Goal: Task Accomplishment & Management: Manage account settings

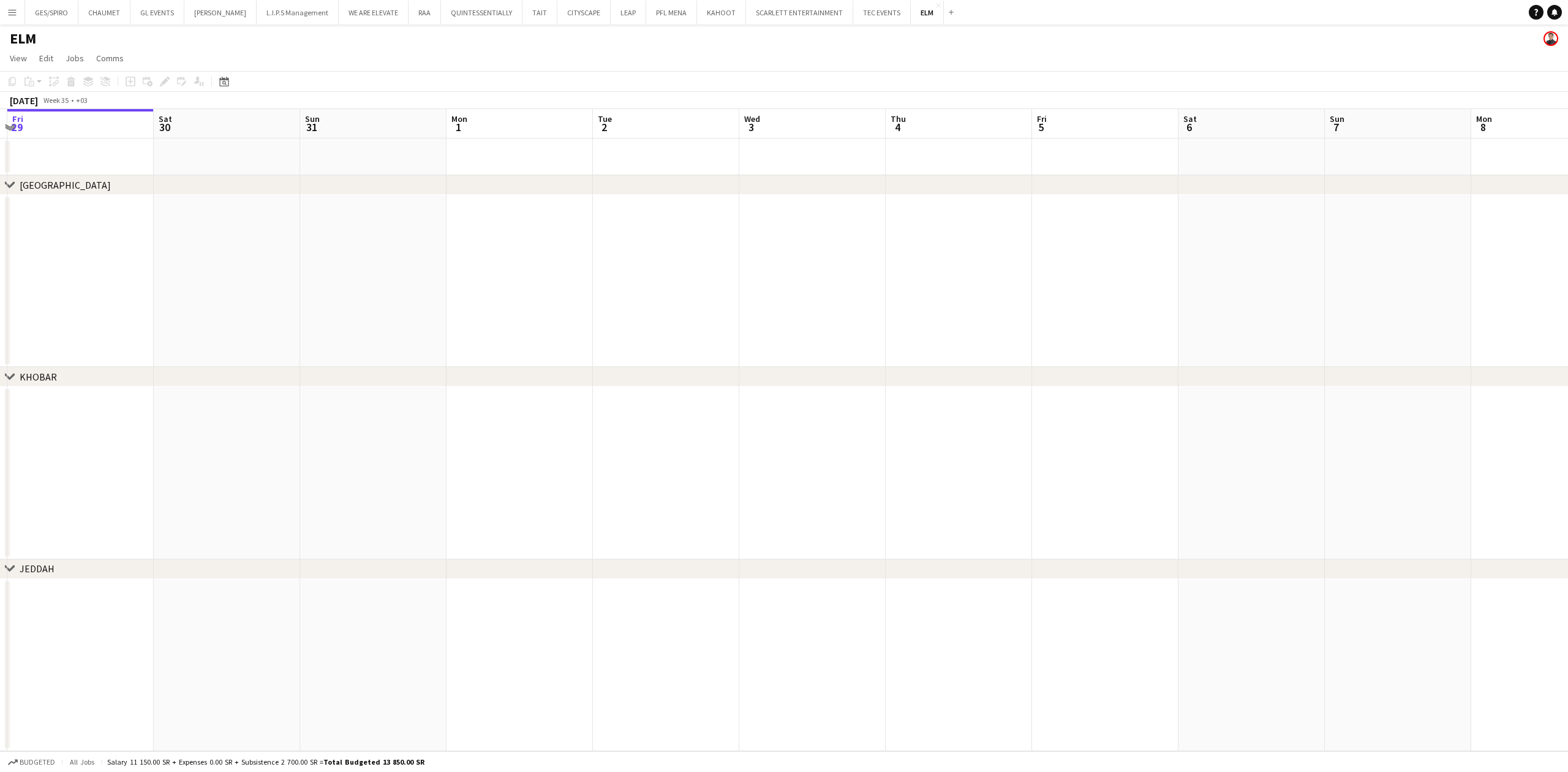
drag, startPoint x: 826, startPoint y: 278, endPoint x: 481, endPoint y: 286, distance: 345.1
click at [481, 286] on app-calendar-viewport "Tue 26 Wed 27 Thu 28 Fri 29 Sat 30 Sun 31 Mon 1 Tue 2 Wed 3 Thu 4 Fri 5 Sat 6 S…" at bounding box center [784, 430] width 1568 height 642
drag, startPoint x: 1105, startPoint y: 260, endPoint x: 1078, endPoint y: 259, distance: 27.0
click at [569, 262] on app-calendar-viewport "Sat 30 Sun 31 Mon 1 Tue 2 Wed 3 Thu 4 Fri 5 Sat 6 Sun 7 Mon 8 Tue 9 Wed 10 Thu …" at bounding box center [784, 430] width 1568 height 642
click at [758, 275] on app-calendar-viewport "Sat 30 Sun 31 Mon 1 Tue 2 Wed 3 Thu 4 Fri 5 Sat 6 Sun 7 Mon 8 Tue 9 Wed 10 Thu …" at bounding box center [784, 430] width 1568 height 642
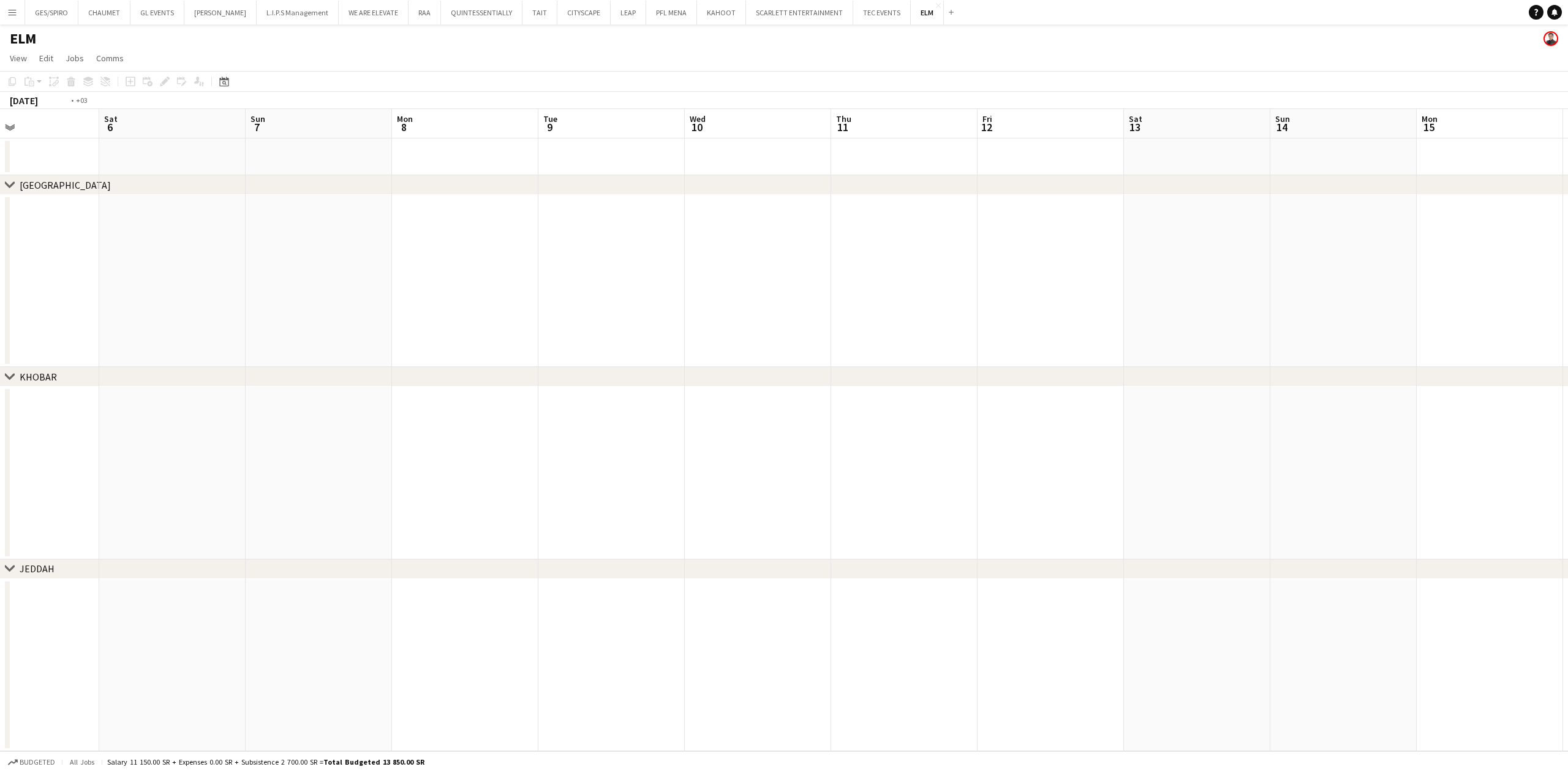
drag, startPoint x: 1187, startPoint y: 273, endPoint x: 196, endPoint y: 275, distance: 991.0
click at [199, 275] on app-calendar-viewport "Tue 2 Wed 3 Thu 4 Fri 5 Sat 6 Sun 7 Mon 8 Tue 9 Wed 10 Thu 11 Fri 12 Sat 13 Sun…" at bounding box center [784, 430] width 1568 height 642
drag, startPoint x: 1069, startPoint y: 256, endPoint x: 234, endPoint y: 276, distance: 835.2
click at [0, 280] on html "Menu Boards Boards Boards All jobs Status Workforce Workforce My Workforce Recr…" at bounding box center [784, 386] width 1568 height 772
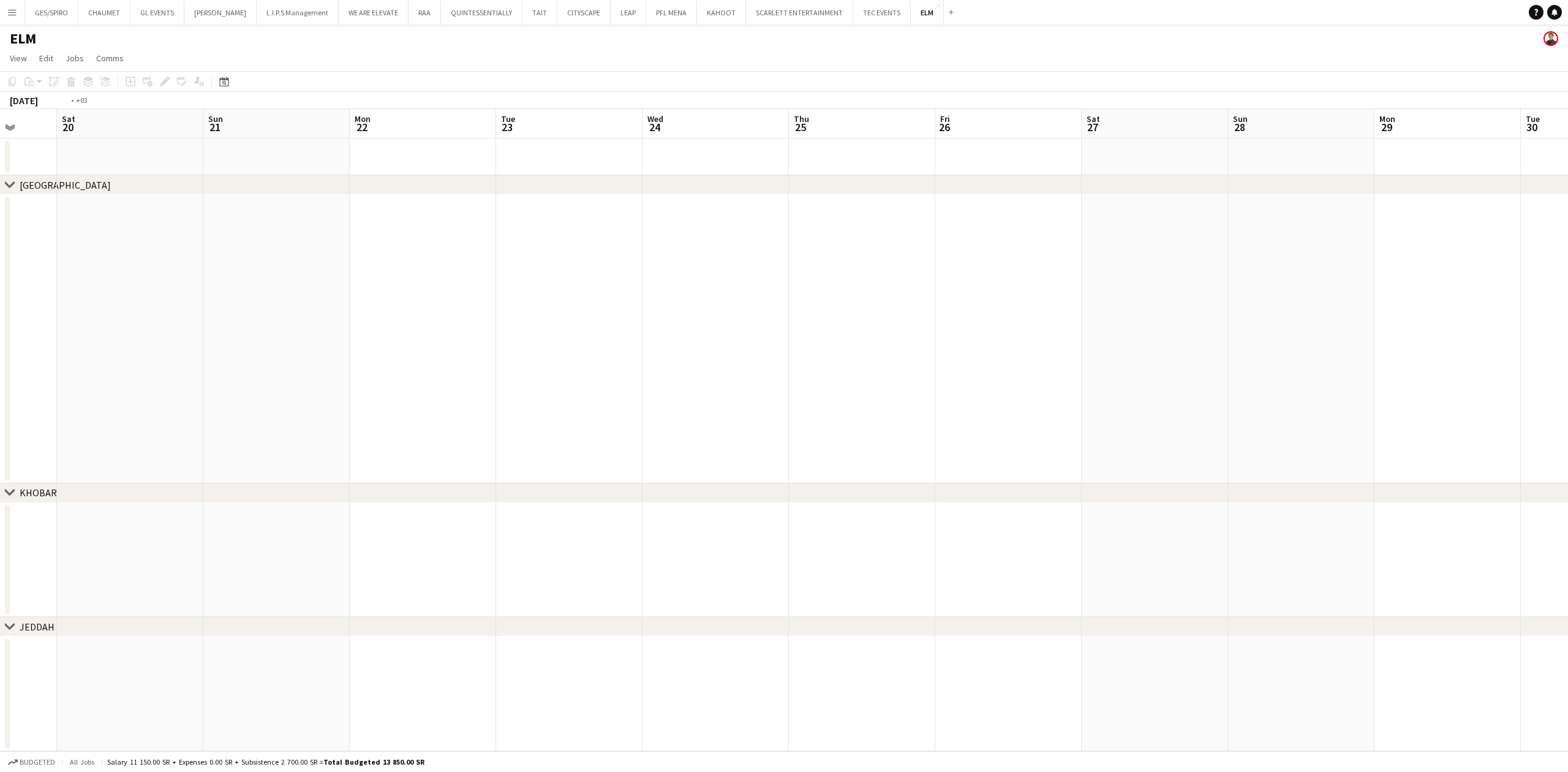
drag, startPoint x: 243, startPoint y: 268, endPoint x: 47, endPoint y: 278, distance: 196.3
click at [48, 278] on app-calendar-viewport "Wed 17 Thu 18 Fri 19 Sat 20 Sun 21 Mon 22 Tue 23 Wed 24 Thu 25 Fri 26 Sat 27 Su…" at bounding box center [784, 430] width 1568 height 642
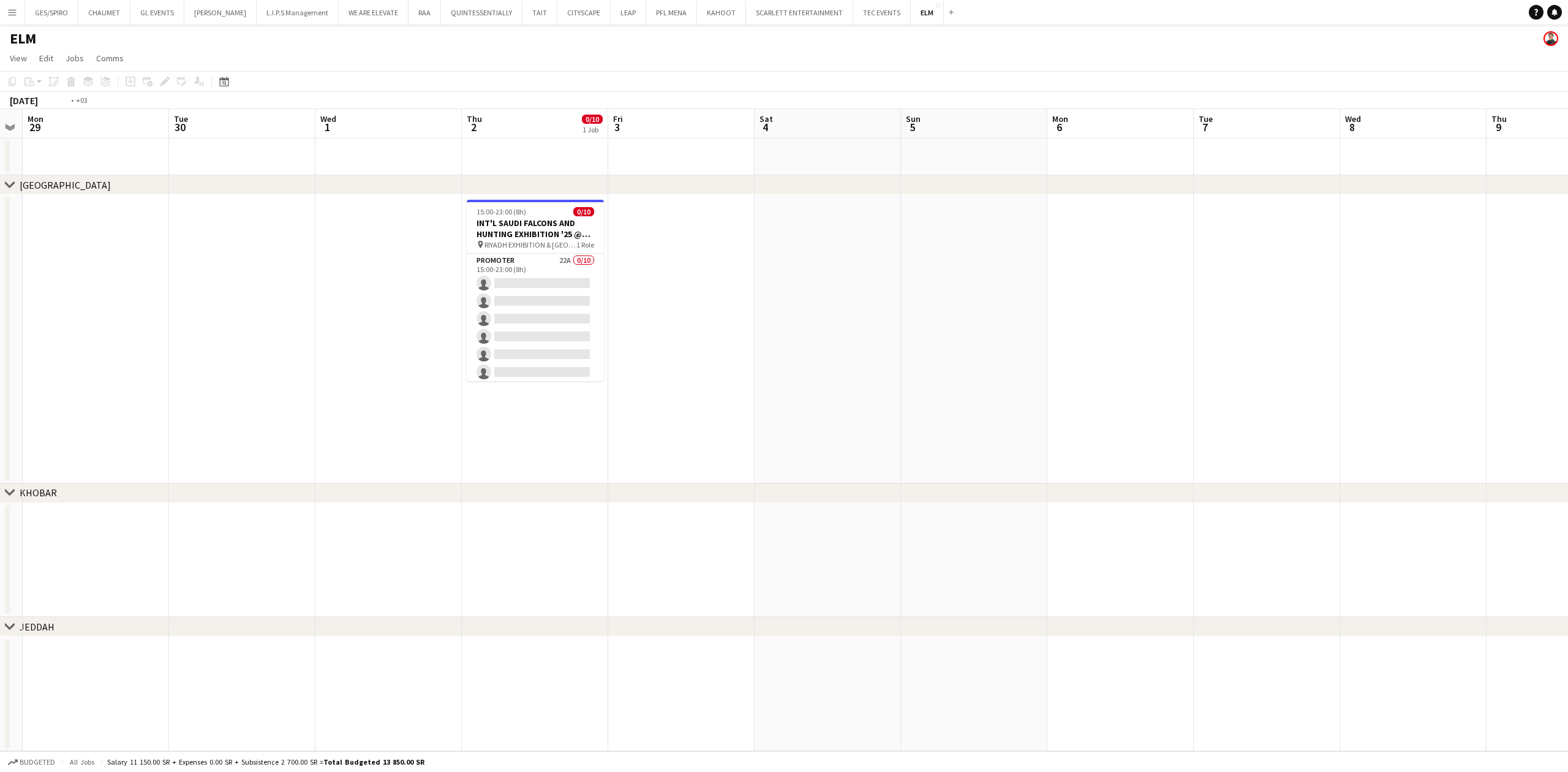
drag, startPoint x: 1049, startPoint y: 259, endPoint x: 815, endPoint y: 270, distance: 234.3
click at [831, 270] on app-calendar-viewport "Fri 26 Sat 27 Sun 28 Mon 29 Tue 30 Wed 1 Thu 2 0/10 1 Job Fri 3 Sat 4 Sun 5 Mon…" at bounding box center [784, 430] width 1568 height 642
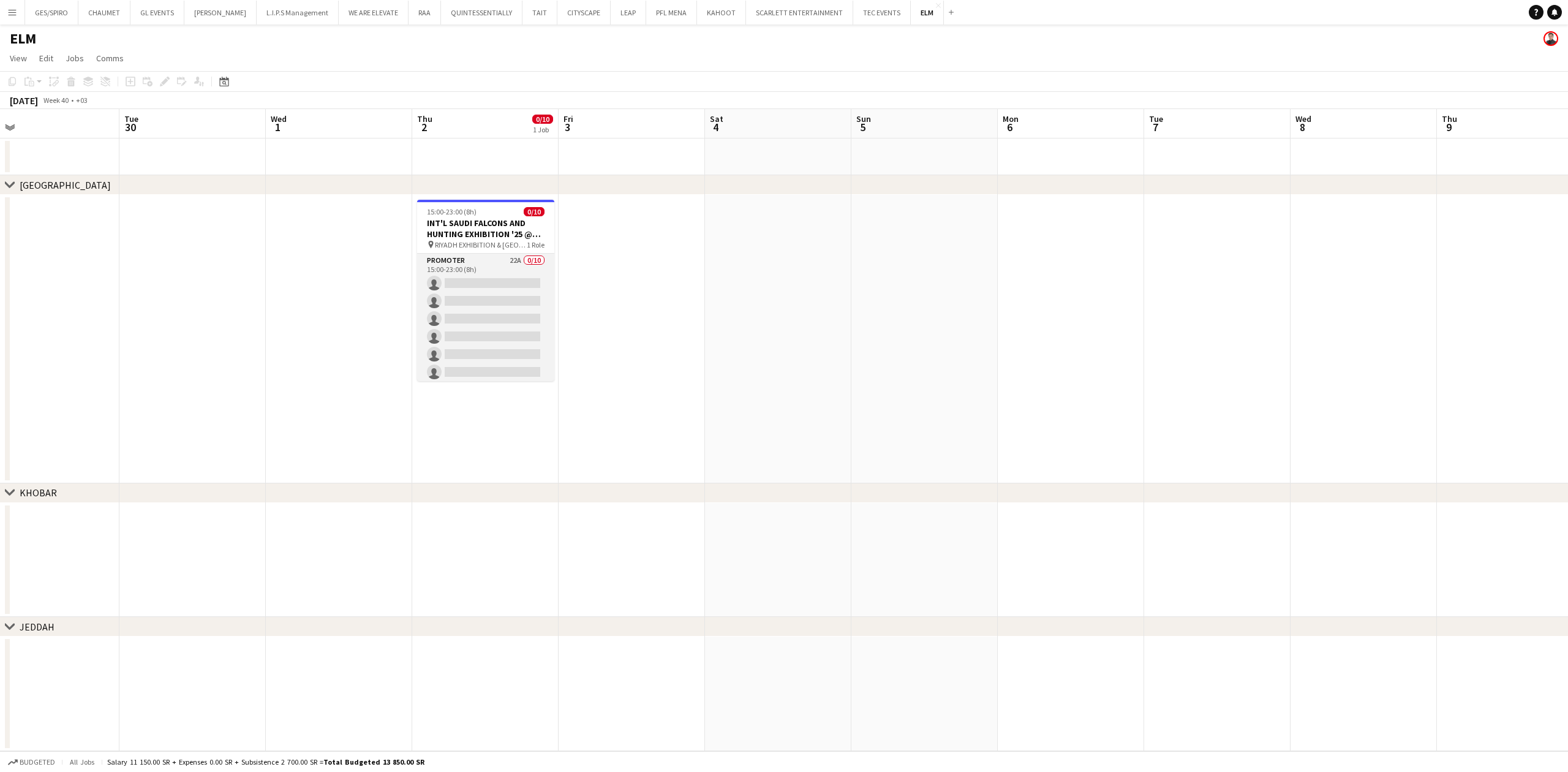
click at [492, 264] on app-card-role "Promoter 22A 0/10 15:00-23:00 (8h) single-neutral-actions single-neutral-action…" at bounding box center [485, 355] width 137 height 202
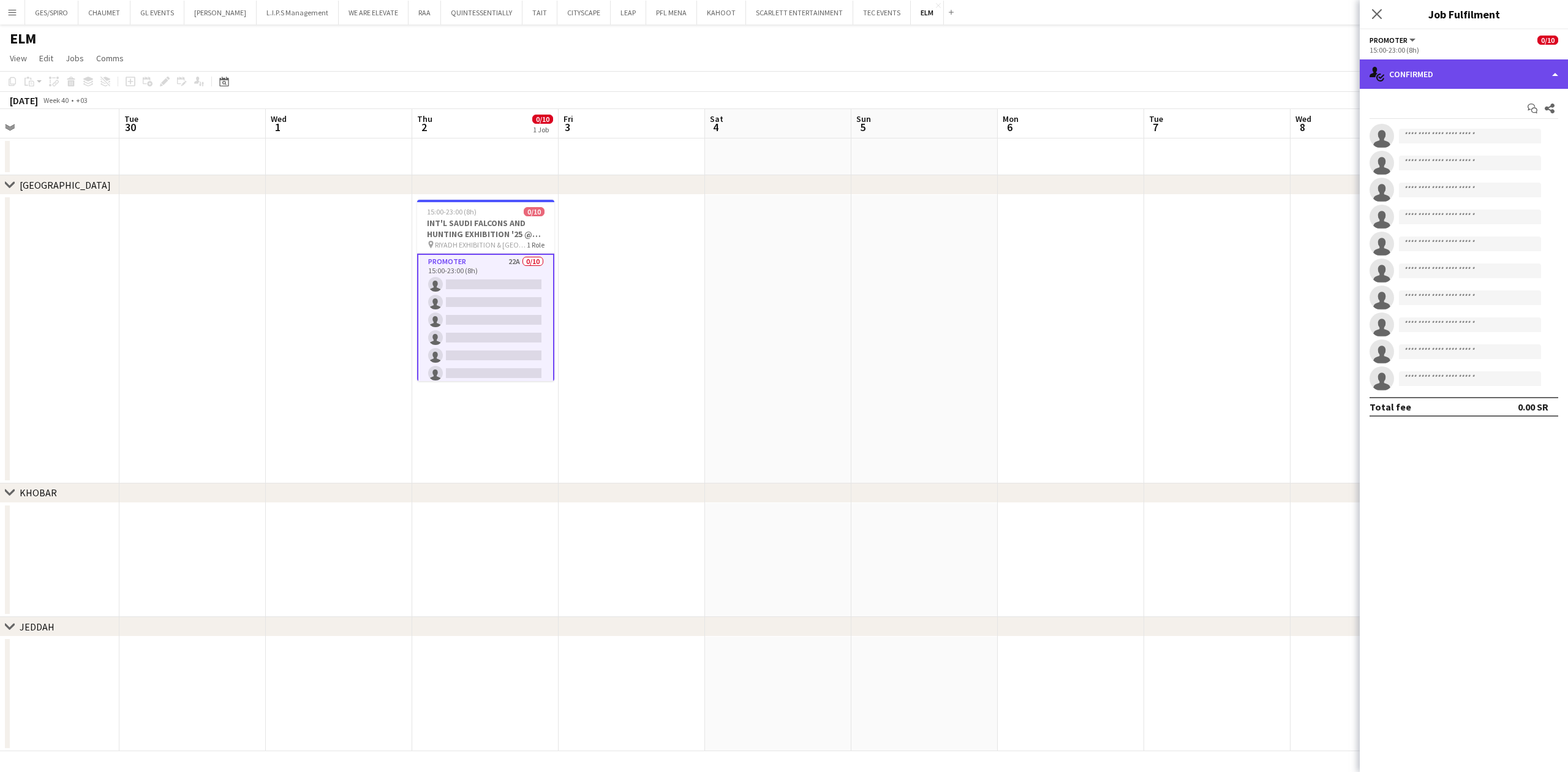
click at [1493, 67] on div "single-neutral-actions-check-2 Confirmed" at bounding box center [1464, 73] width 208 height 29
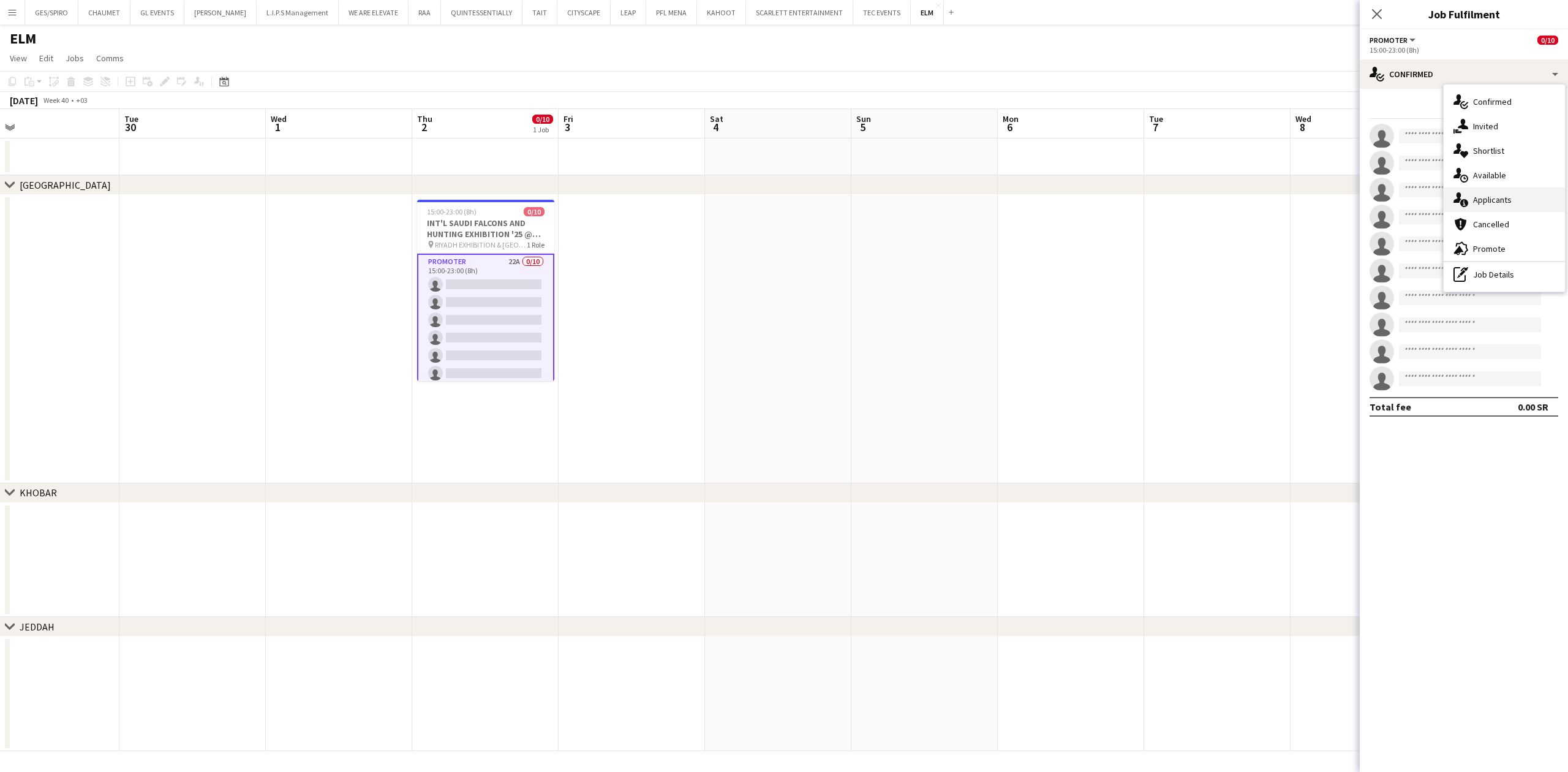
click at [1513, 196] on div "single-neutral-actions-information Applicants" at bounding box center [1504, 200] width 121 height 25
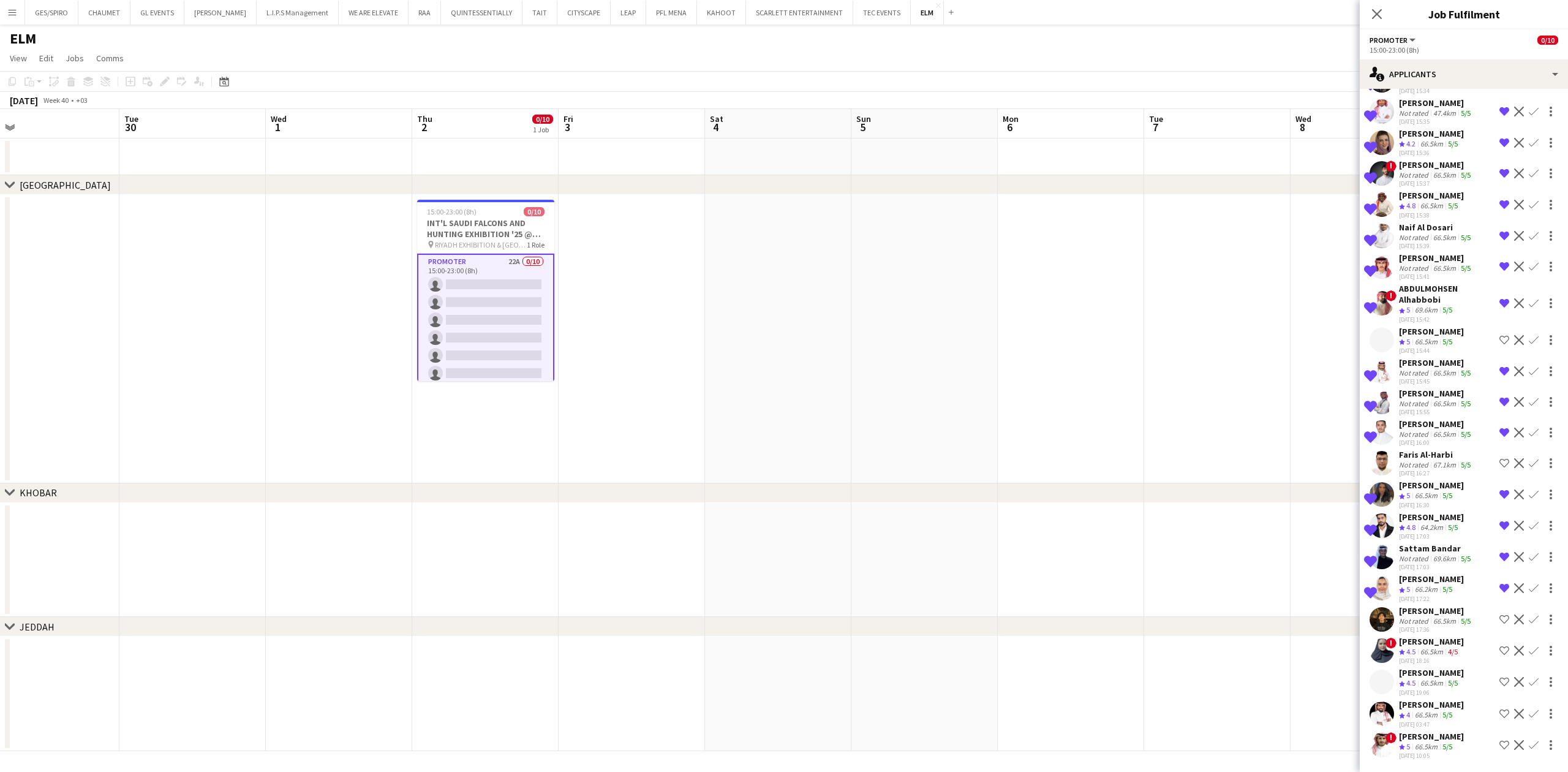
scroll to position [207, 0]
click at [1408, 731] on div "[PERSON_NAME]" at bounding box center [1431, 736] width 65 height 11
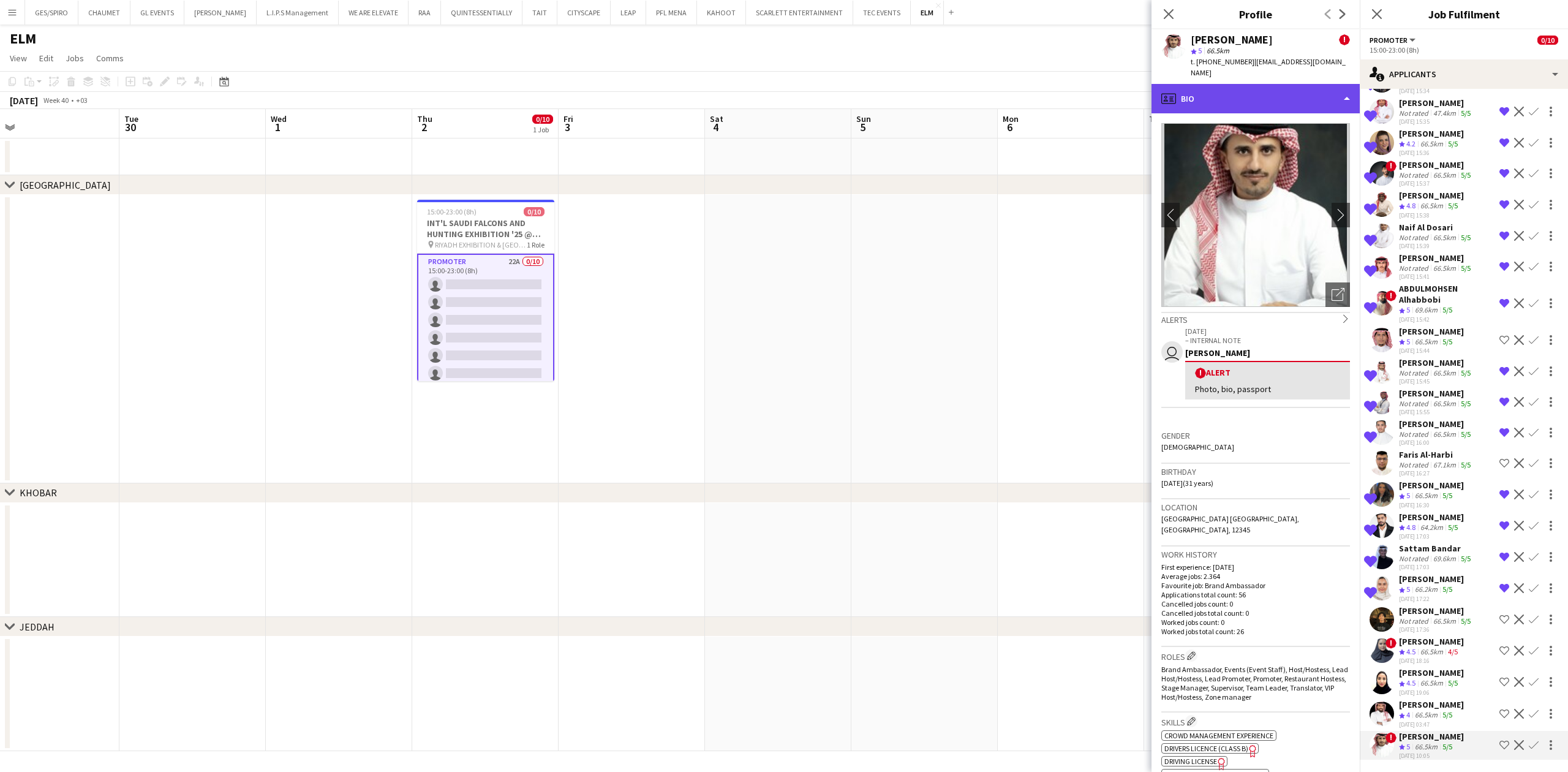
click at [1297, 84] on div "profile Bio" at bounding box center [1255, 98] width 208 height 29
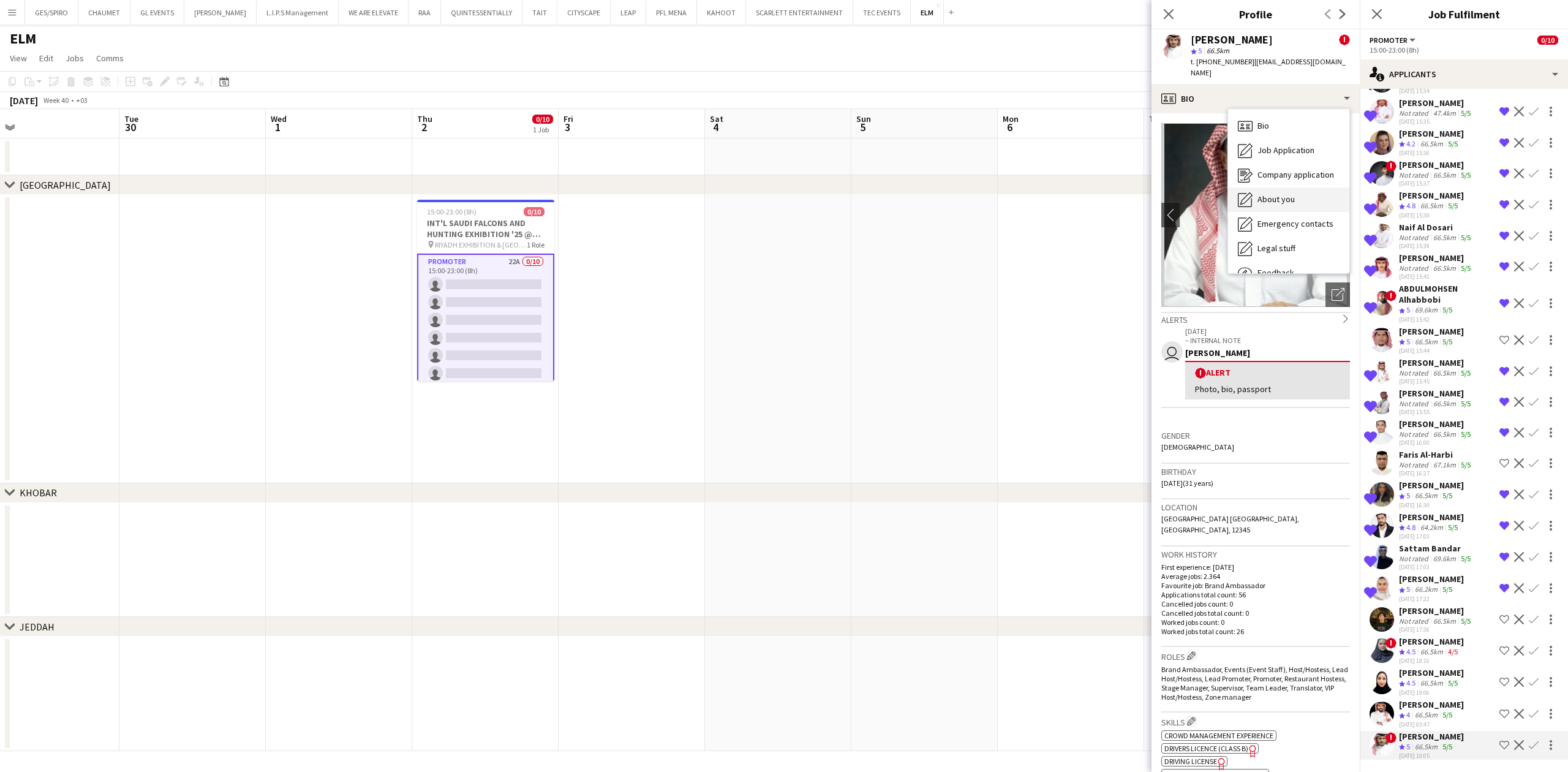
click at [1301, 190] on div "About you About you" at bounding box center [1288, 200] width 121 height 25
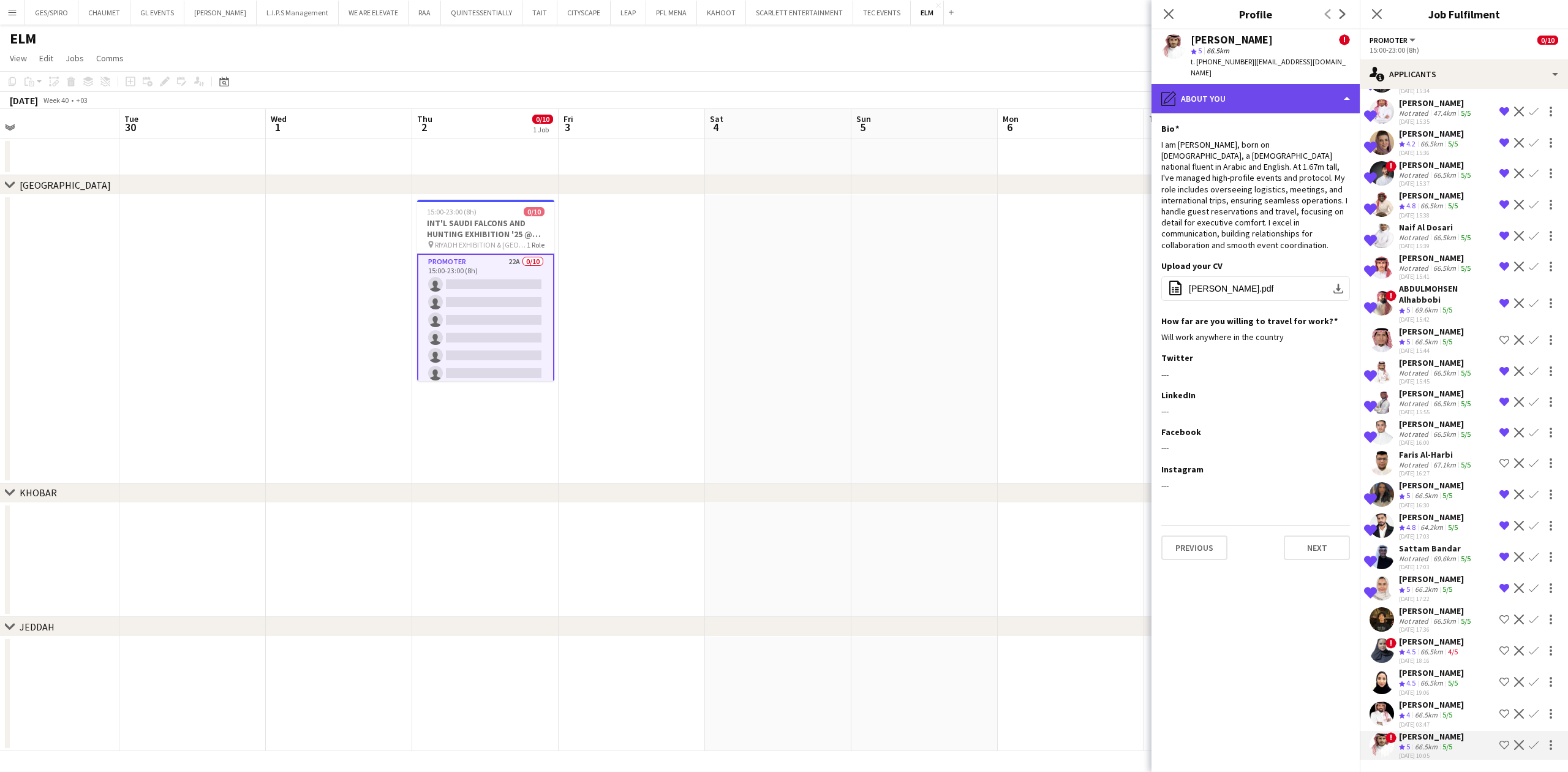
click at [1302, 84] on div "pencil4 About you" at bounding box center [1255, 98] width 208 height 29
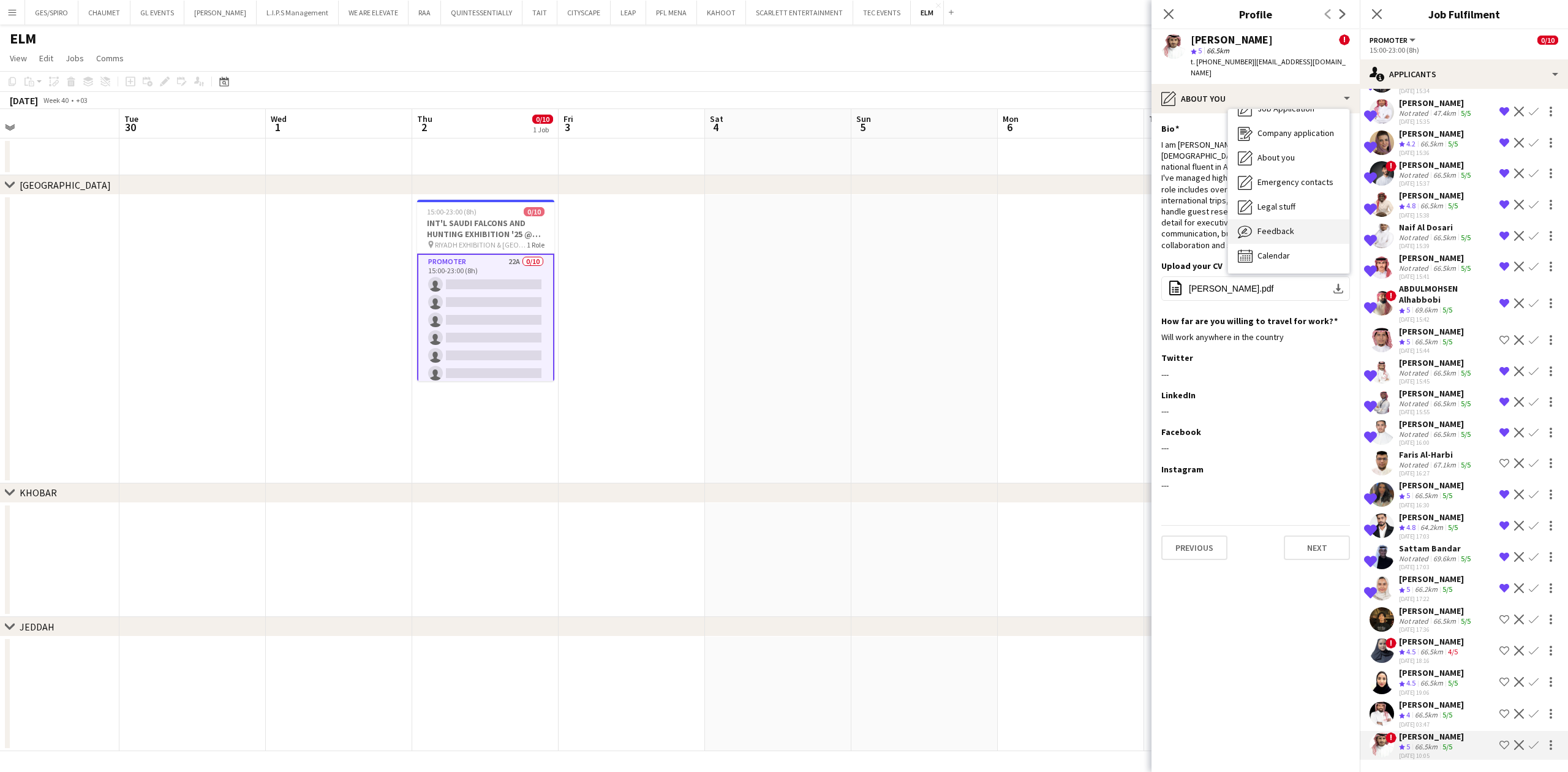
click at [1287, 227] on div "Feedback Feedback" at bounding box center [1288, 231] width 121 height 25
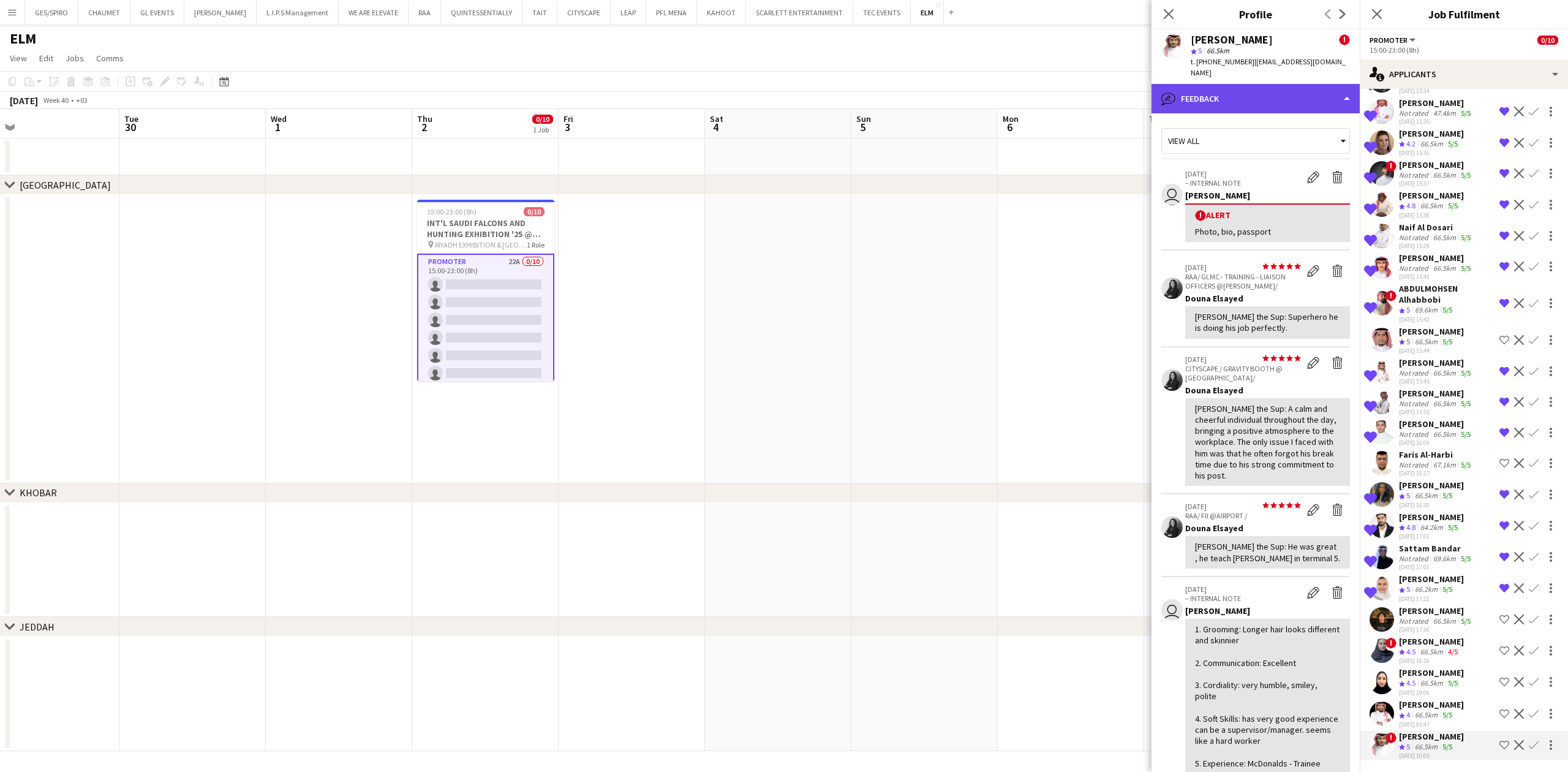
click at [1240, 84] on div "bubble-pencil Feedback" at bounding box center [1255, 98] width 208 height 29
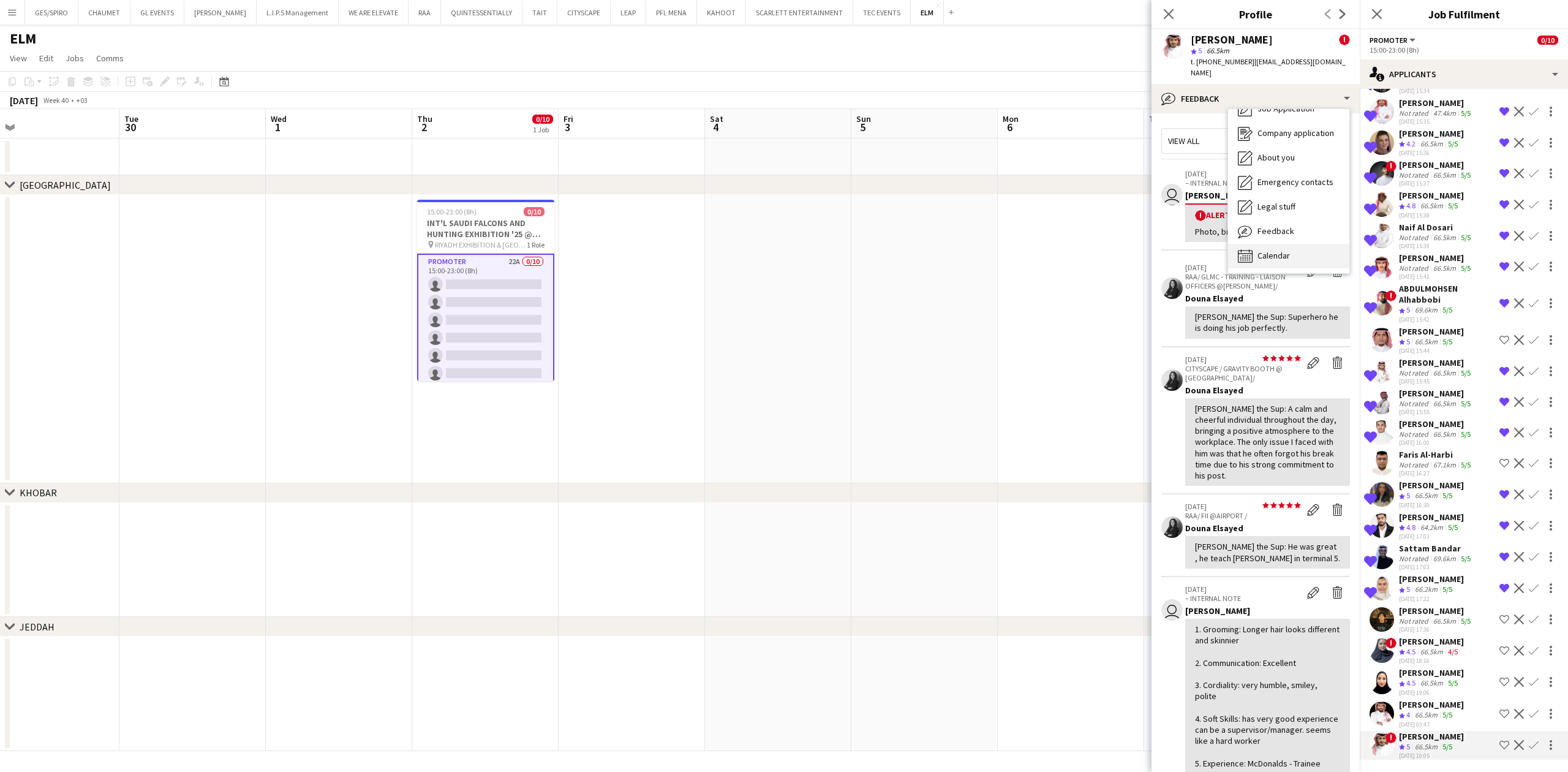
click at [1285, 250] on span "Calendar" at bounding box center [1273, 255] width 32 height 11
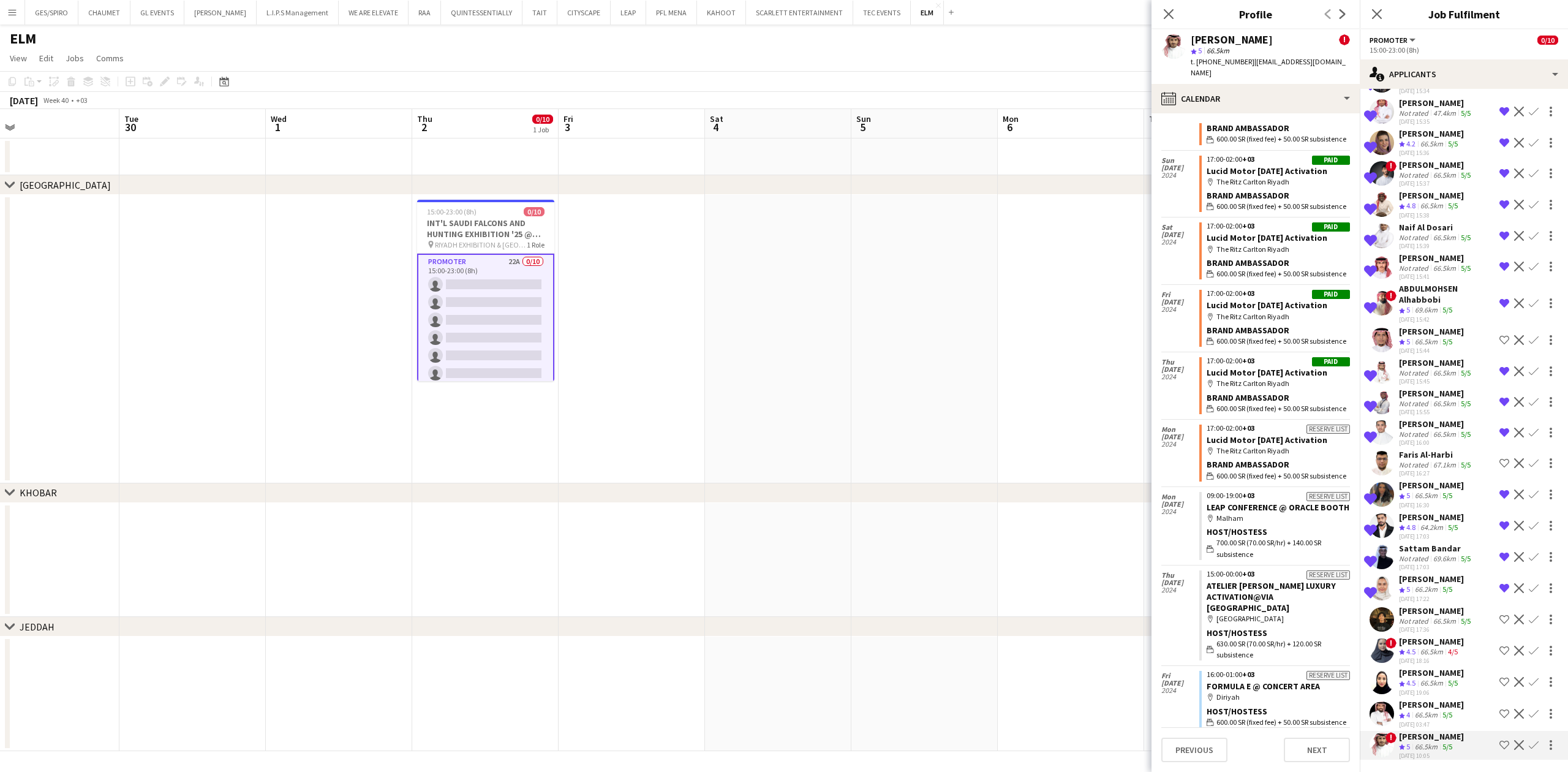
scroll to position [3849, 0]
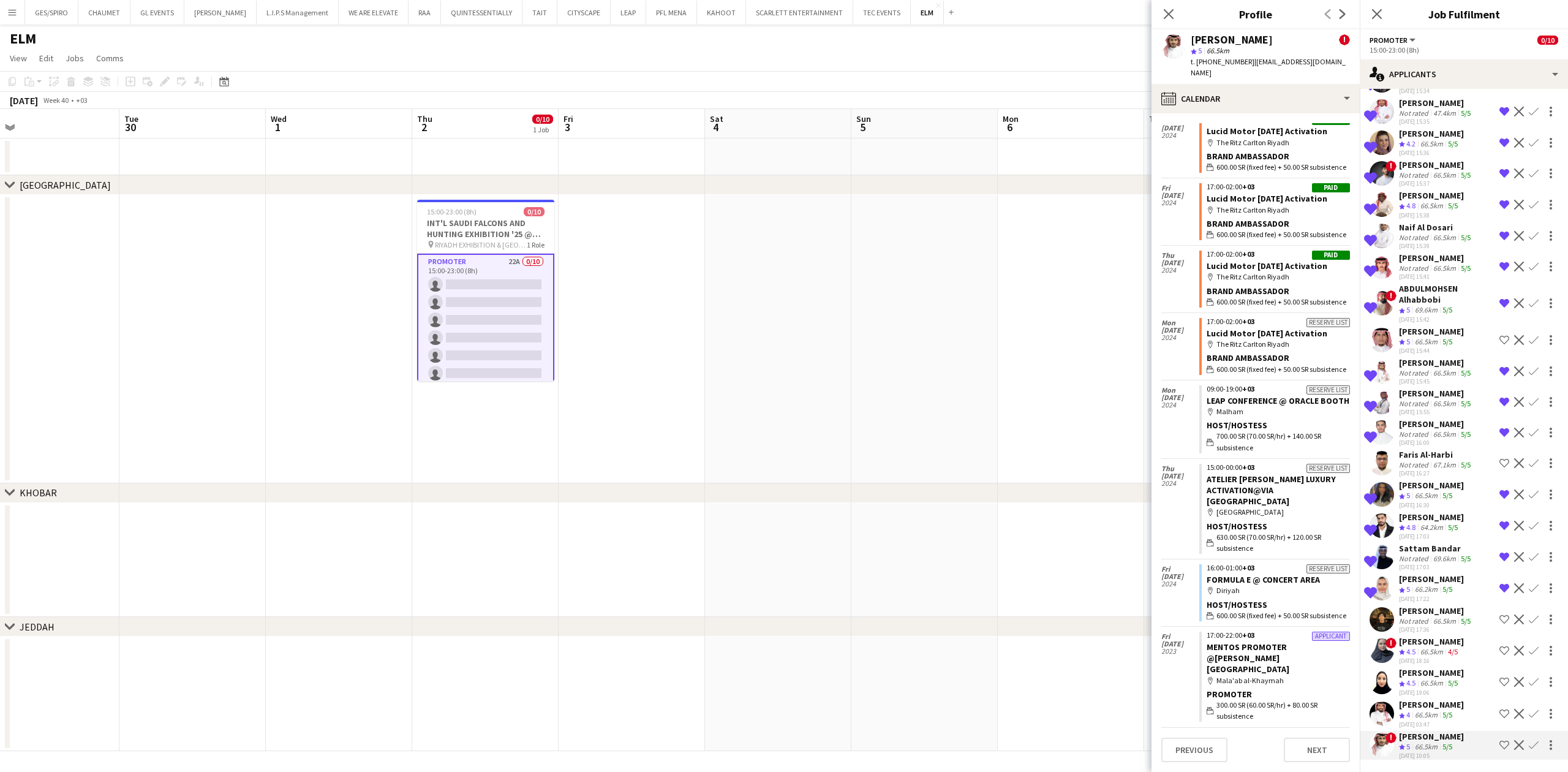
click at [1164, 5] on div "Close pop-in" at bounding box center [1168, 14] width 34 height 28
click at [1167, 16] on icon at bounding box center [1168, 14] width 12 height 12
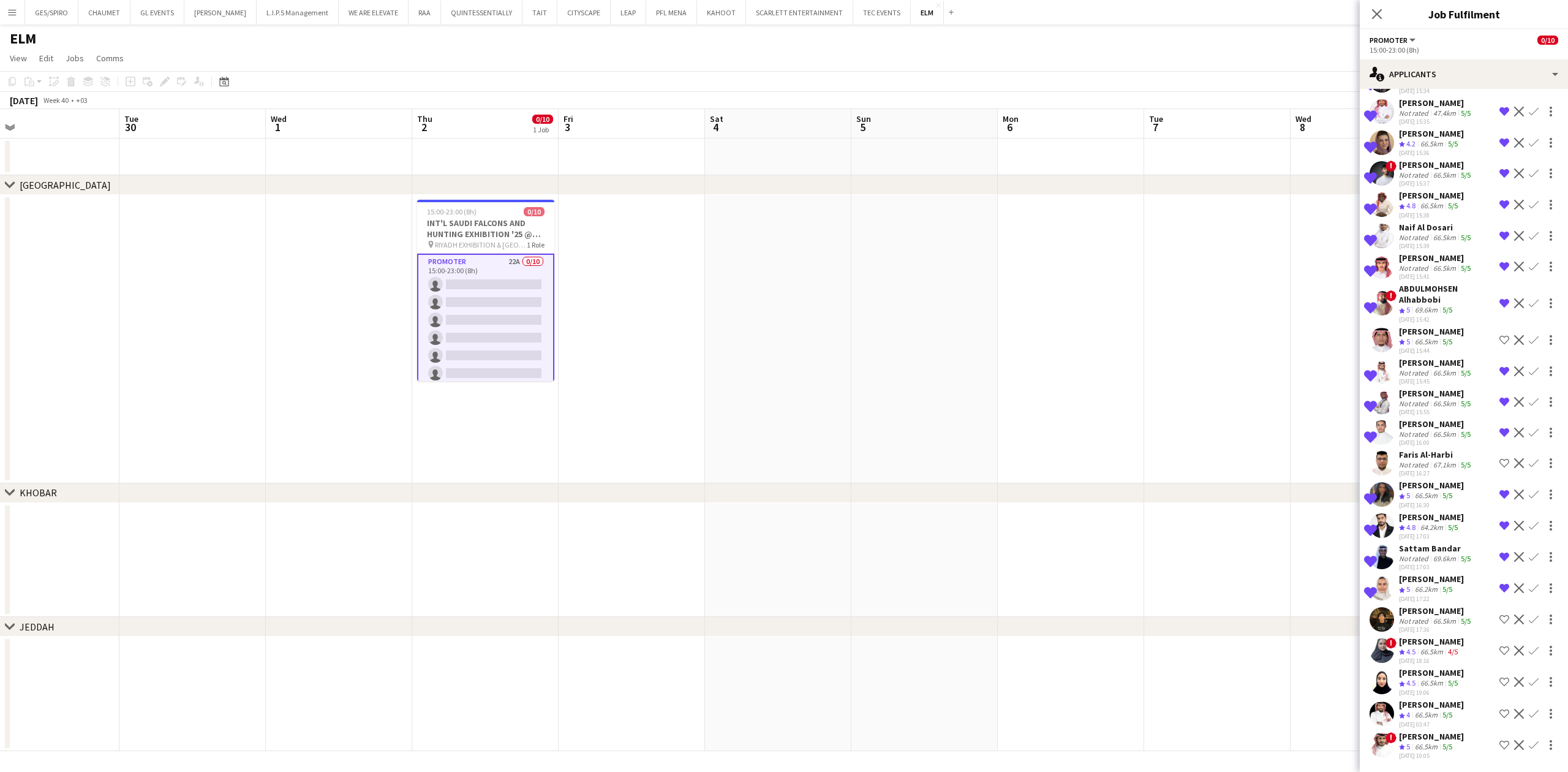
click at [1499, 740] on app-icon "Shortlist crew" at bounding box center [1504, 745] width 10 height 10
click at [1427, 715] on div "66.5km" at bounding box center [1426, 715] width 28 height 10
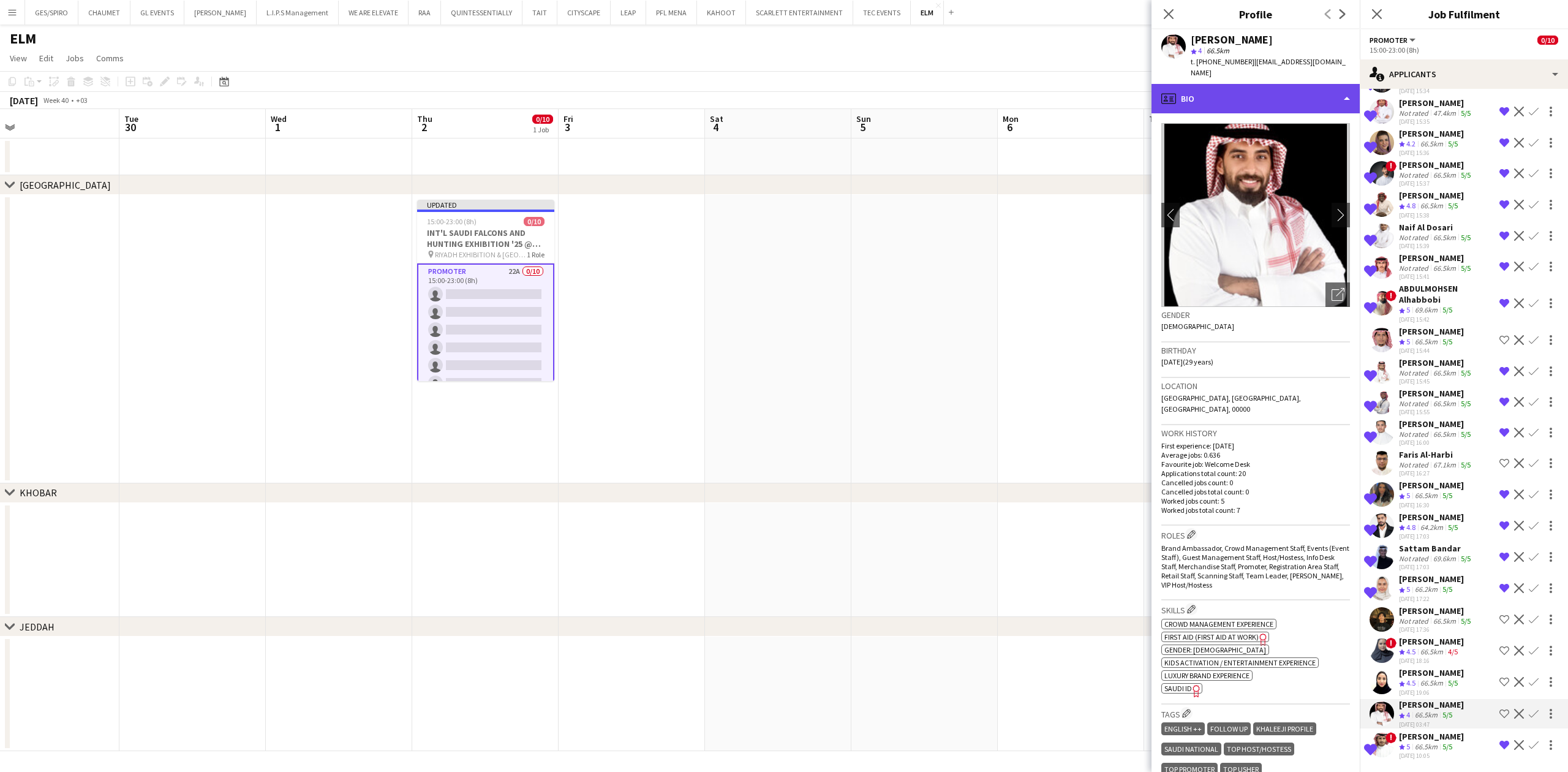
click at [1294, 84] on div "profile Bio" at bounding box center [1255, 98] width 208 height 29
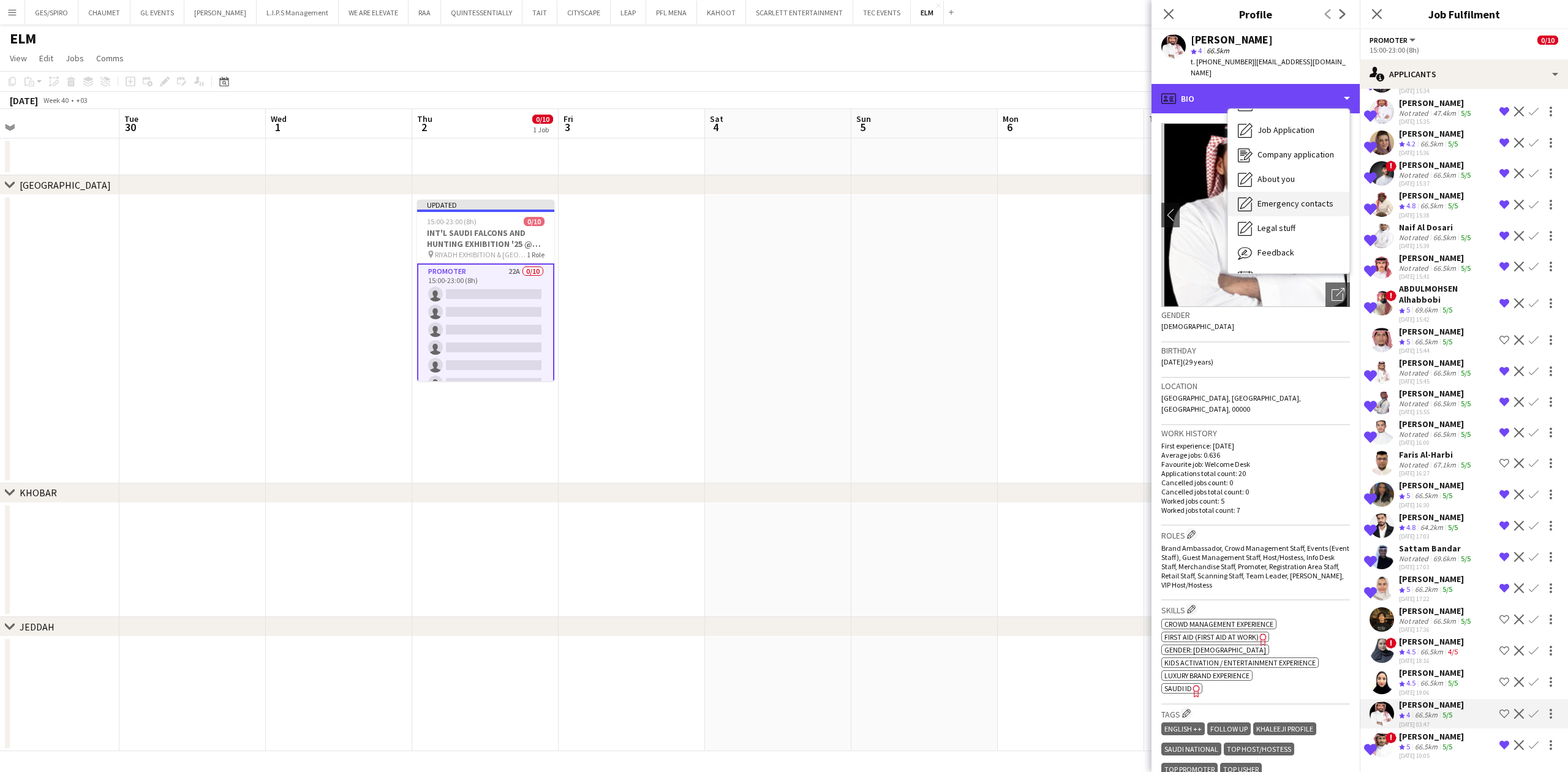
scroll to position [42, 0]
click at [1292, 229] on div "Feedback Feedback" at bounding box center [1288, 231] width 121 height 25
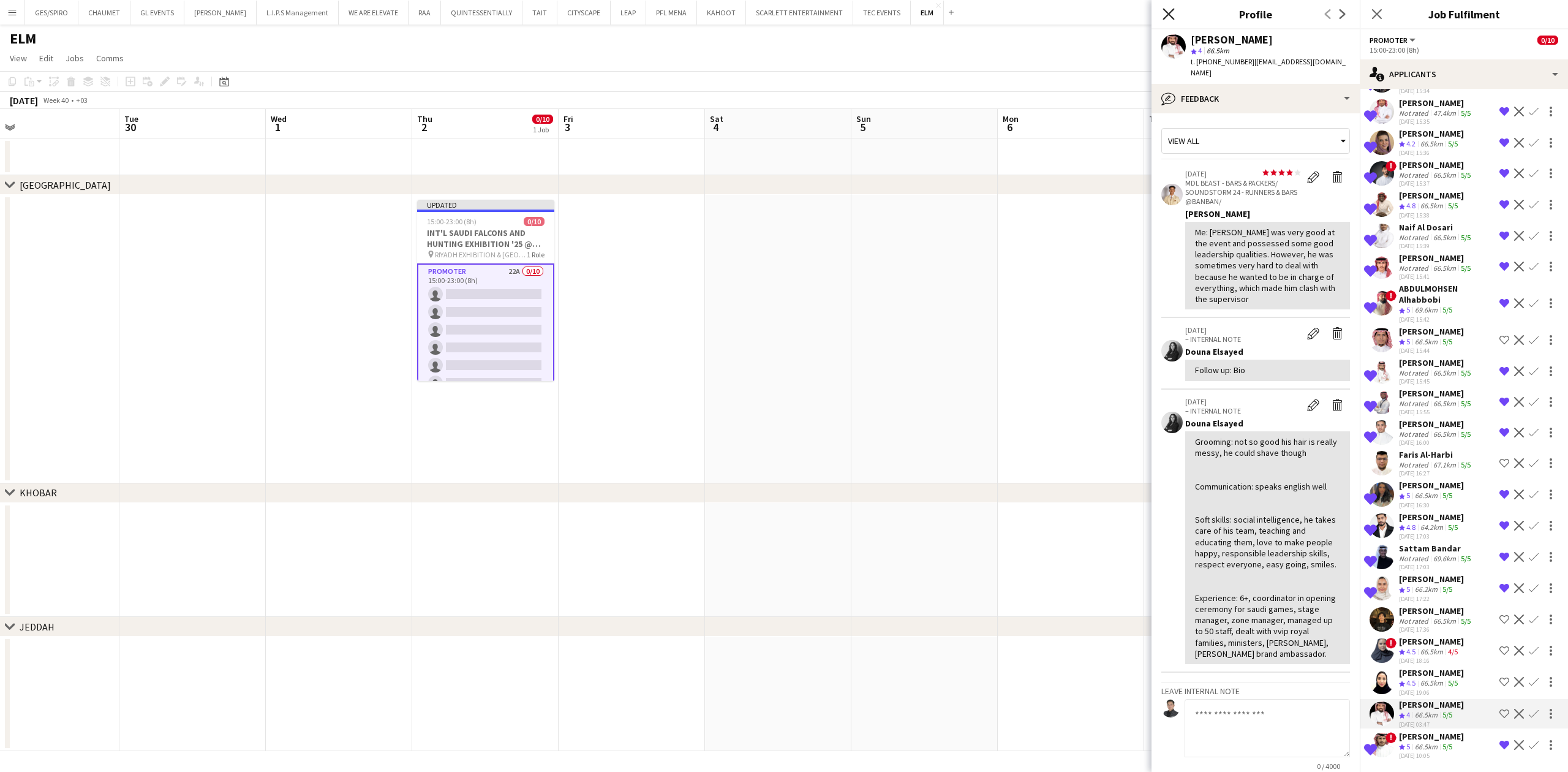
click at [1170, 13] on icon at bounding box center [1168, 14] width 12 height 12
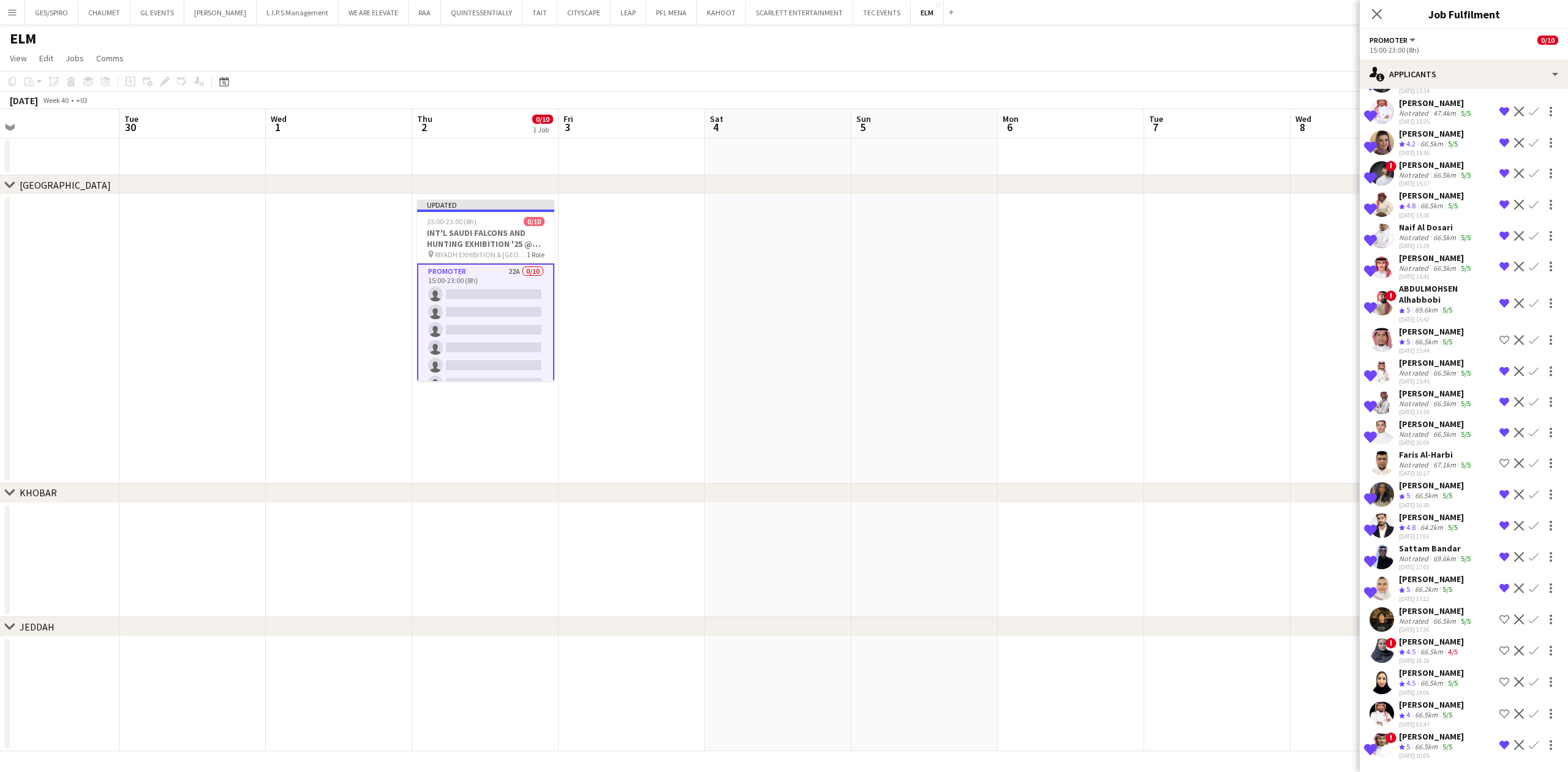
click at [1409, 689] on div "[DATE] 19:06" at bounding box center [1431, 693] width 65 height 8
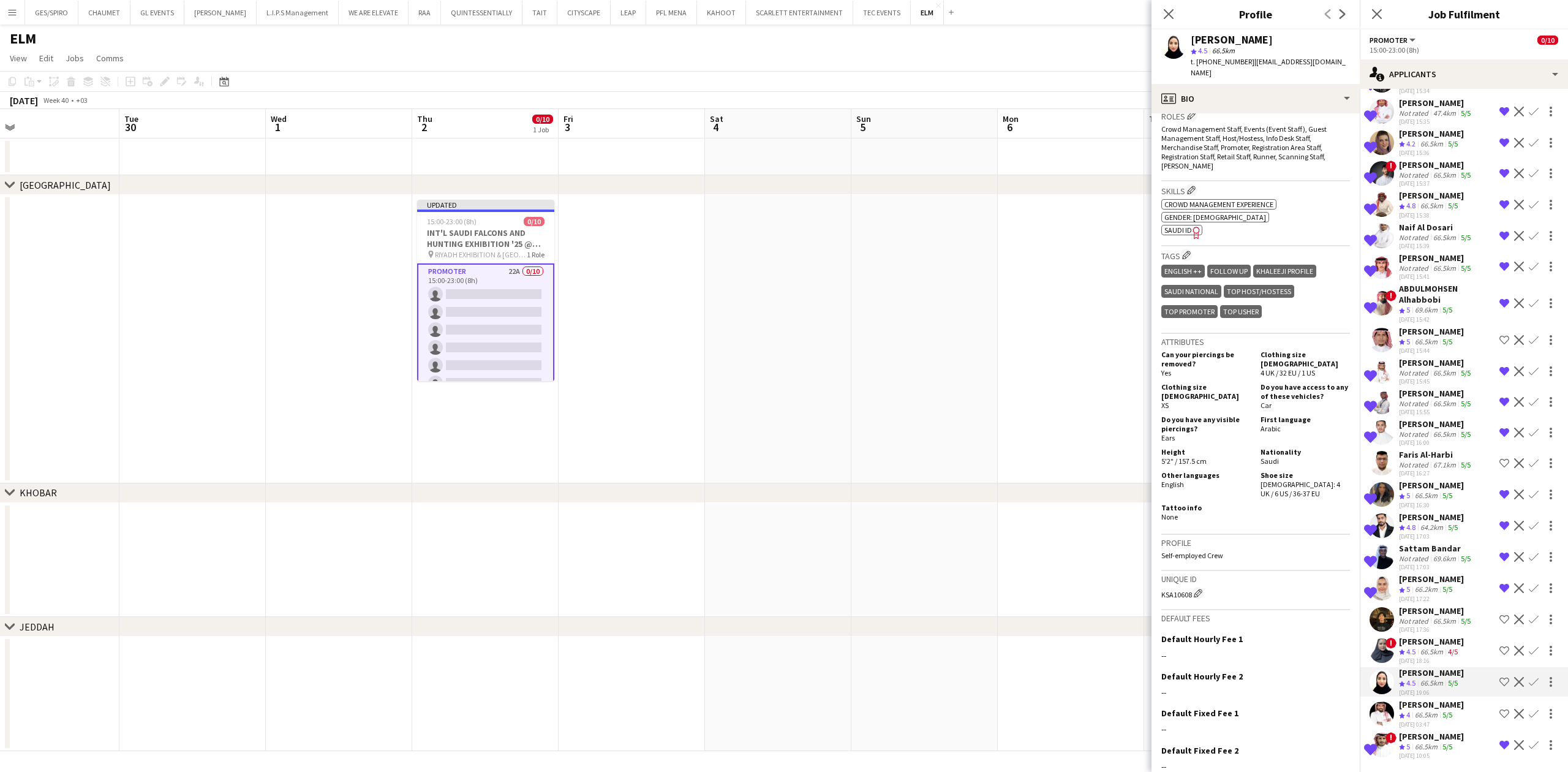
scroll to position [0, 0]
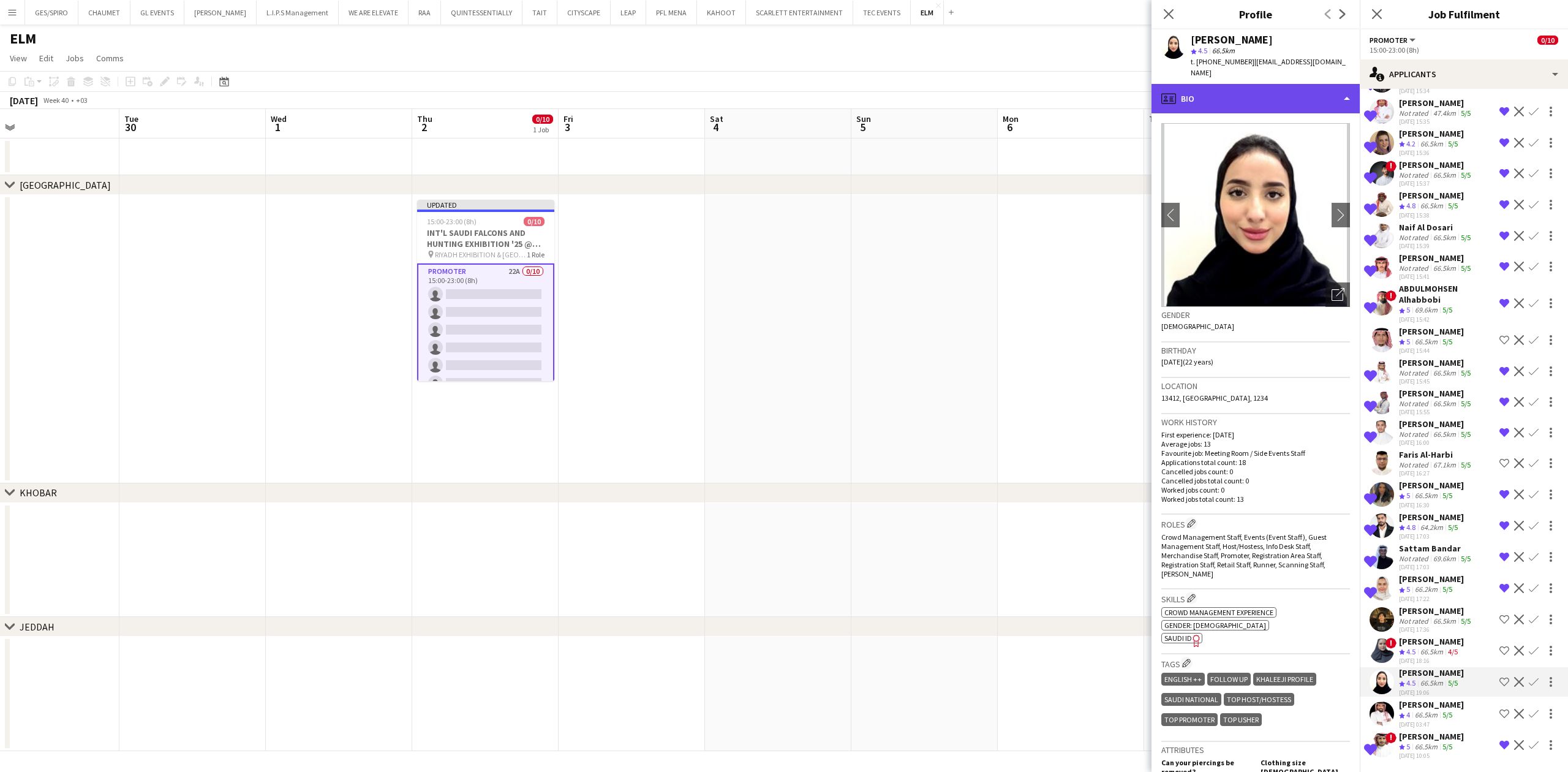
click at [1275, 94] on div "profile Bio" at bounding box center [1255, 98] width 208 height 29
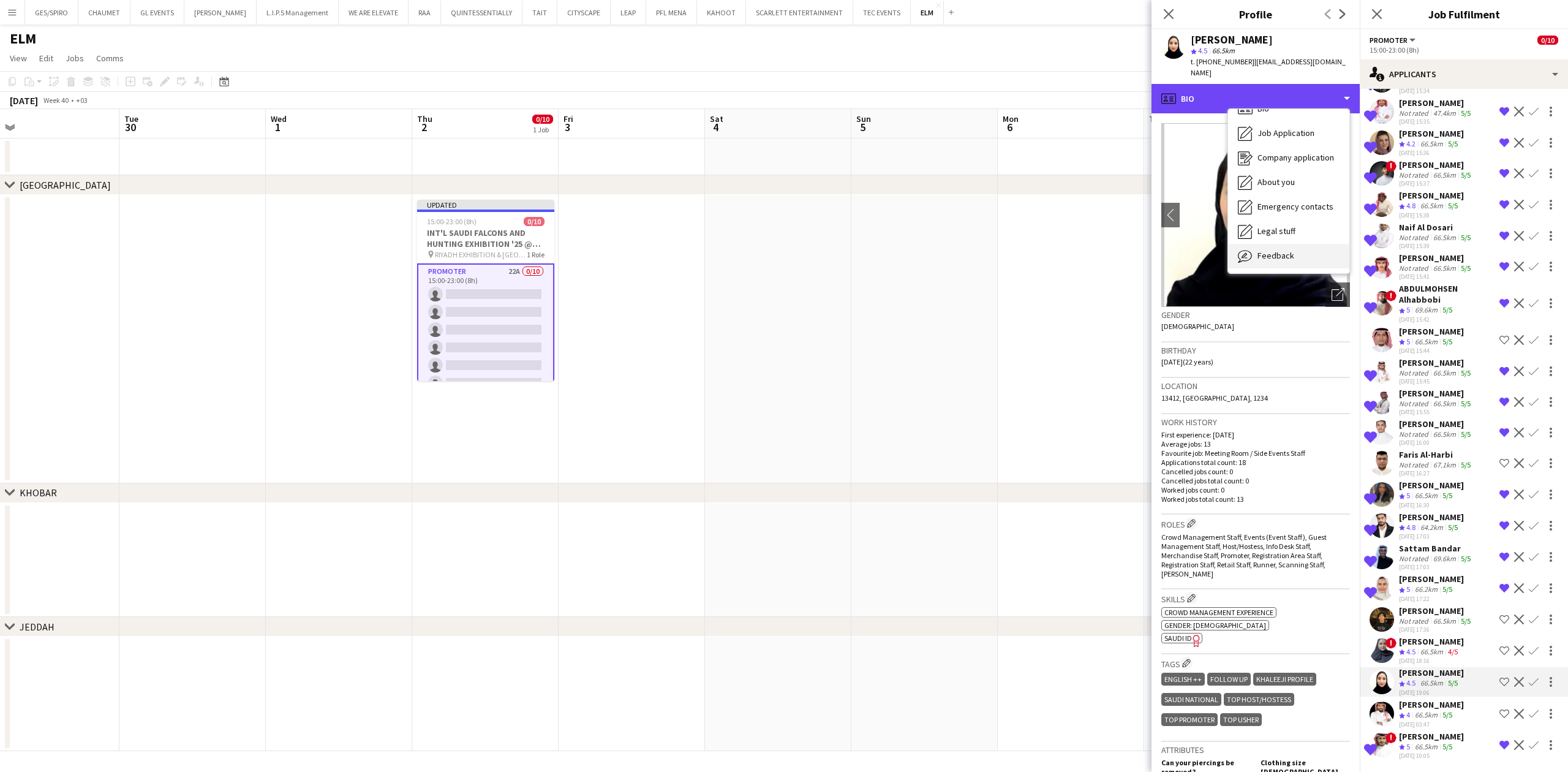
scroll to position [42, 0]
click at [1287, 219] on div "Feedback Feedback" at bounding box center [1288, 231] width 121 height 25
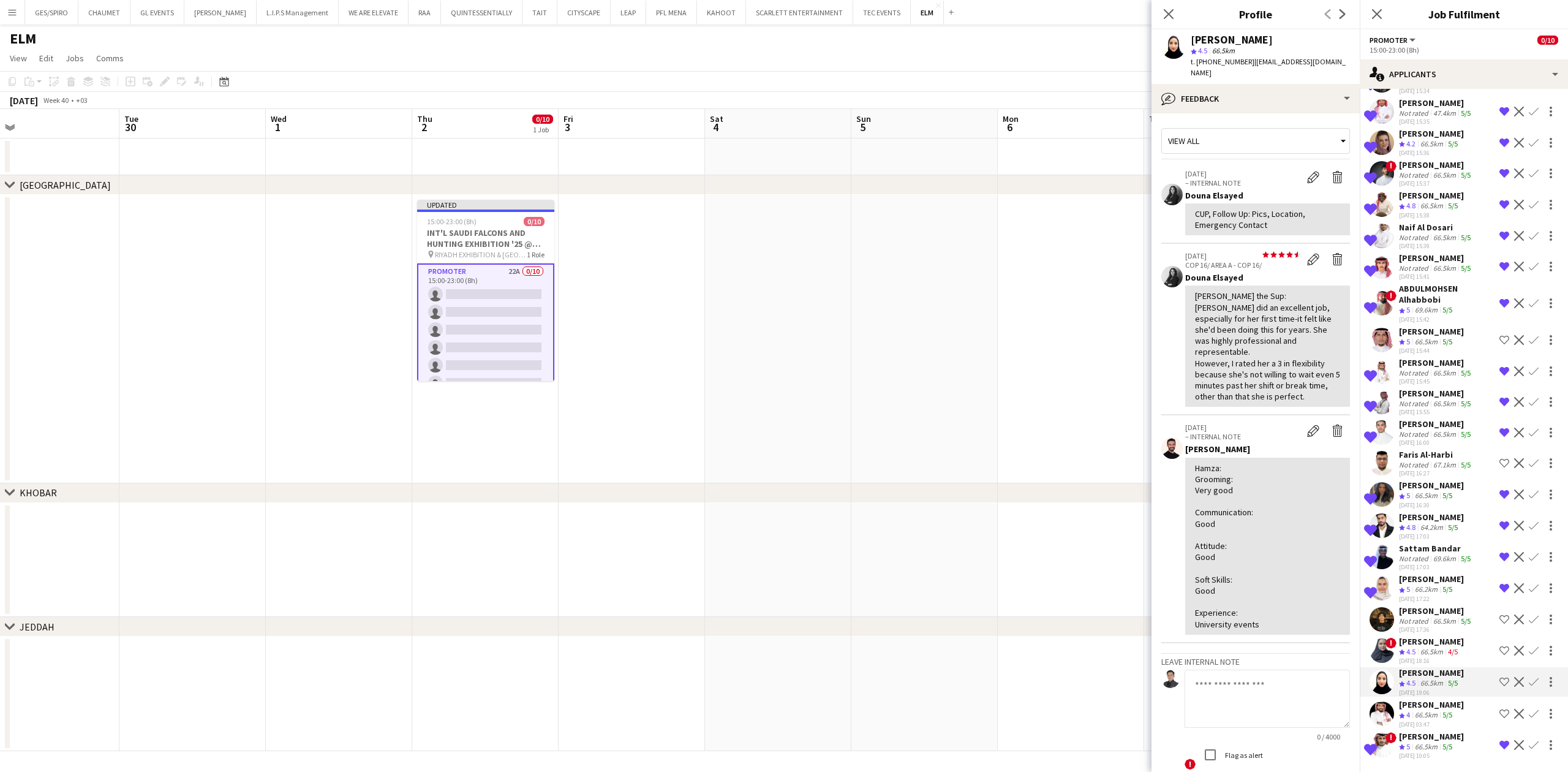
click at [1444, 643] on div "[PERSON_NAME]" at bounding box center [1431, 641] width 65 height 11
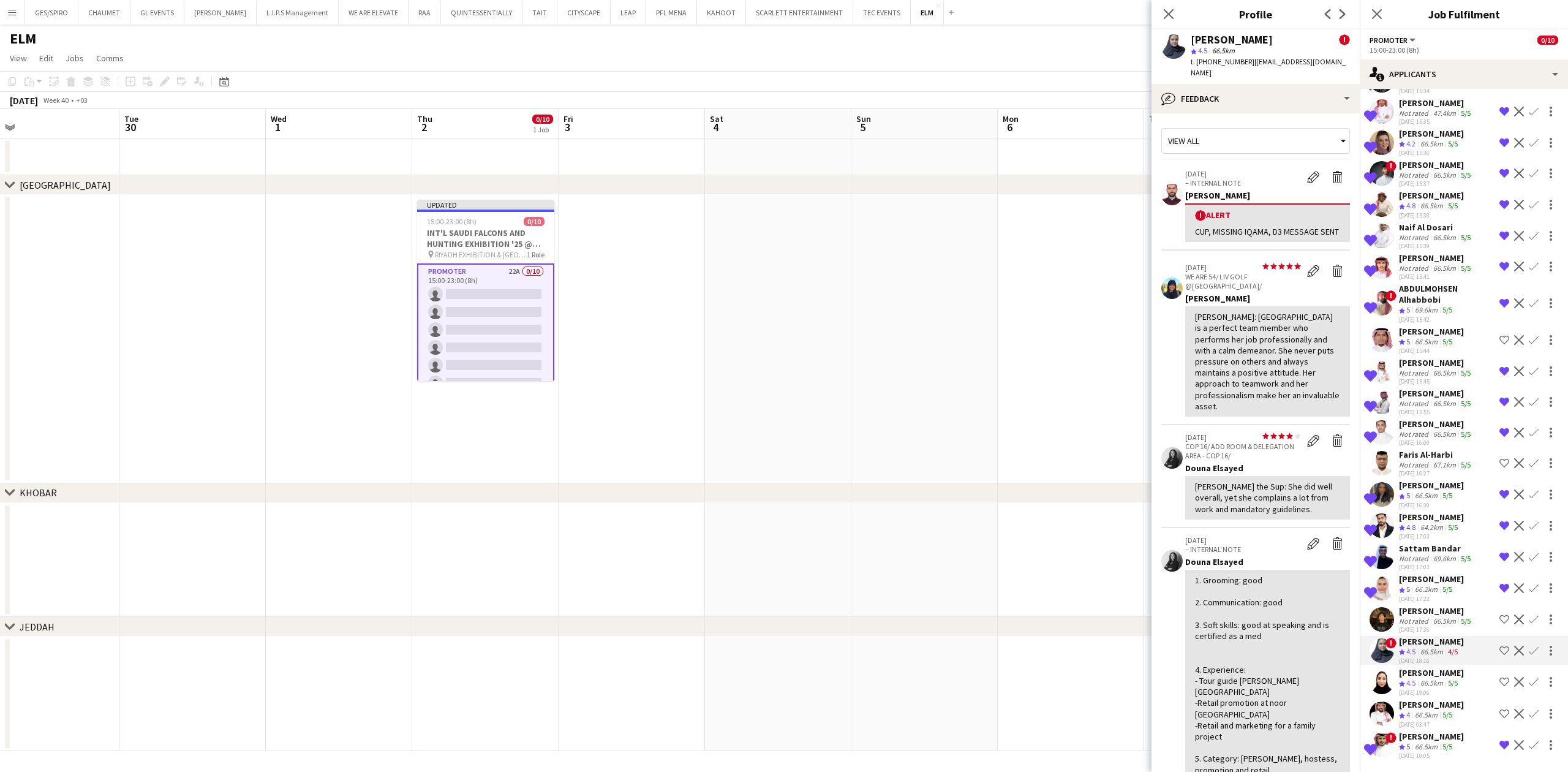
click at [1404, 672] on div "[PERSON_NAME]" at bounding box center [1431, 672] width 65 height 11
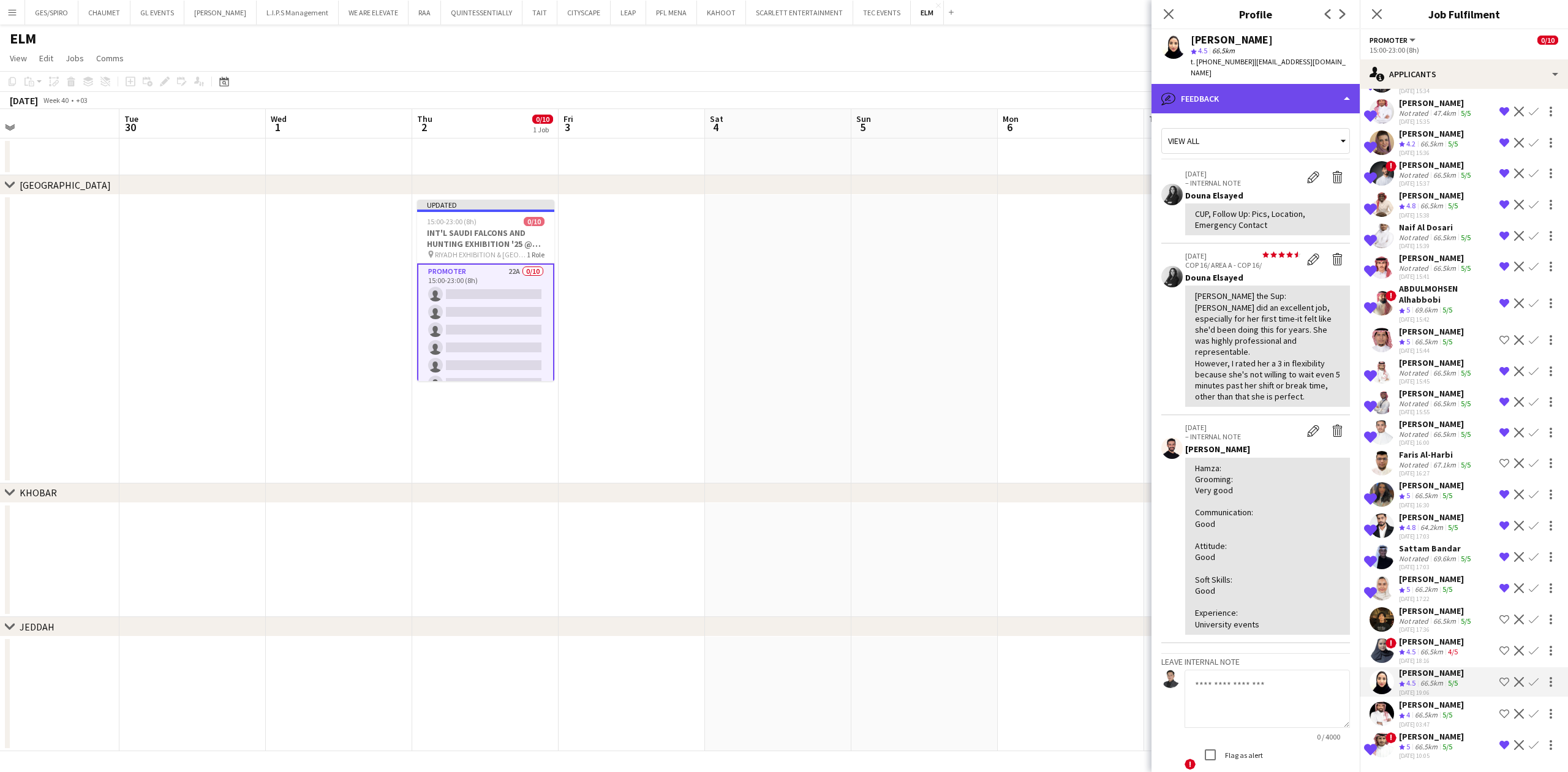
click at [1254, 84] on div "bubble-pencil Feedback" at bounding box center [1255, 98] width 208 height 29
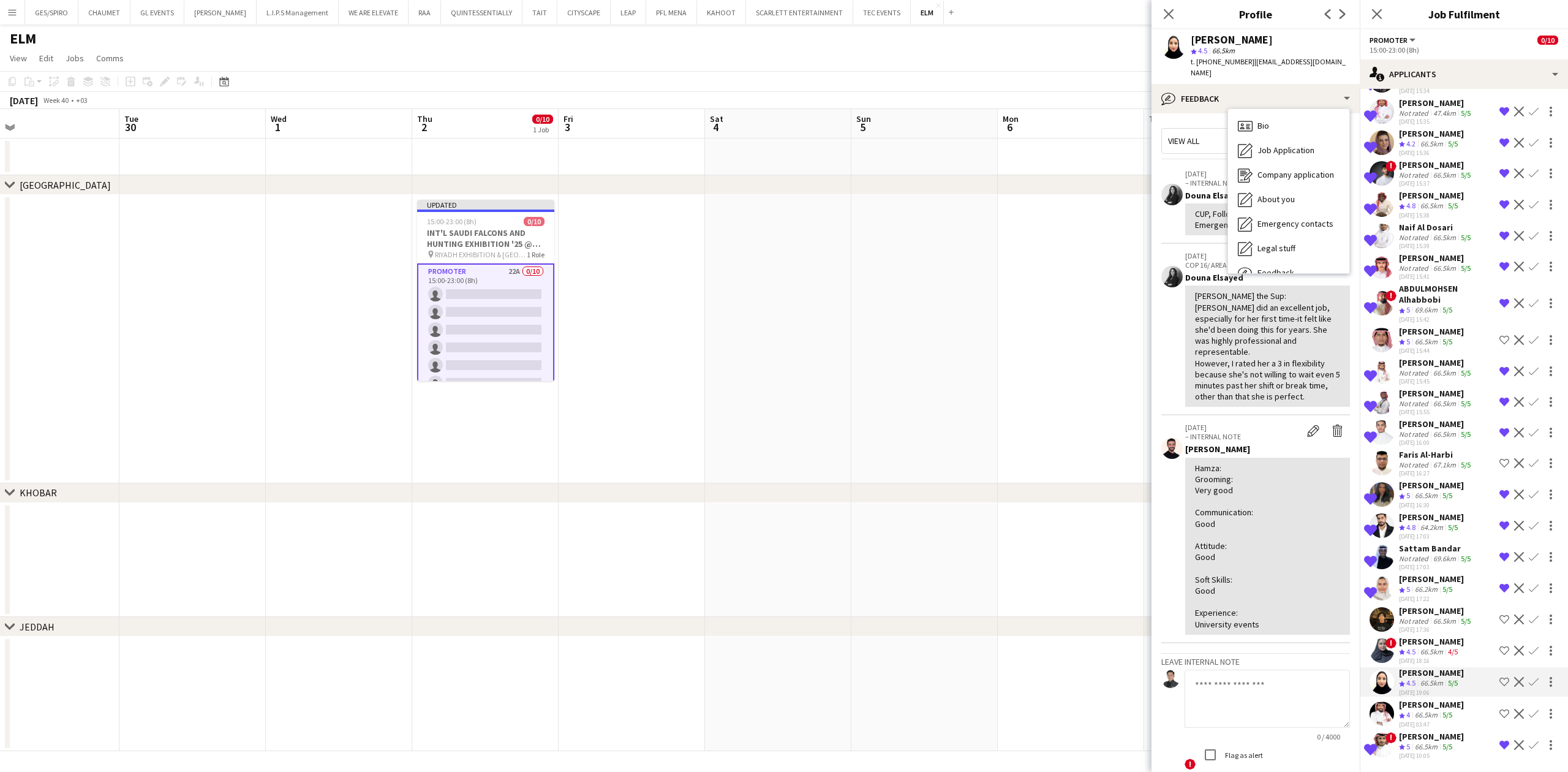
click at [1194, 203] on div "CUP, Follow Up: Pics, Location, Emergency Contact" at bounding box center [1267, 219] width 165 height 32
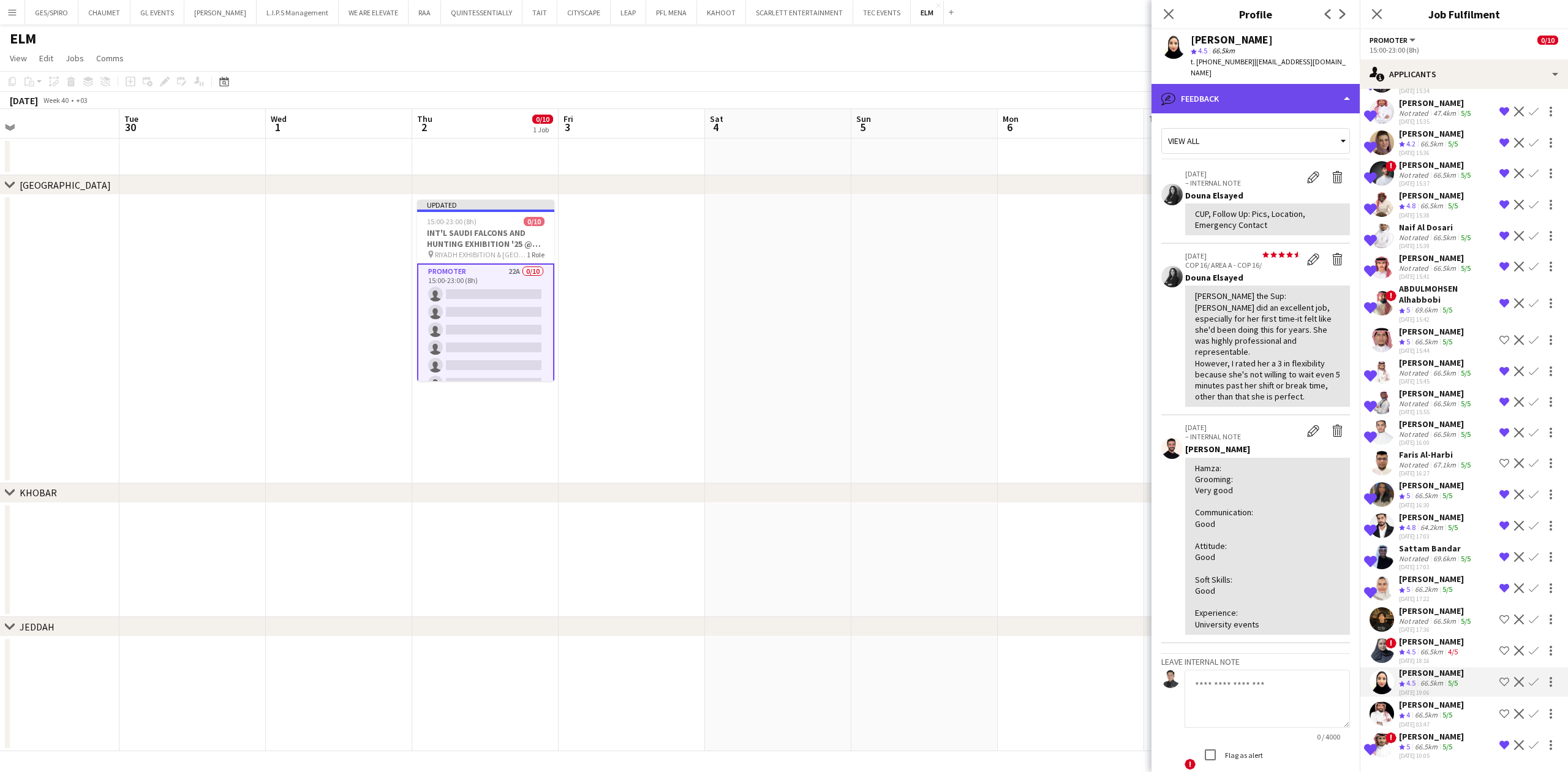
click at [1271, 99] on div "bubble-pencil Feedback" at bounding box center [1255, 98] width 208 height 29
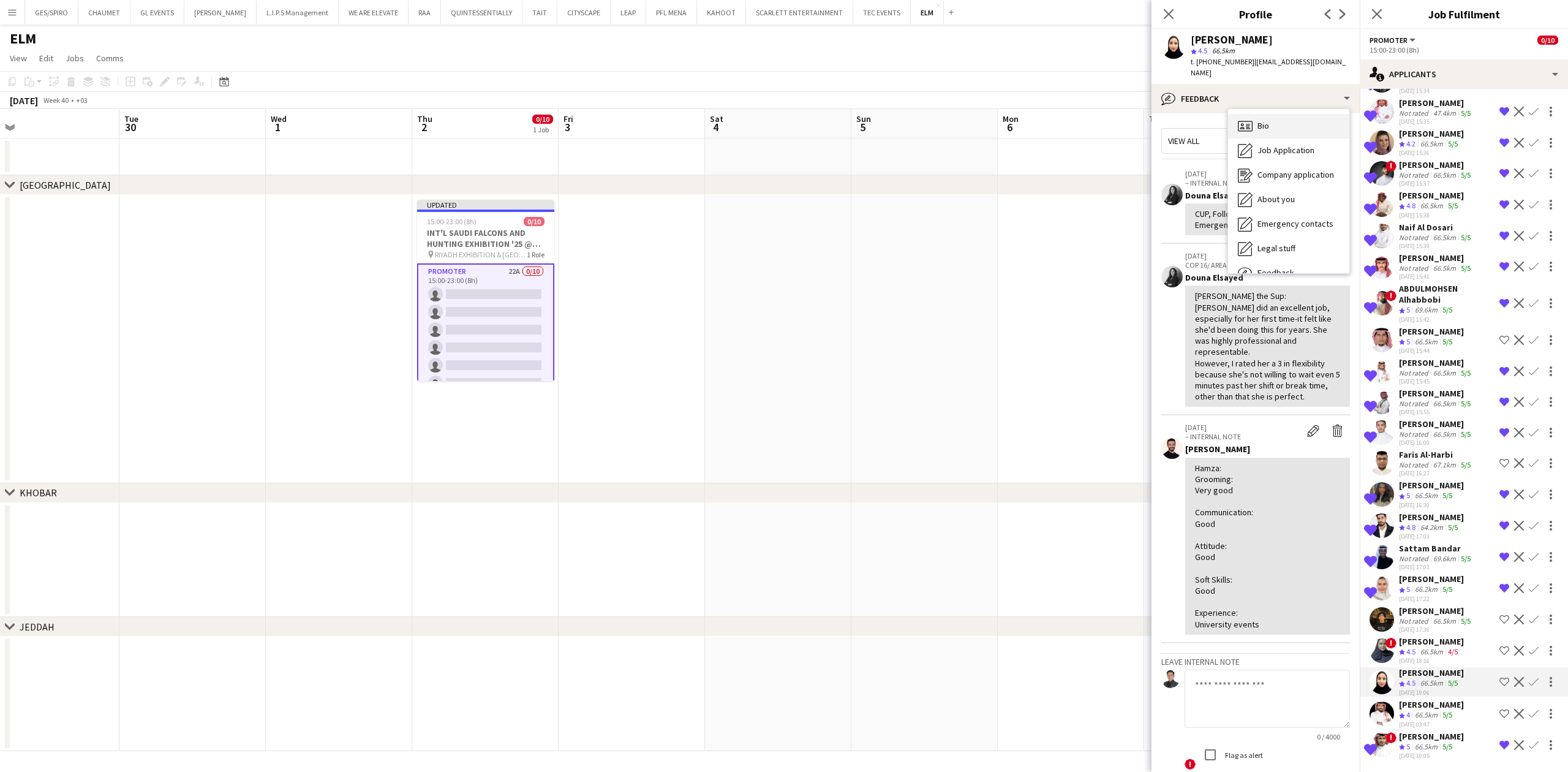
click at [1277, 114] on div "Bio Bio" at bounding box center [1288, 126] width 121 height 25
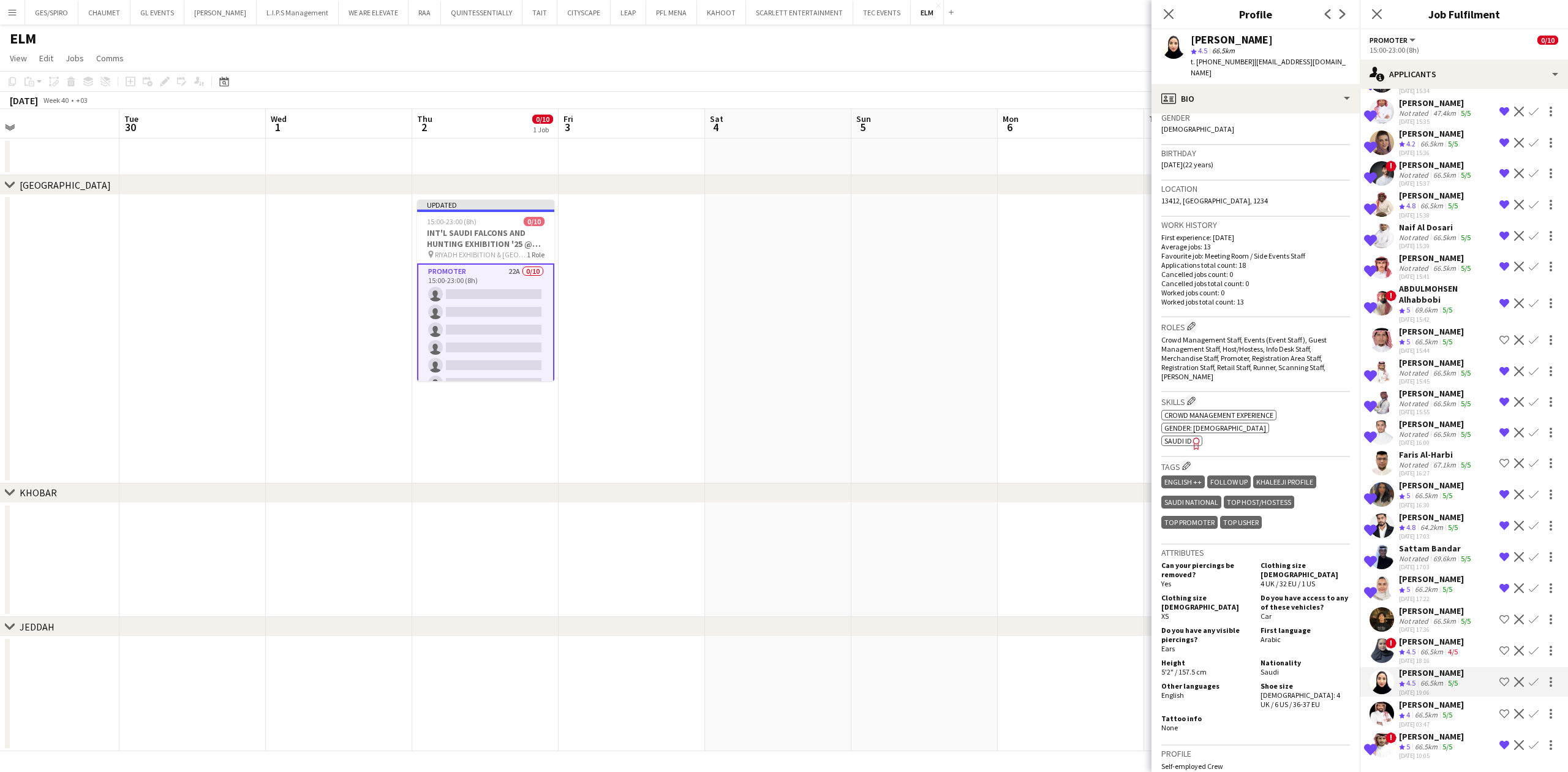
scroll to position [0, 0]
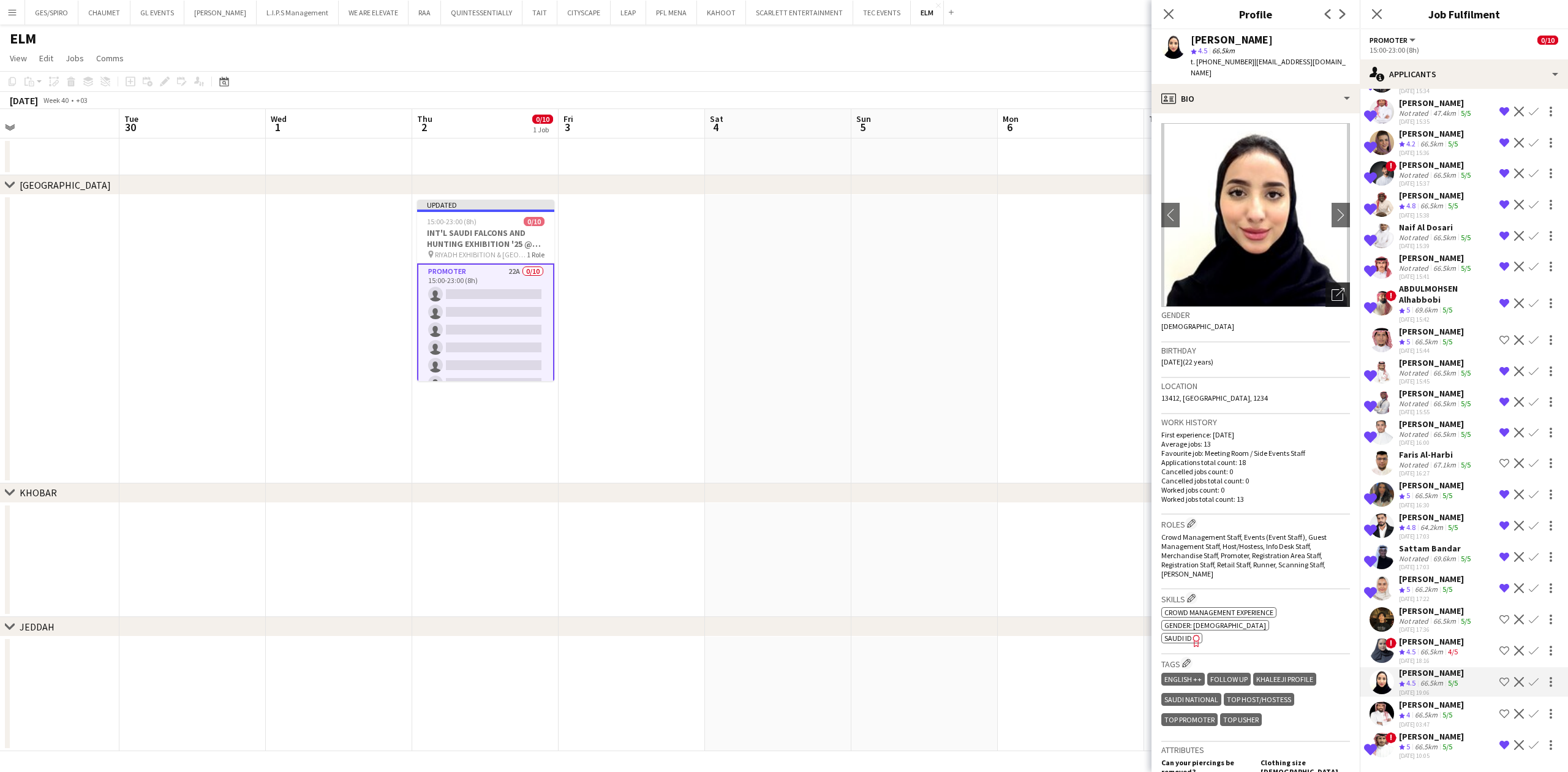
click at [1332, 288] on icon "Open photos pop-in" at bounding box center [1338, 294] width 13 height 13
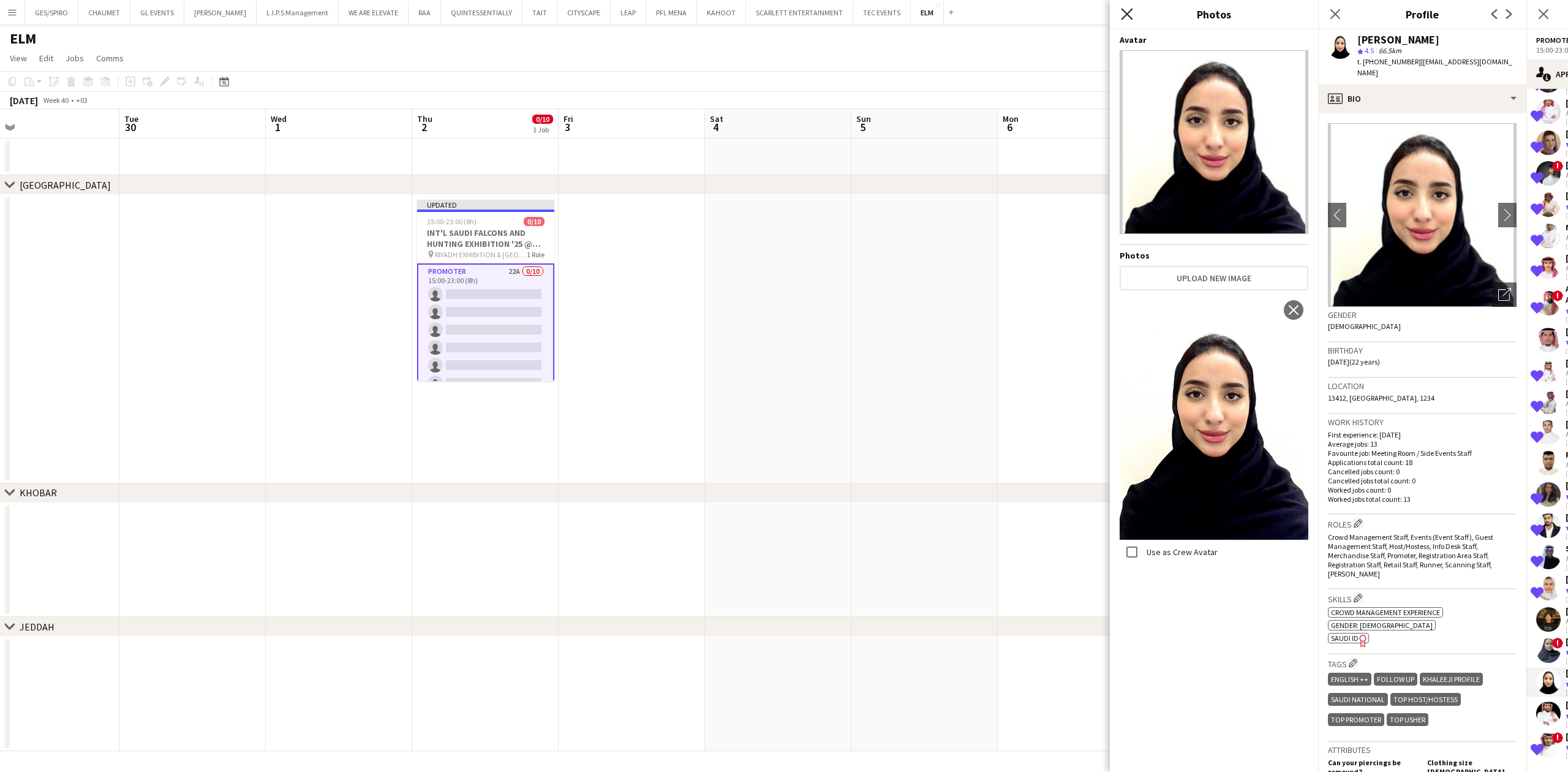
click at [1123, 13] on icon "Close pop-in" at bounding box center [1127, 14] width 12 height 12
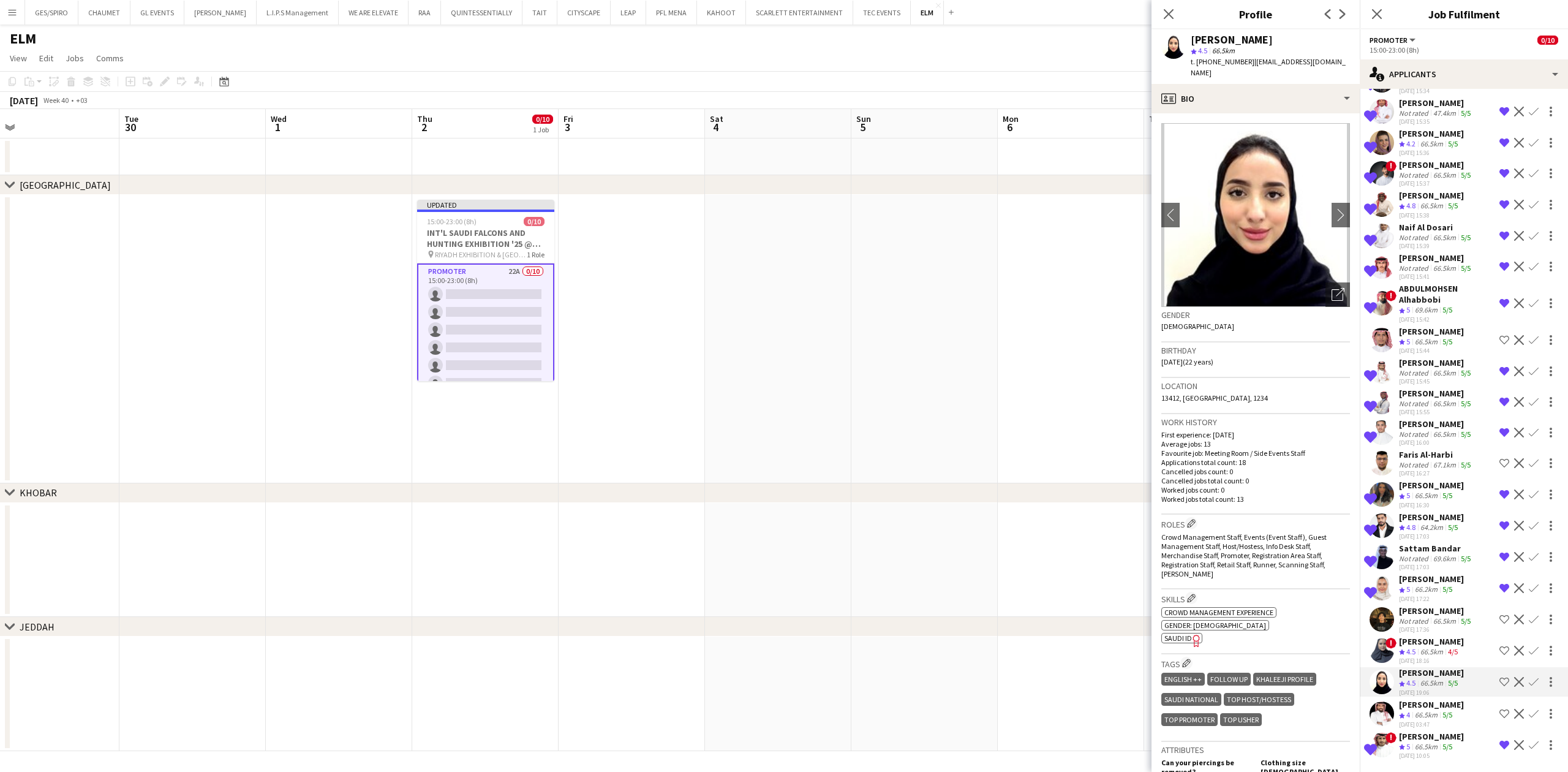
click at [1436, 648] on div "66.5km" at bounding box center [1432, 652] width 28 height 10
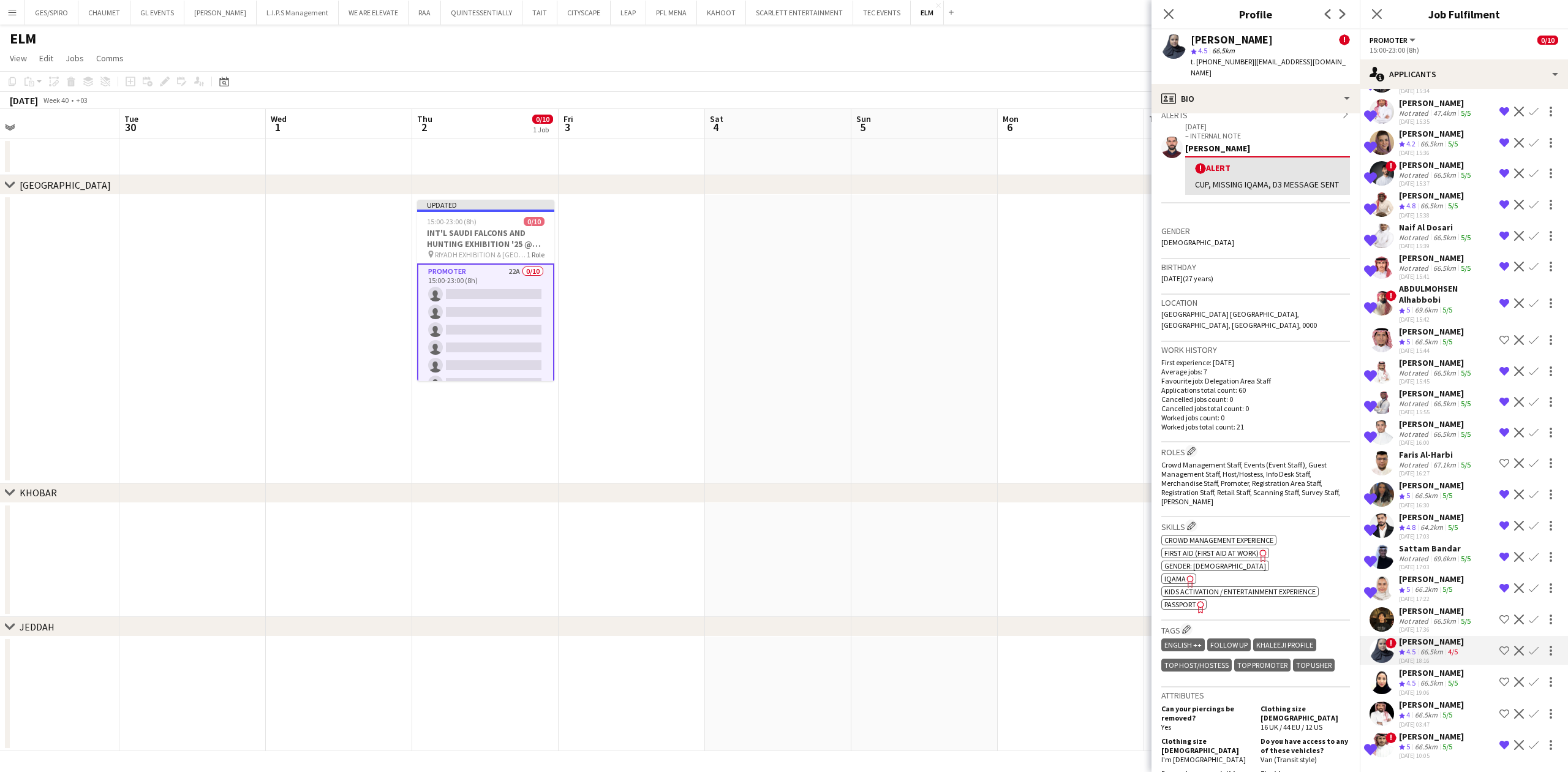
scroll to position [490, 0]
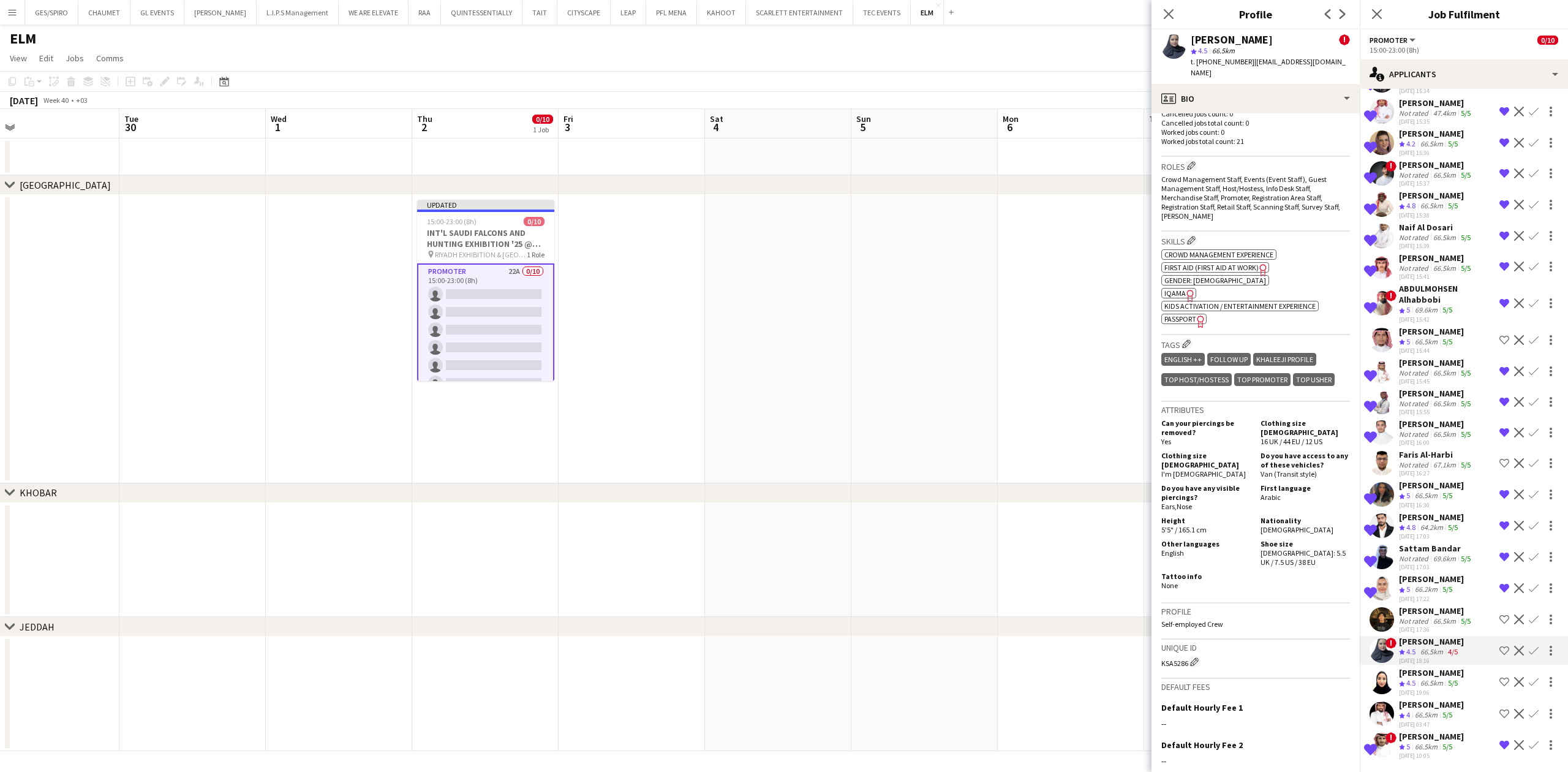
click at [1514, 648] on app-icon "Decline" at bounding box center [1519, 651] width 10 height 10
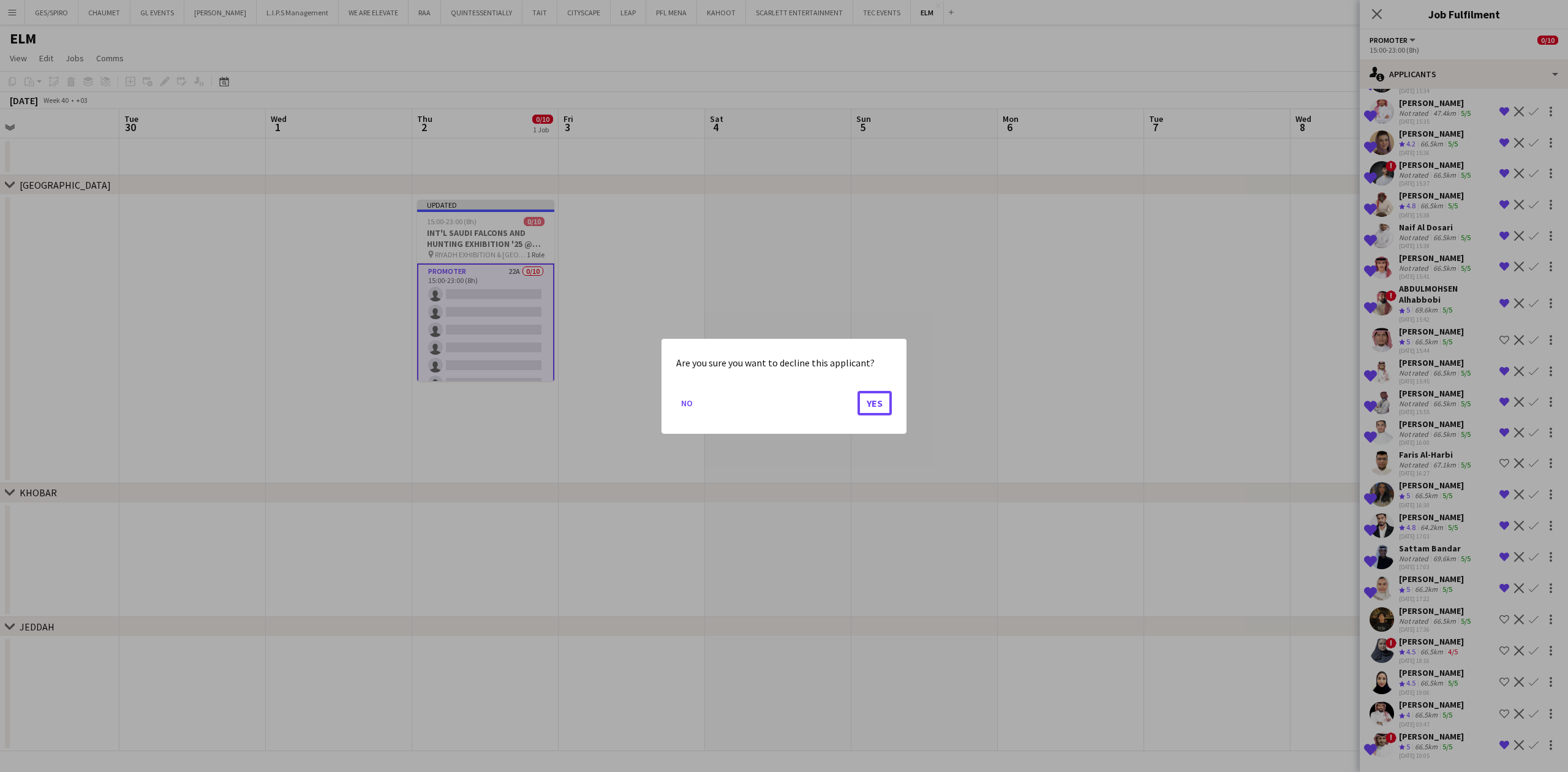
drag, startPoint x: 875, startPoint y: 398, endPoint x: 883, endPoint y: 400, distance: 8.2
click at [875, 398] on button "Yes" at bounding box center [874, 402] width 34 height 25
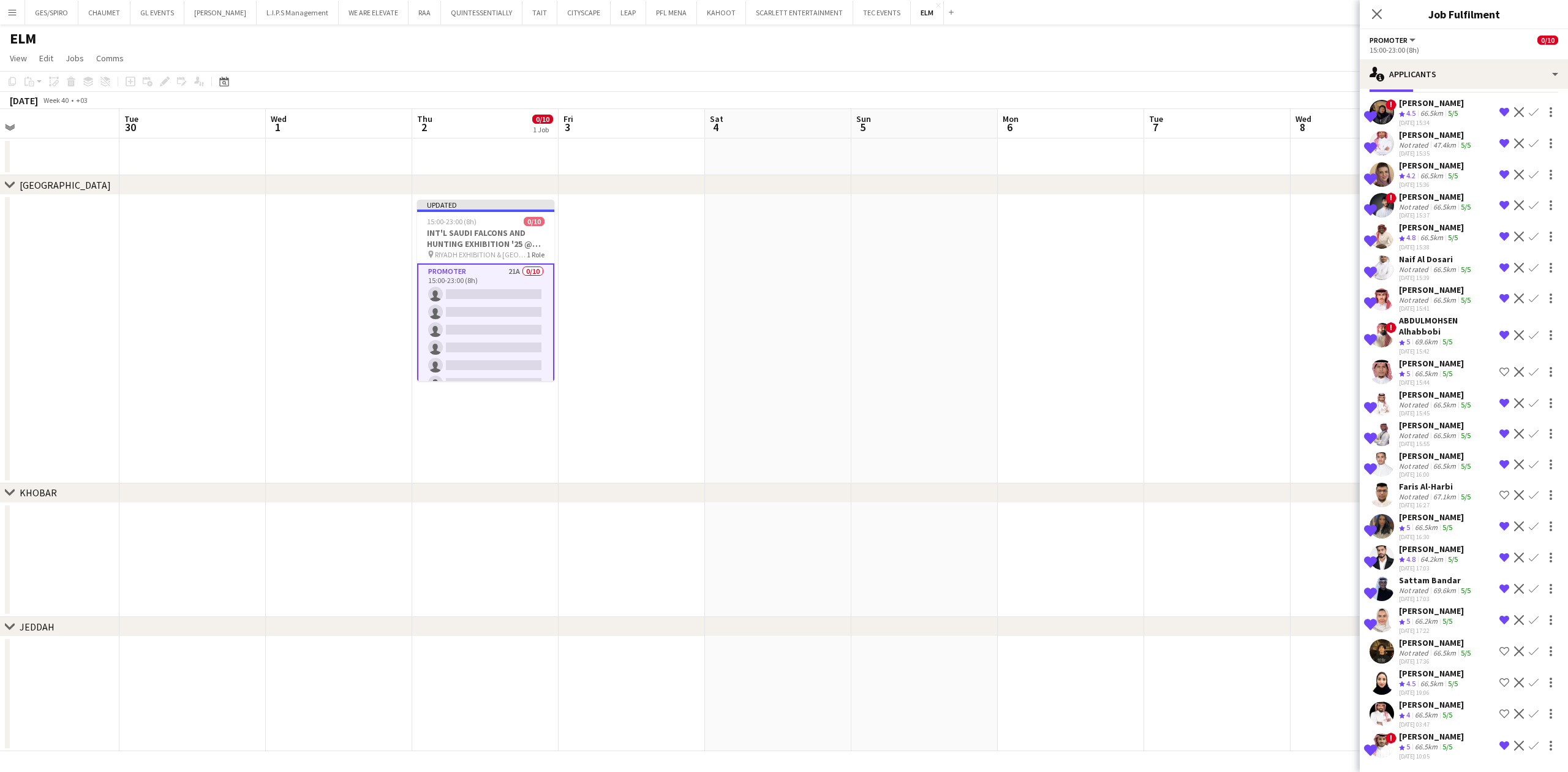
scroll to position [51, 0]
click at [1436, 646] on div "[PERSON_NAME]" at bounding box center [1436, 642] width 74 height 11
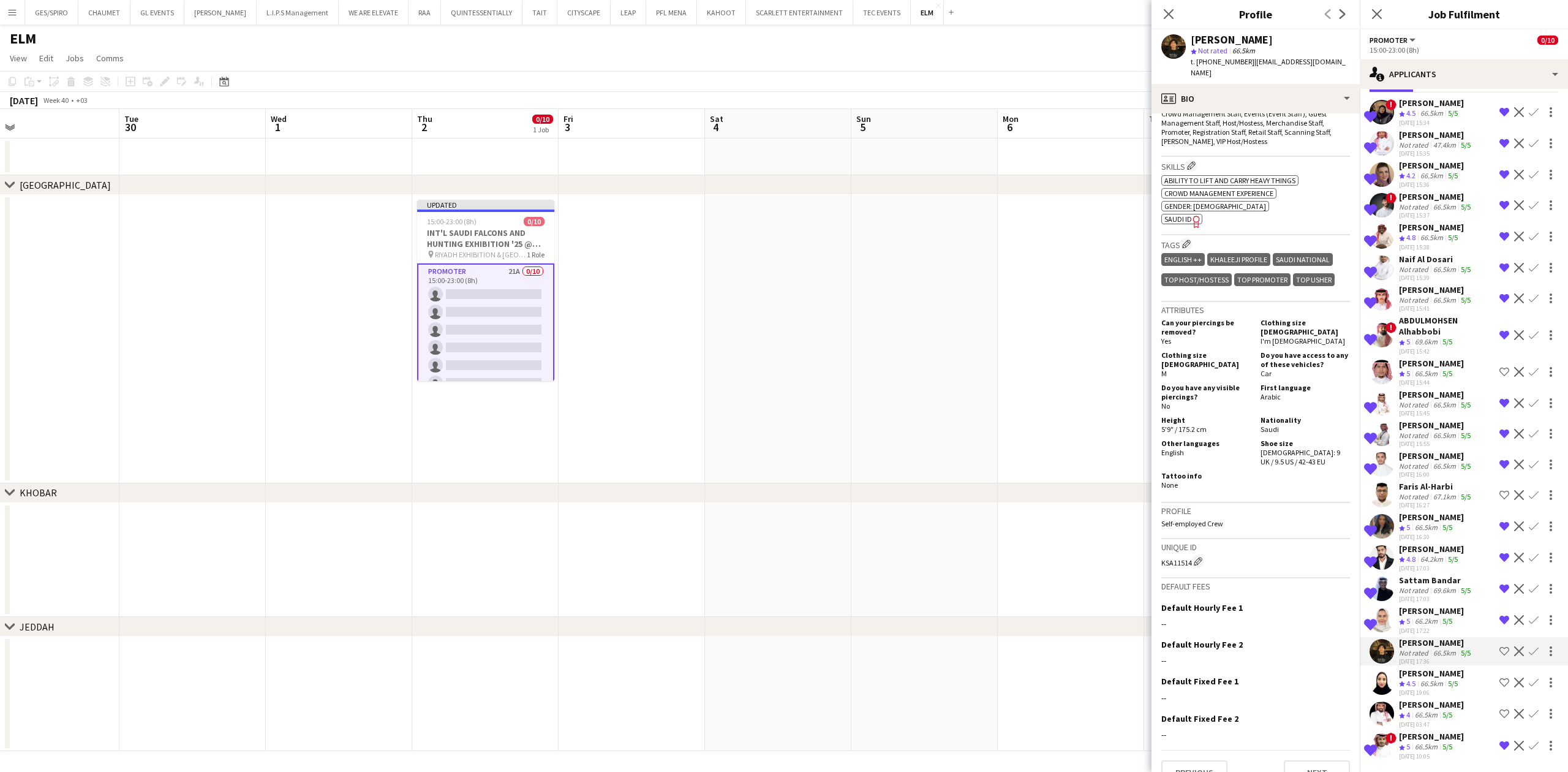
scroll to position [0, 0]
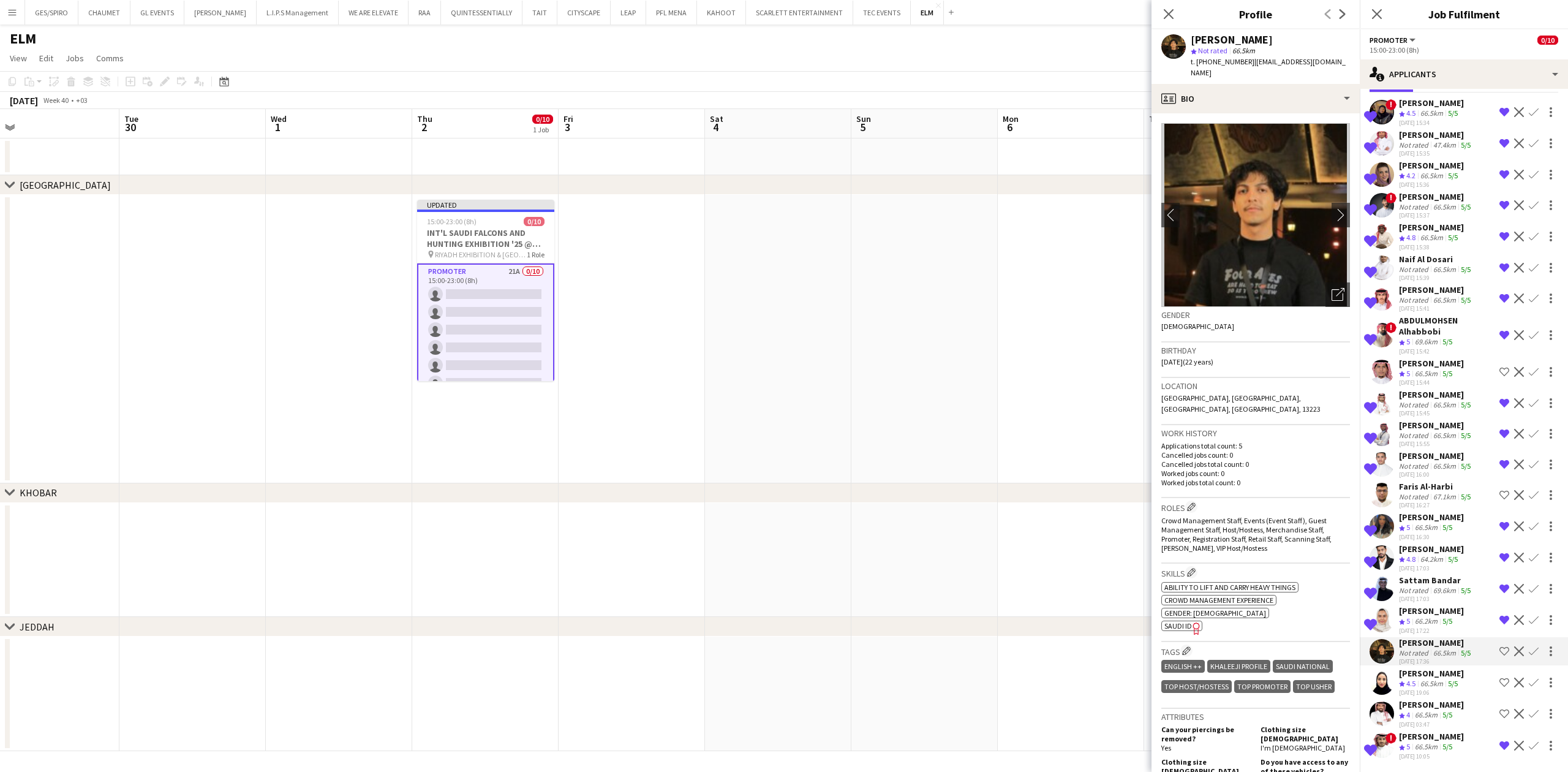
click at [1416, 618] on div "66.2km" at bounding box center [1426, 622] width 28 height 10
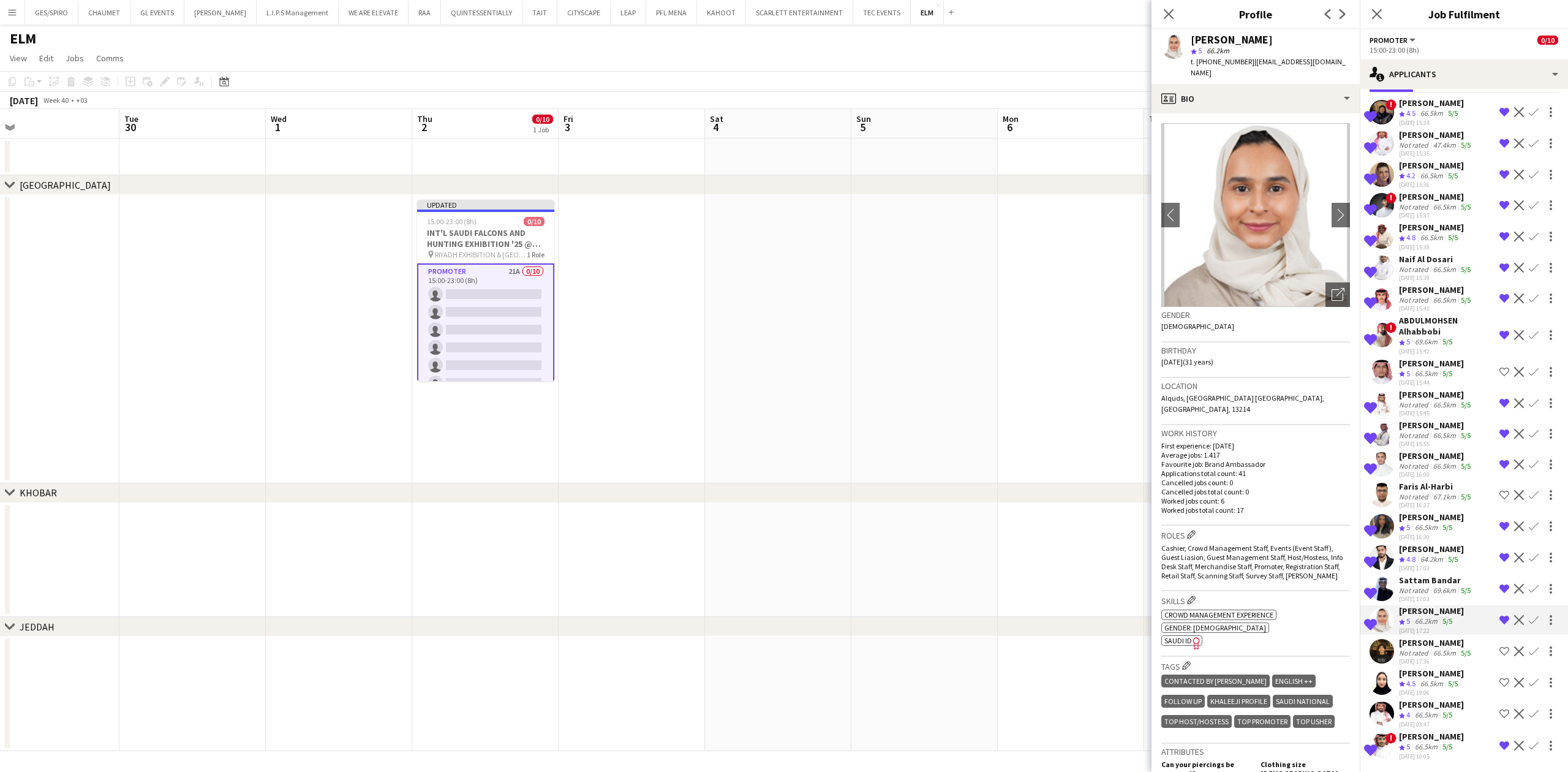
click at [1427, 581] on div "Sattam Bandar" at bounding box center [1436, 580] width 74 height 11
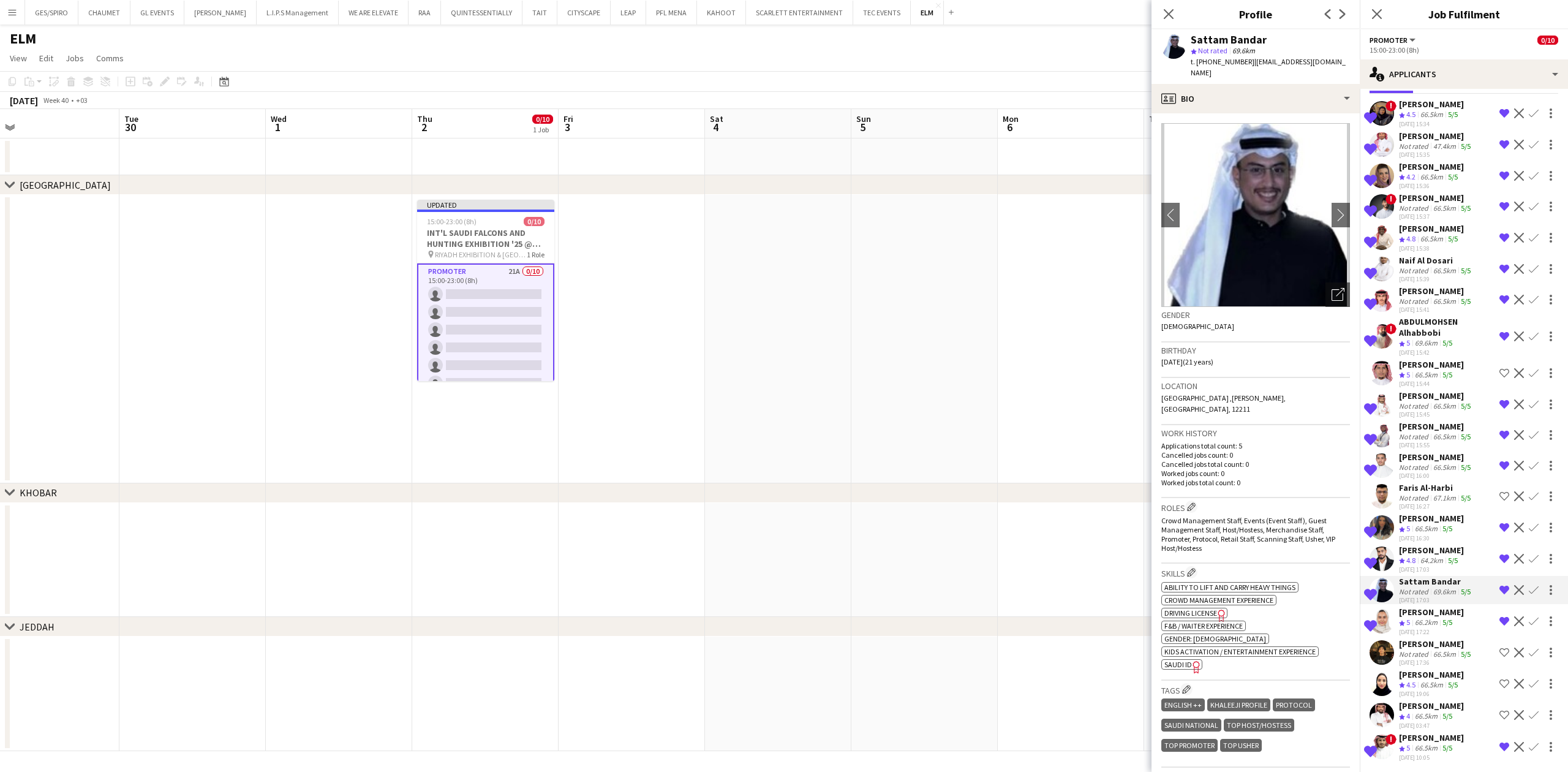
scroll to position [50, 0]
click at [1417, 550] on div "[PERSON_NAME]" at bounding box center [1431, 549] width 65 height 11
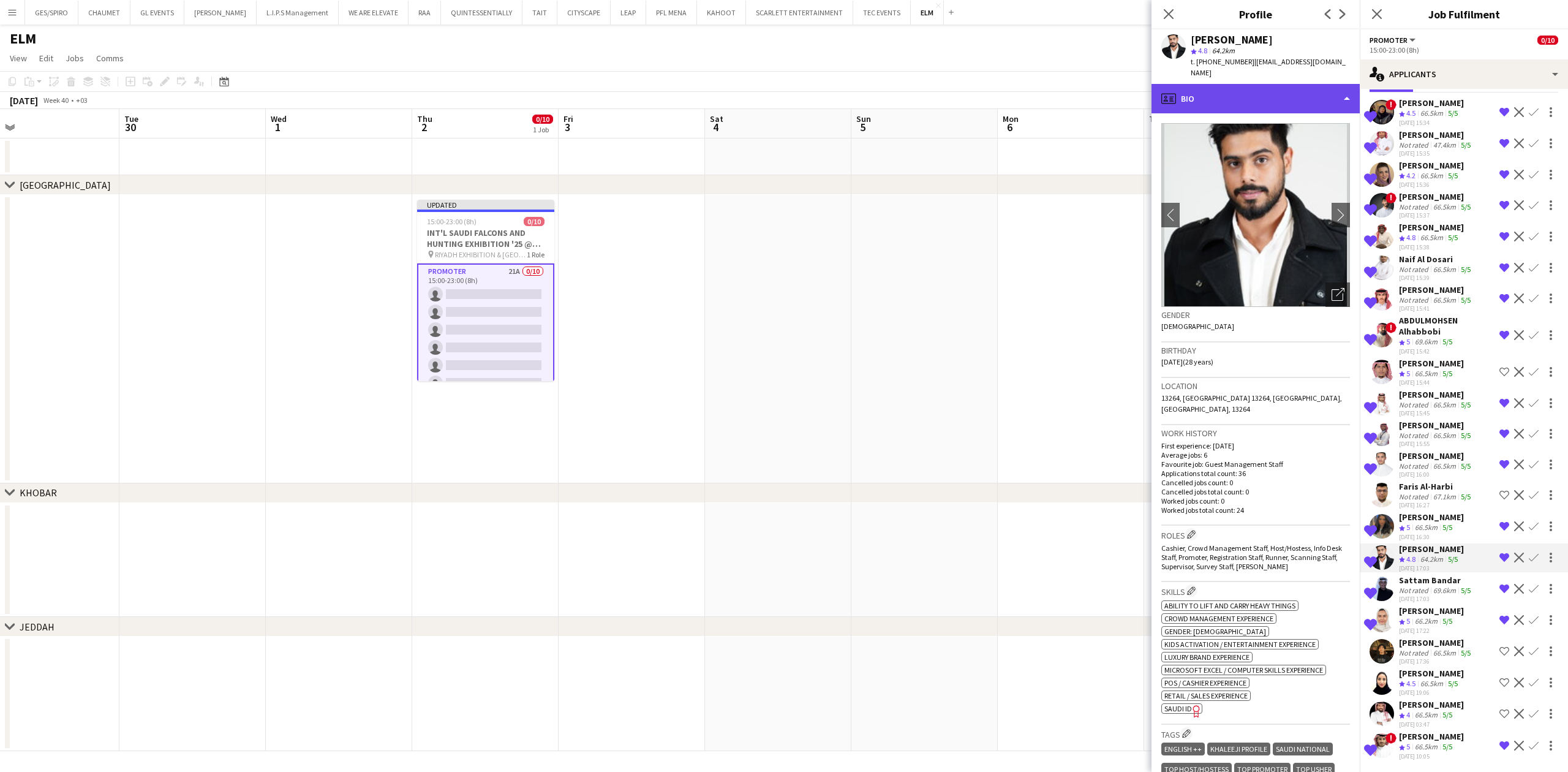
click at [1287, 84] on div "profile Bio" at bounding box center [1255, 98] width 208 height 29
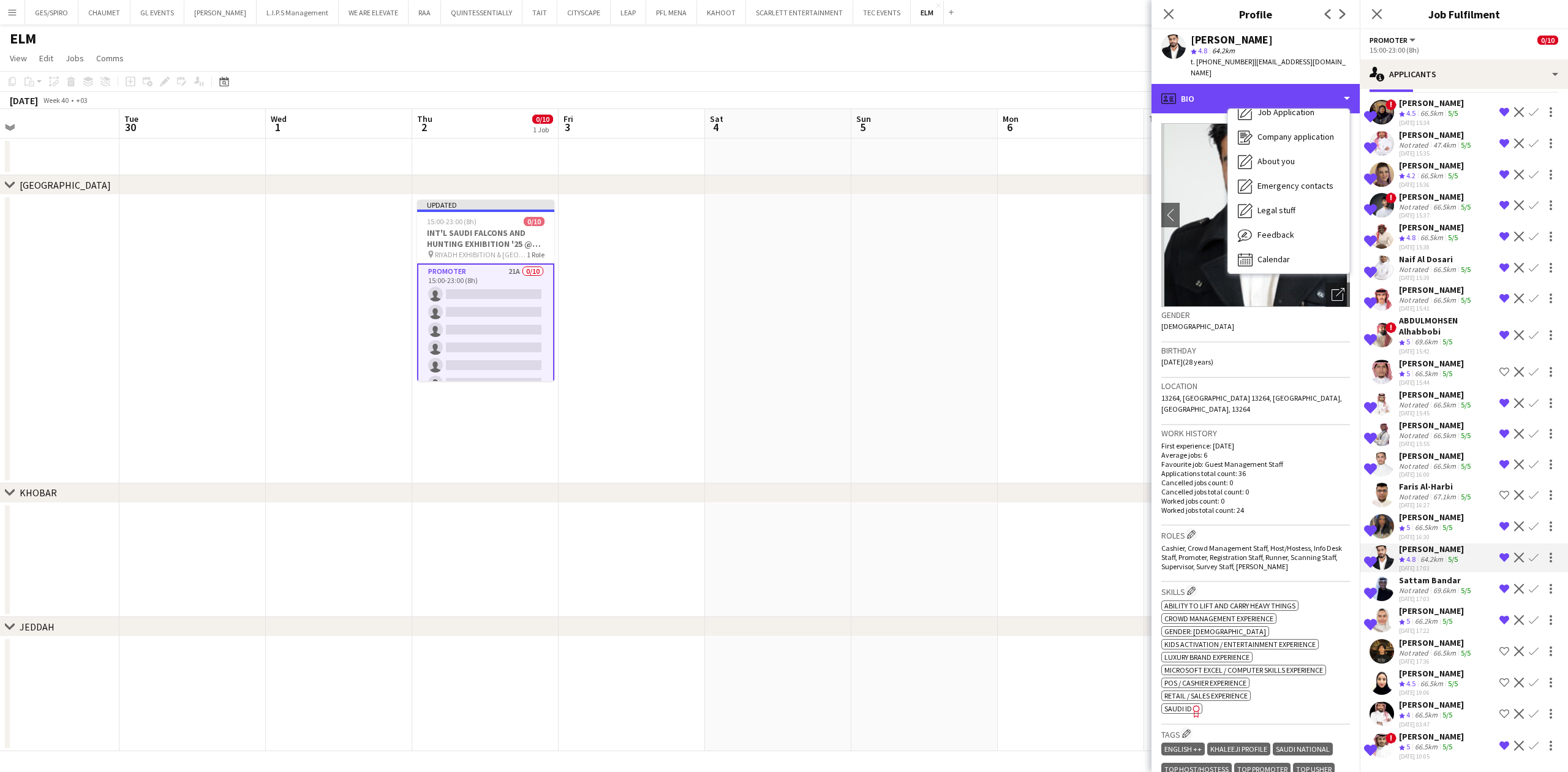
scroll to position [42, 0]
click at [1297, 250] on div "Calendar Calendar" at bounding box center [1288, 256] width 121 height 25
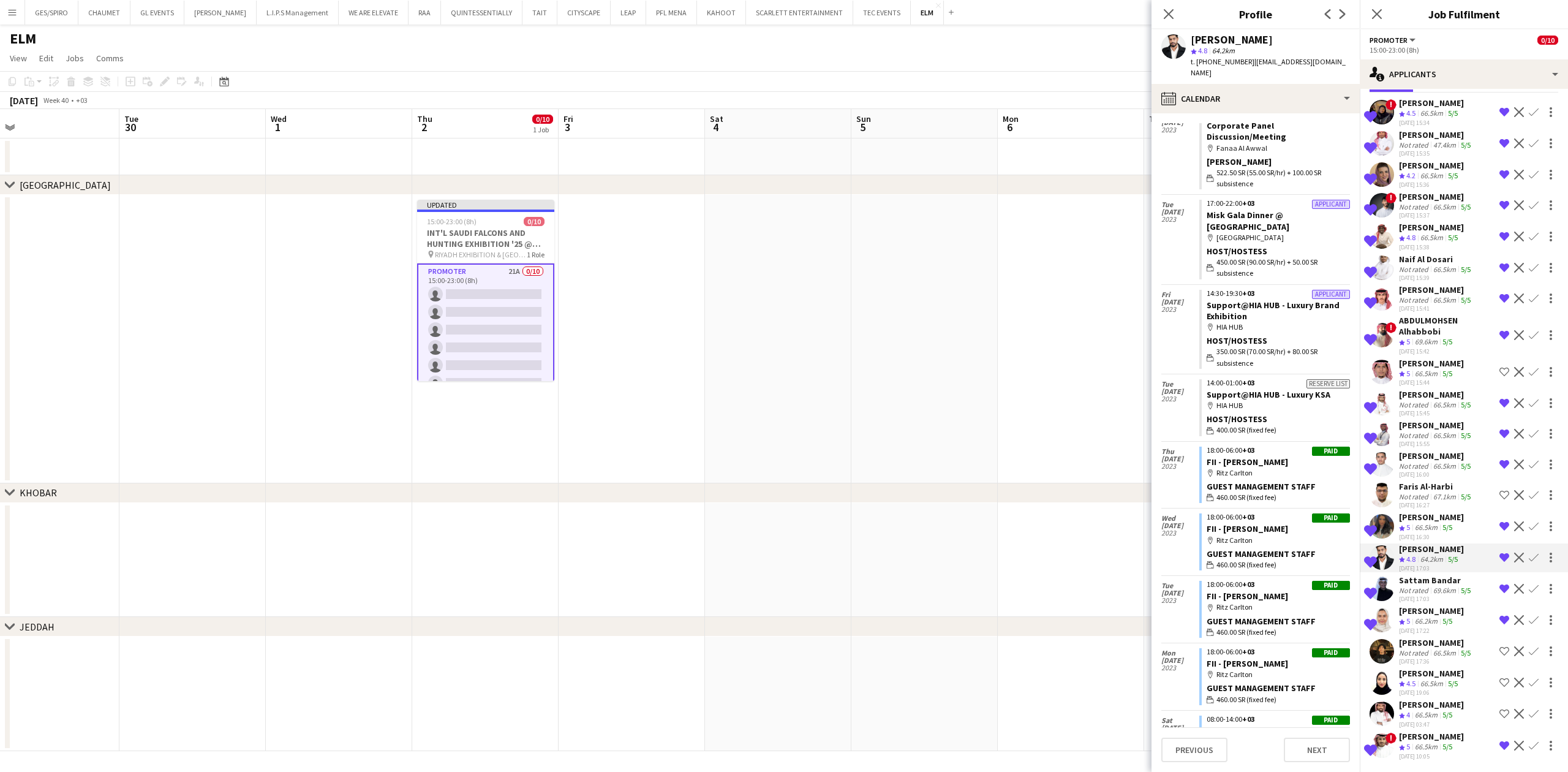
scroll to position [2262, 0]
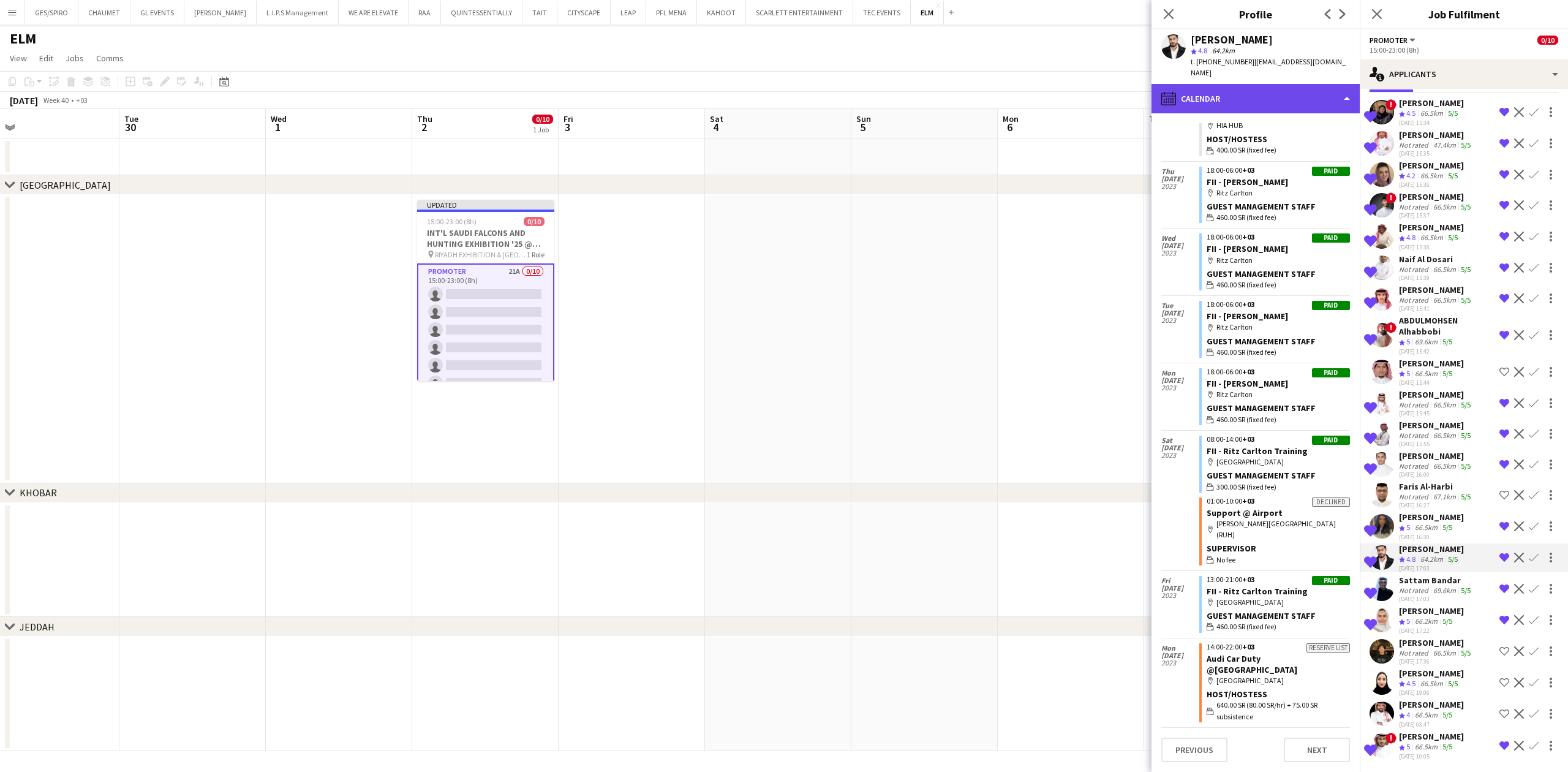
click at [1253, 84] on div "calendar-full Calendar" at bounding box center [1255, 98] width 208 height 29
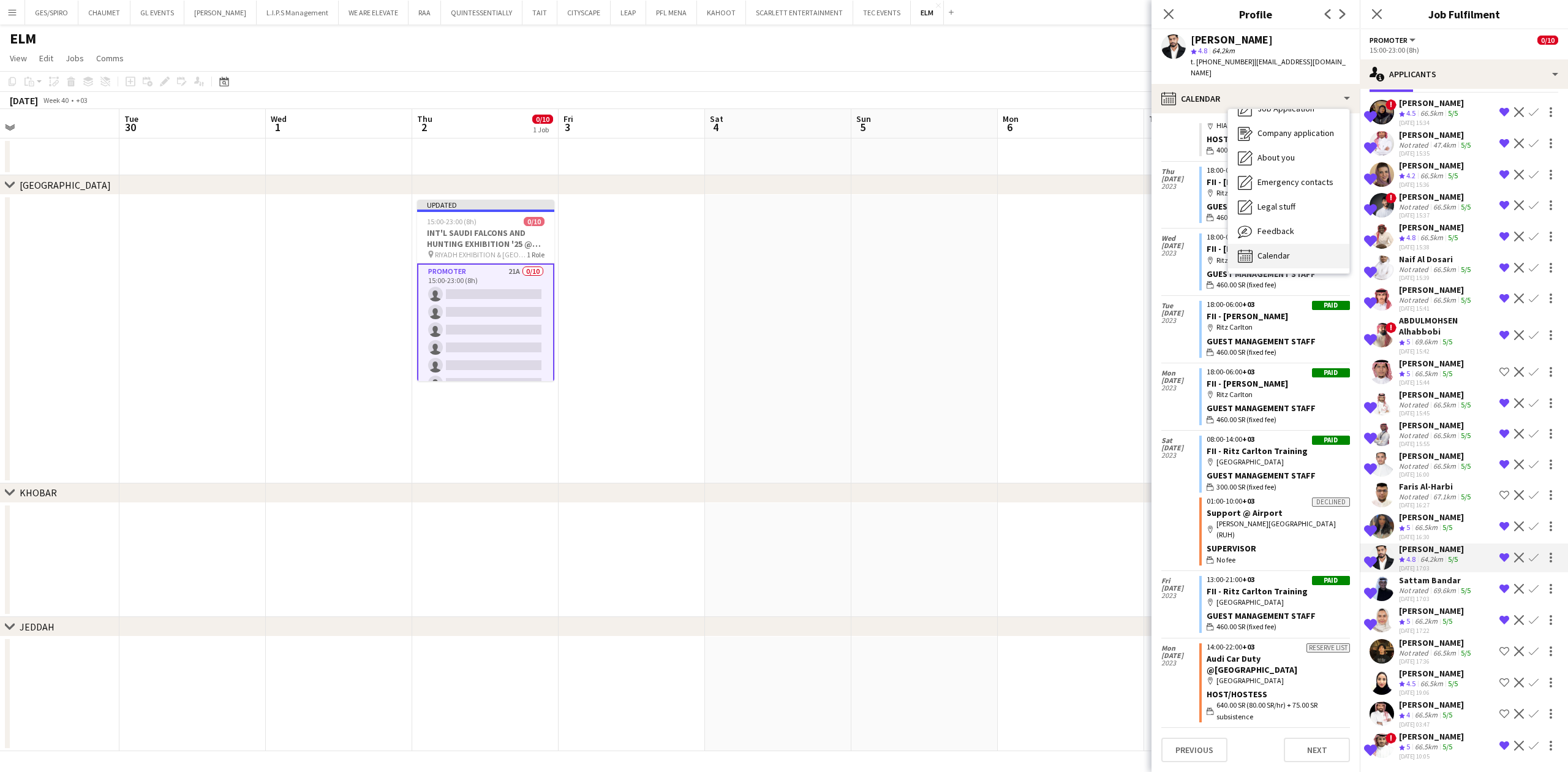
click at [1280, 244] on div "Calendar Calendar" at bounding box center [1288, 256] width 121 height 25
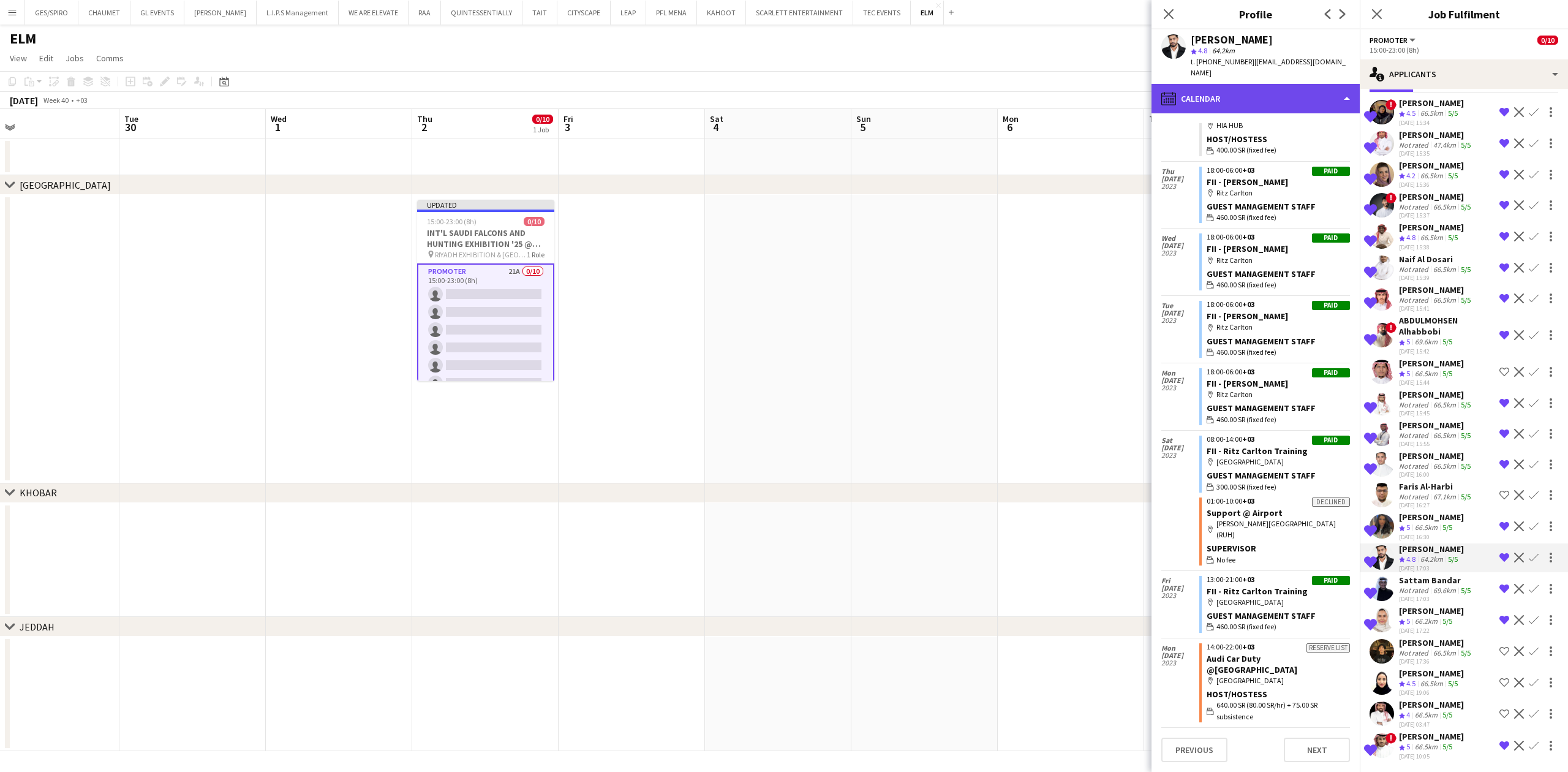
click at [1281, 84] on div "calendar-full Calendar" at bounding box center [1255, 98] width 208 height 29
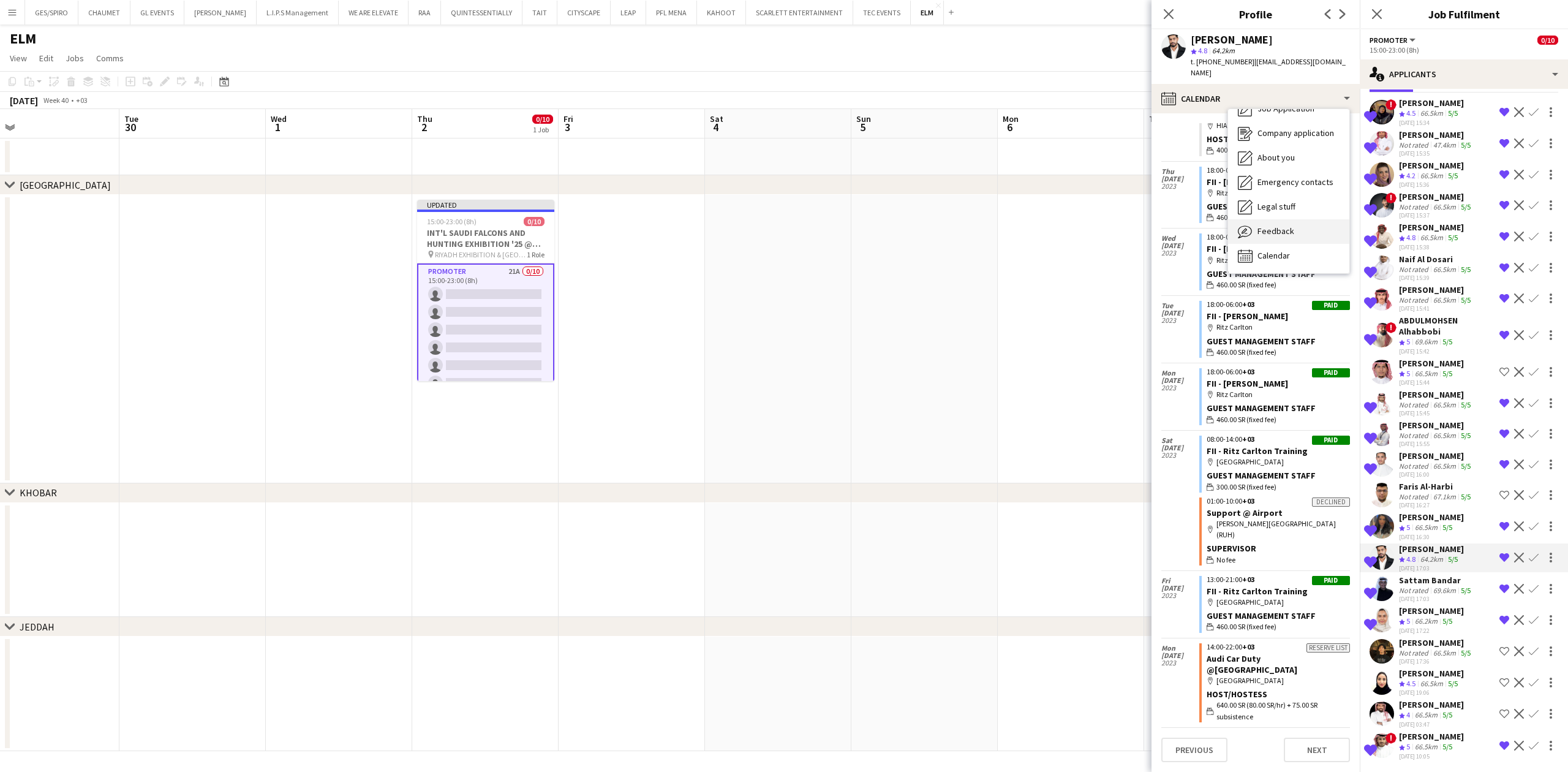
click at [1284, 226] on span "Feedback" at bounding box center [1275, 231] width 37 height 11
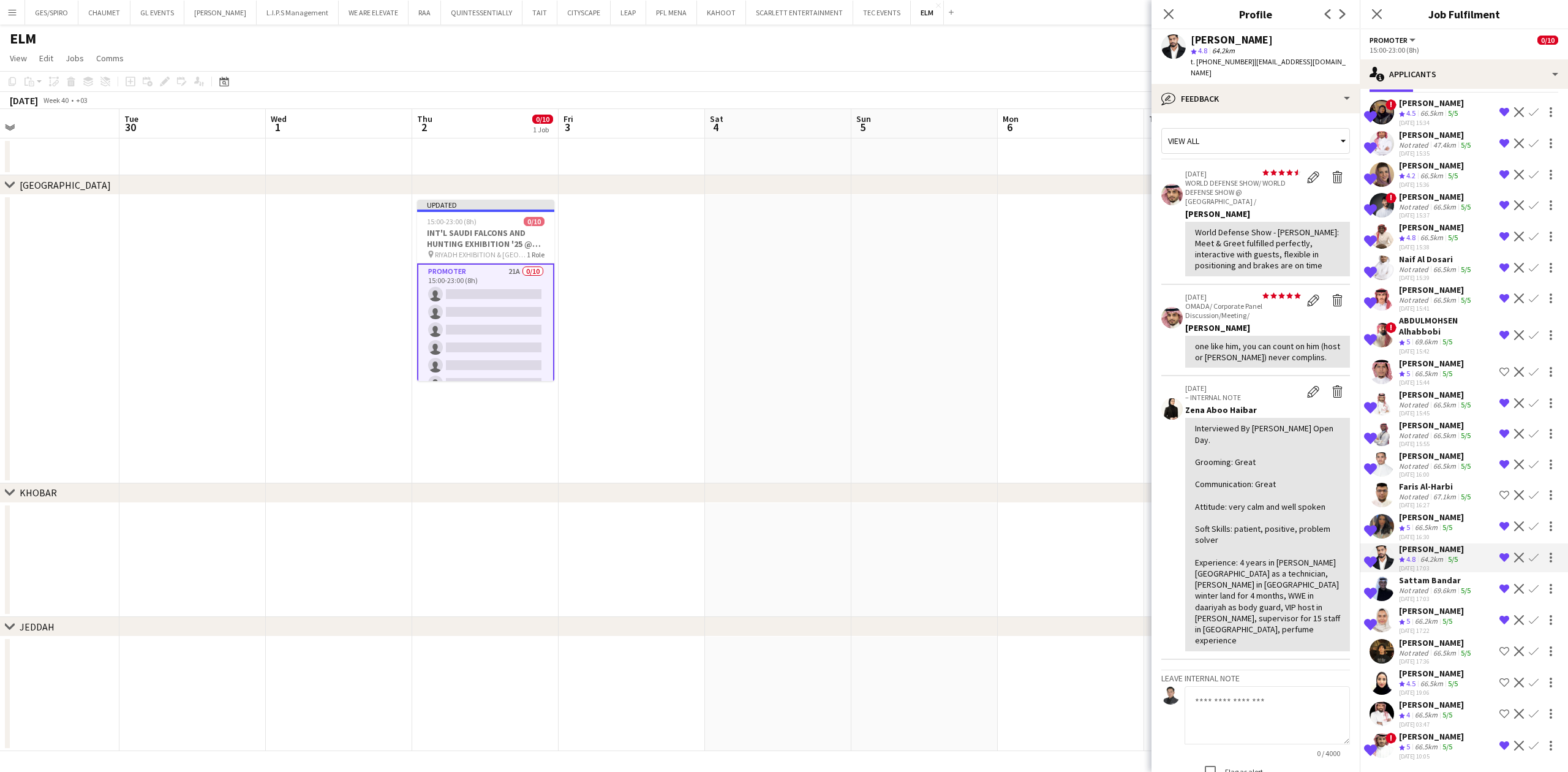
click at [1433, 520] on div "[PERSON_NAME]" at bounding box center [1431, 517] width 65 height 11
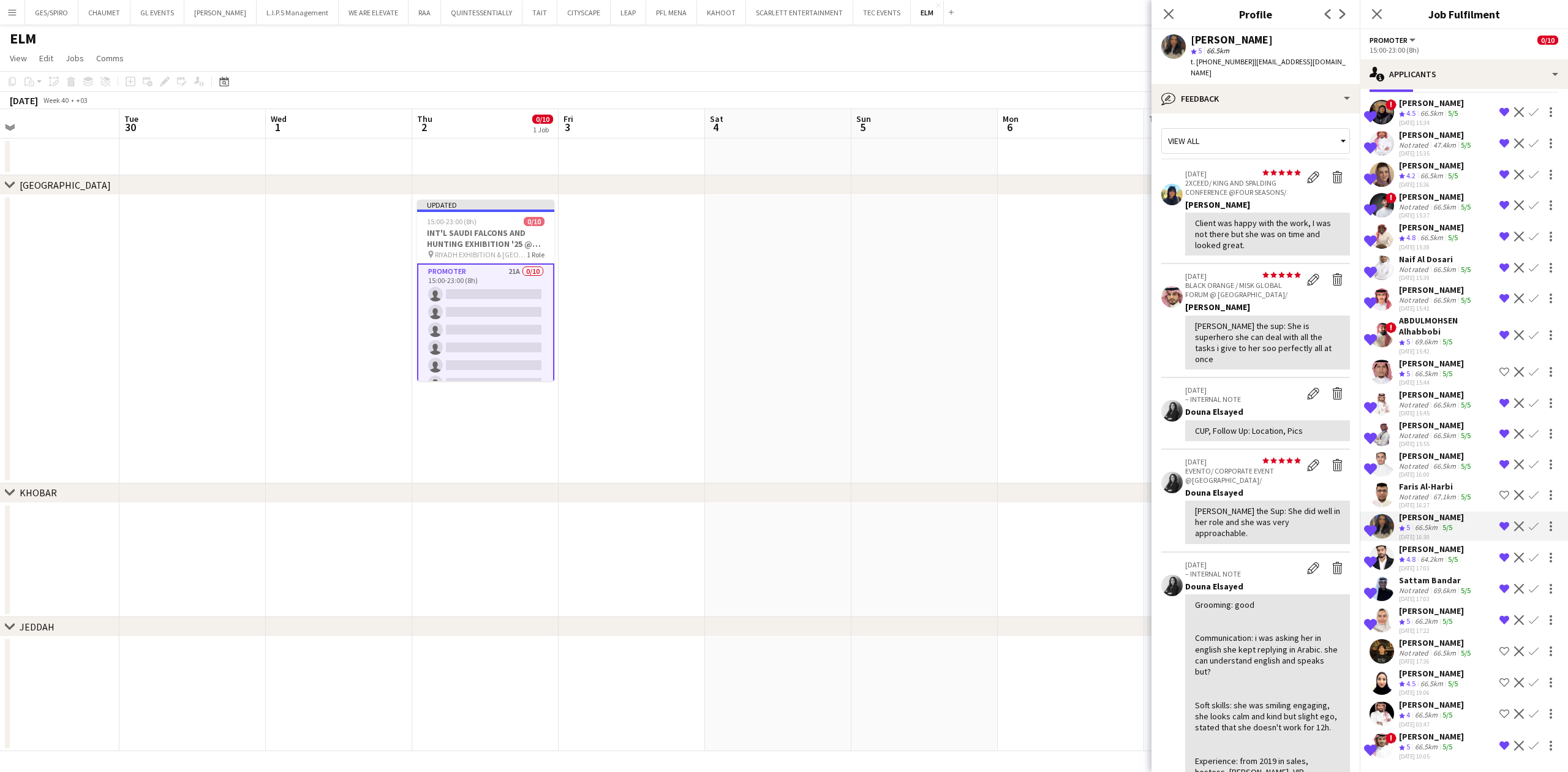
click at [1426, 458] on div "[PERSON_NAME]" at bounding box center [1436, 456] width 74 height 11
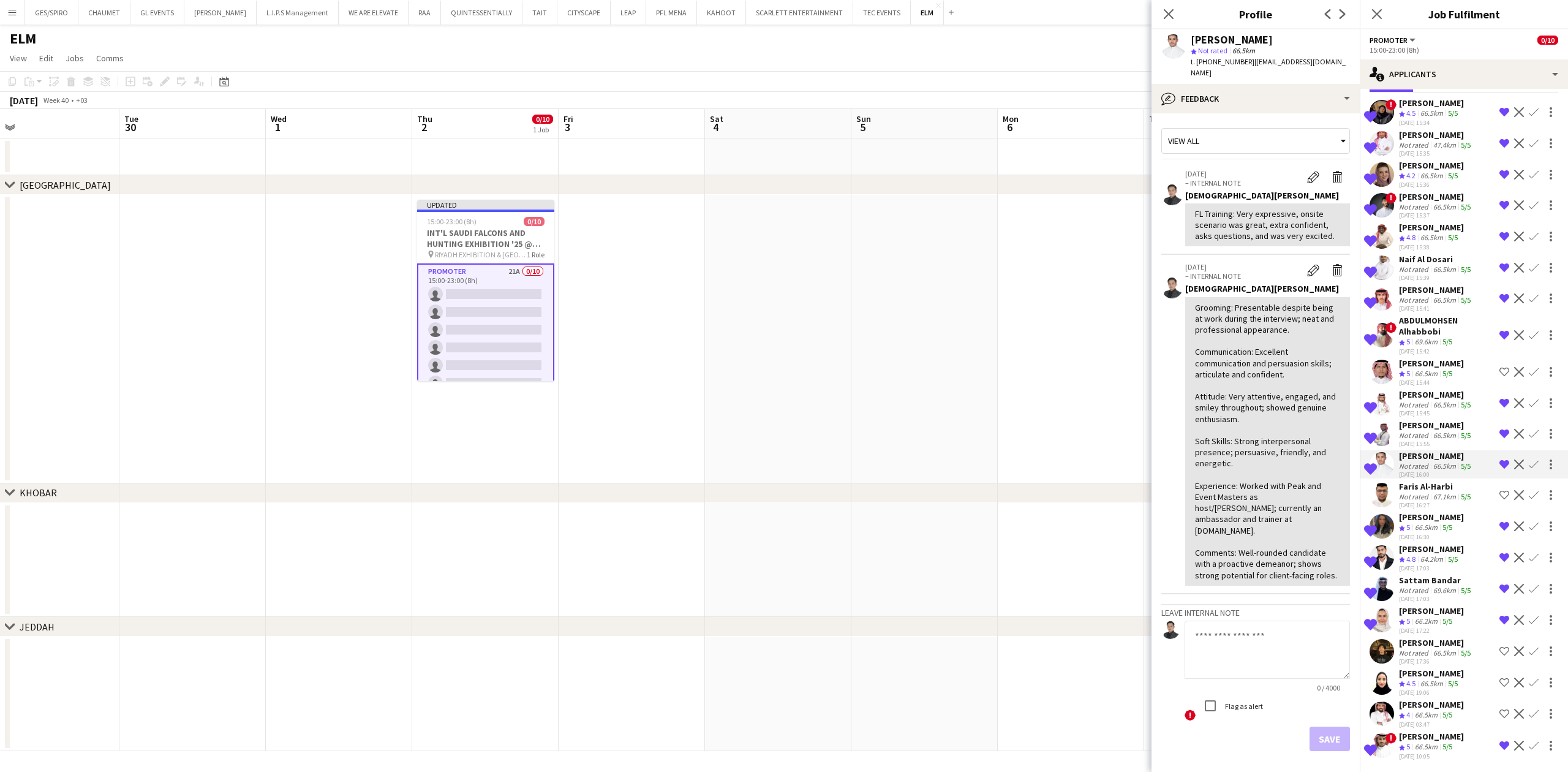
click at [1426, 422] on div "[PERSON_NAME]" at bounding box center [1436, 425] width 74 height 11
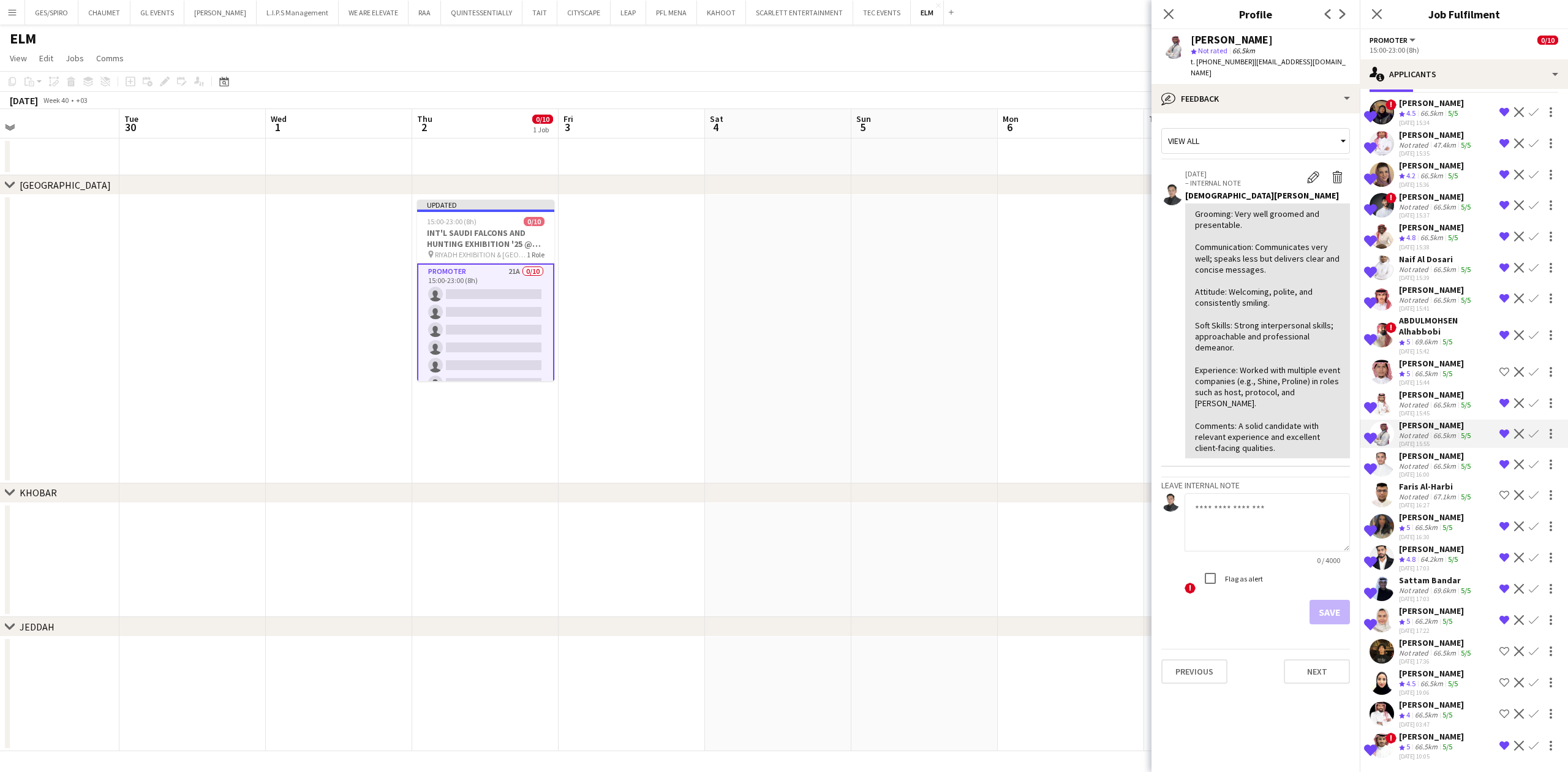
click at [1428, 406] on div "Not rated" at bounding box center [1415, 404] width 32 height 9
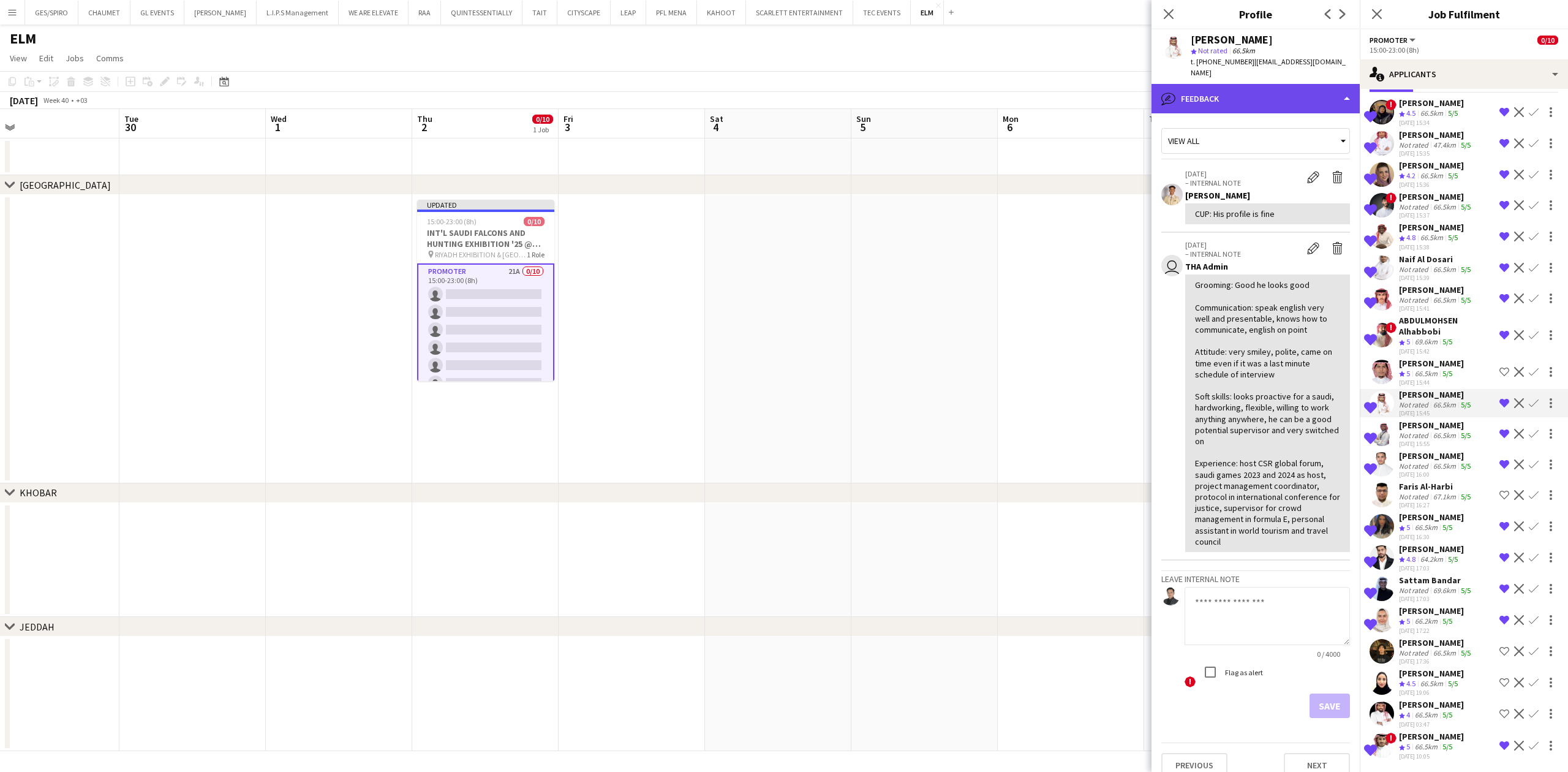
click at [1270, 88] on div "bubble-pencil Feedback" at bounding box center [1255, 98] width 208 height 29
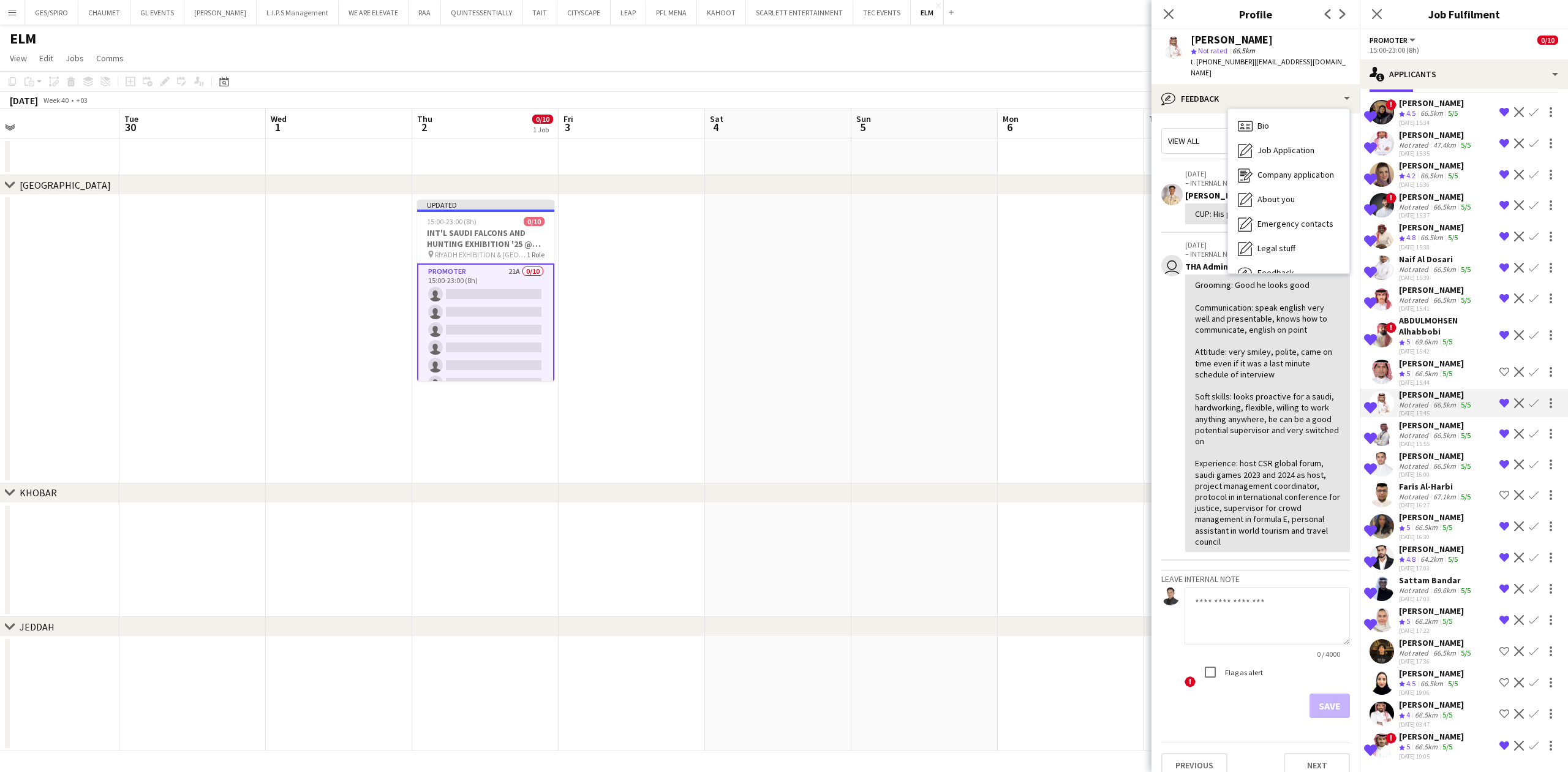
click at [1233, 319] on div "Grooming: Good he looks good Communication: speak english very well and present…" at bounding box center [1267, 413] width 145 height 268
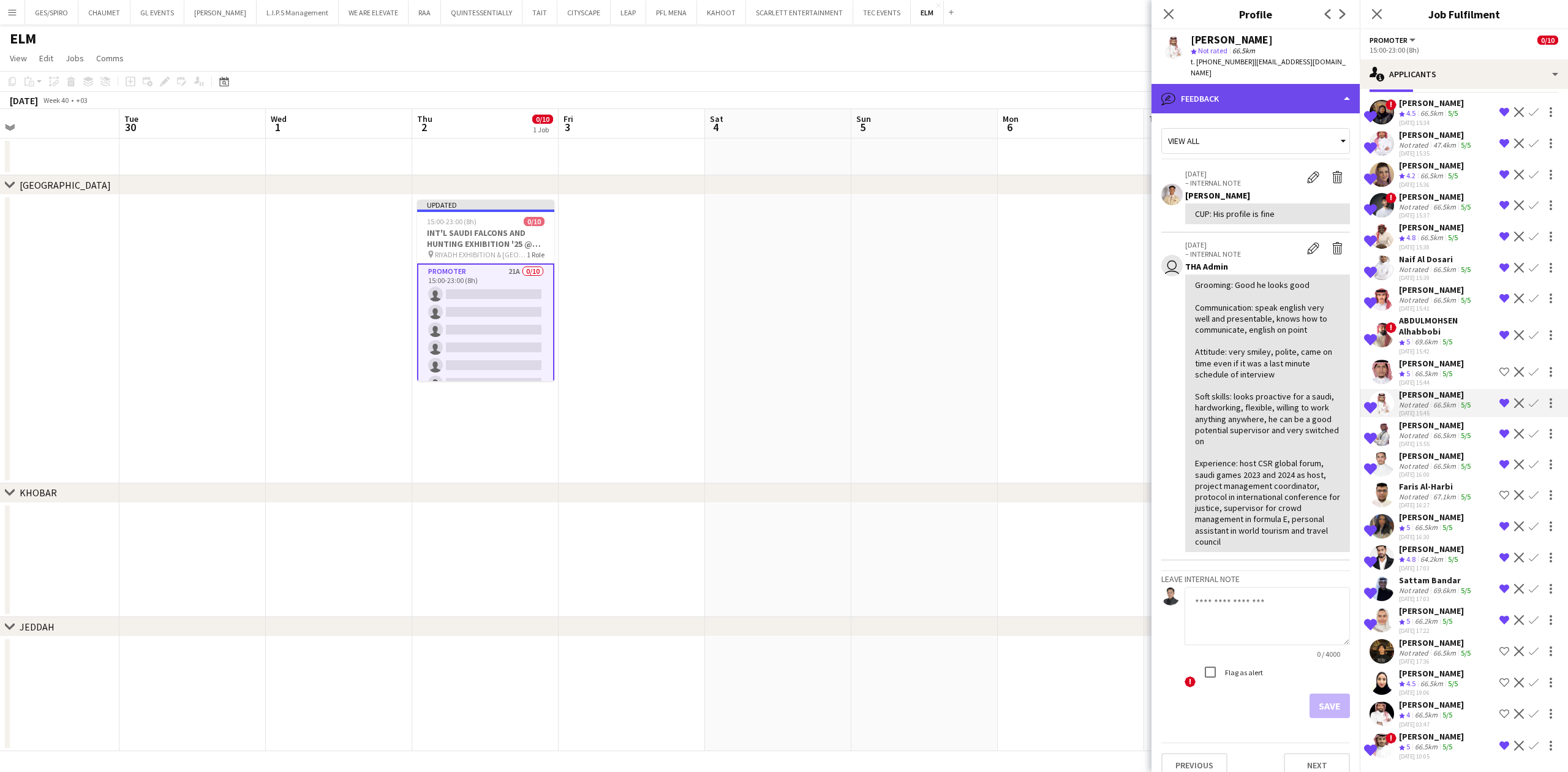
click at [1282, 92] on div "bubble-pencil Feedback" at bounding box center [1255, 98] width 208 height 29
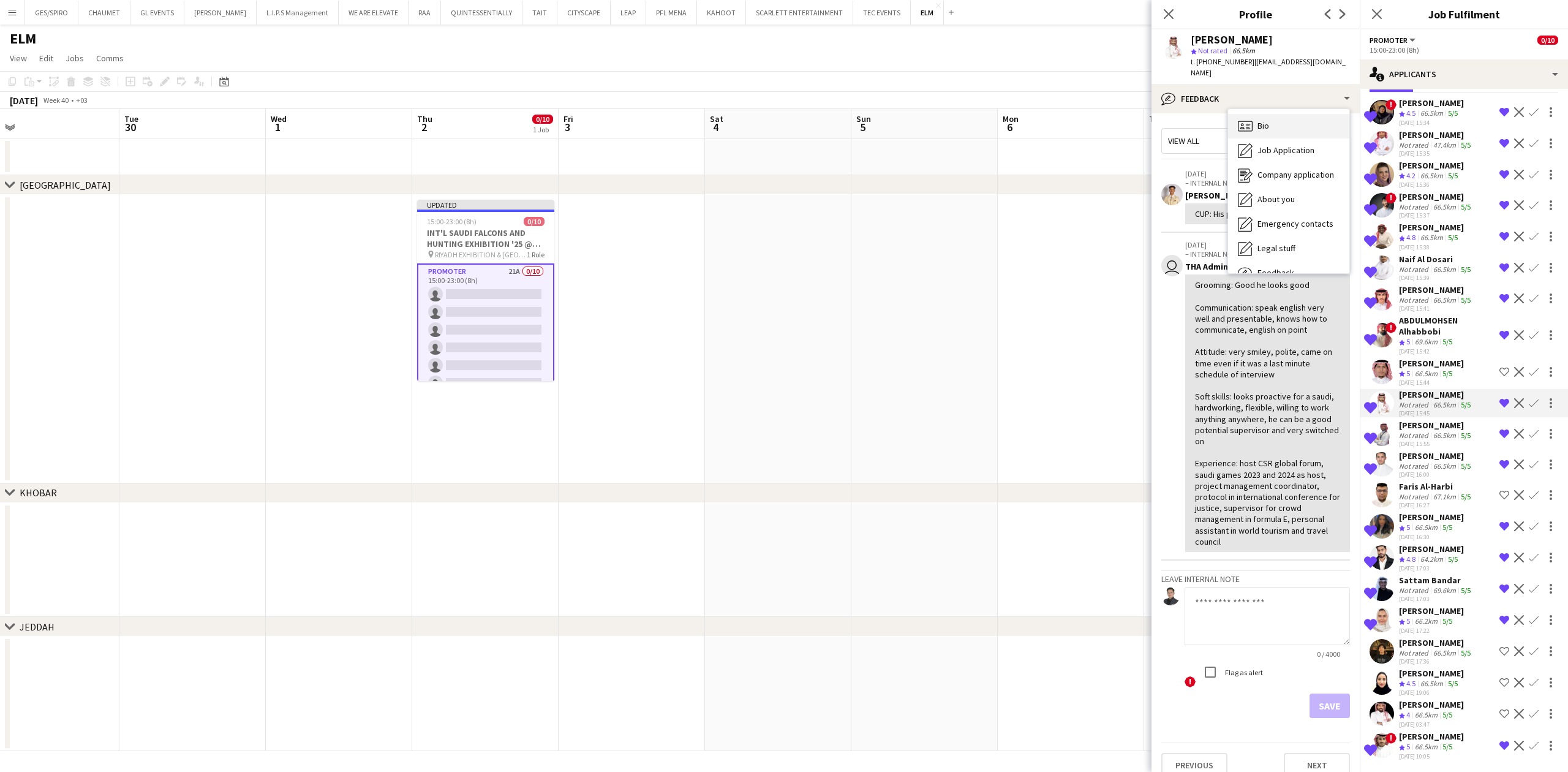
click at [1289, 114] on div "Bio Bio" at bounding box center [1288, 126] width 121 height 25
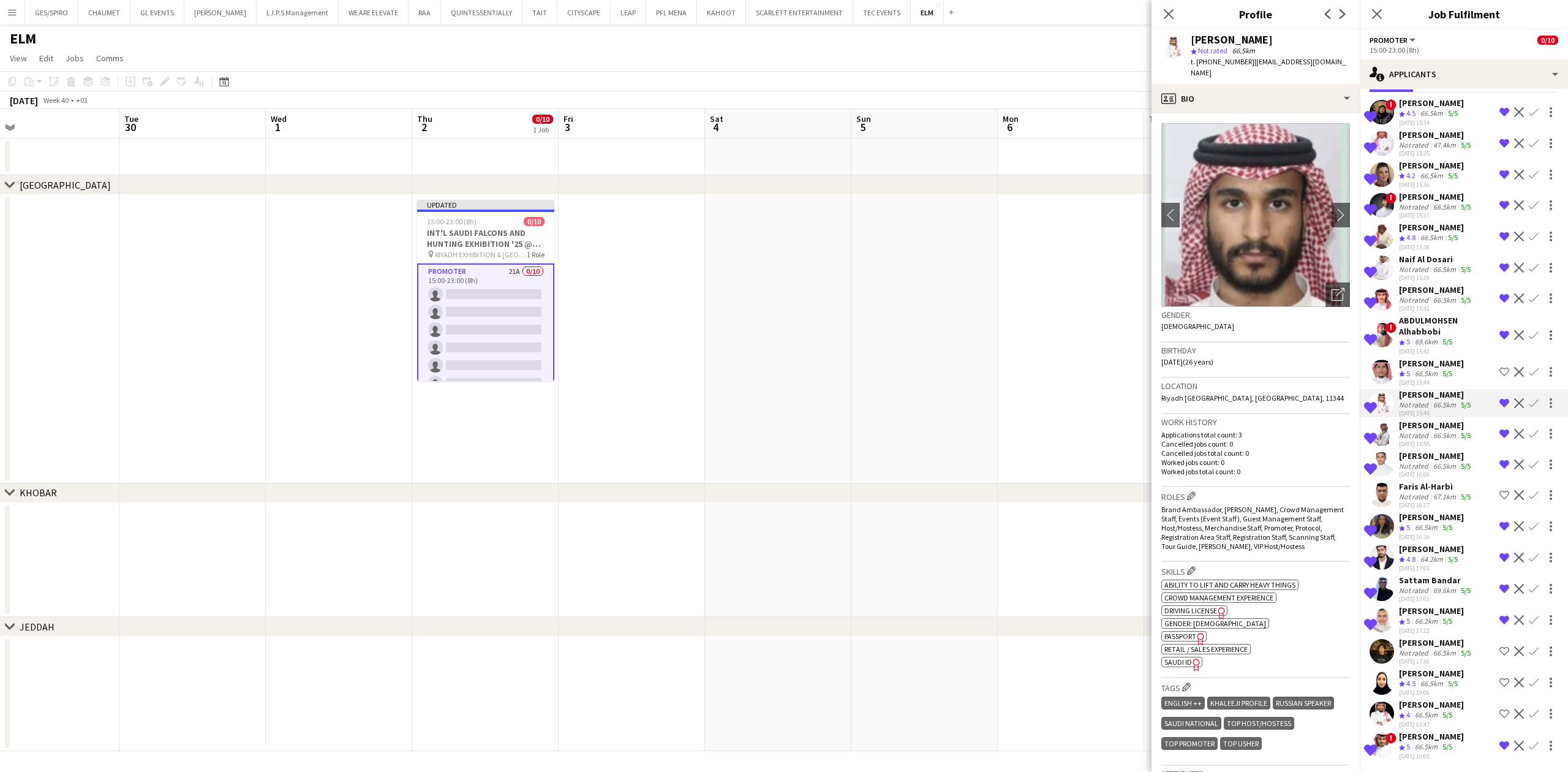
click at [1434, 365] on div "[PERSON_NAME]" at bounding box center [1431, 363] width 65 height 11
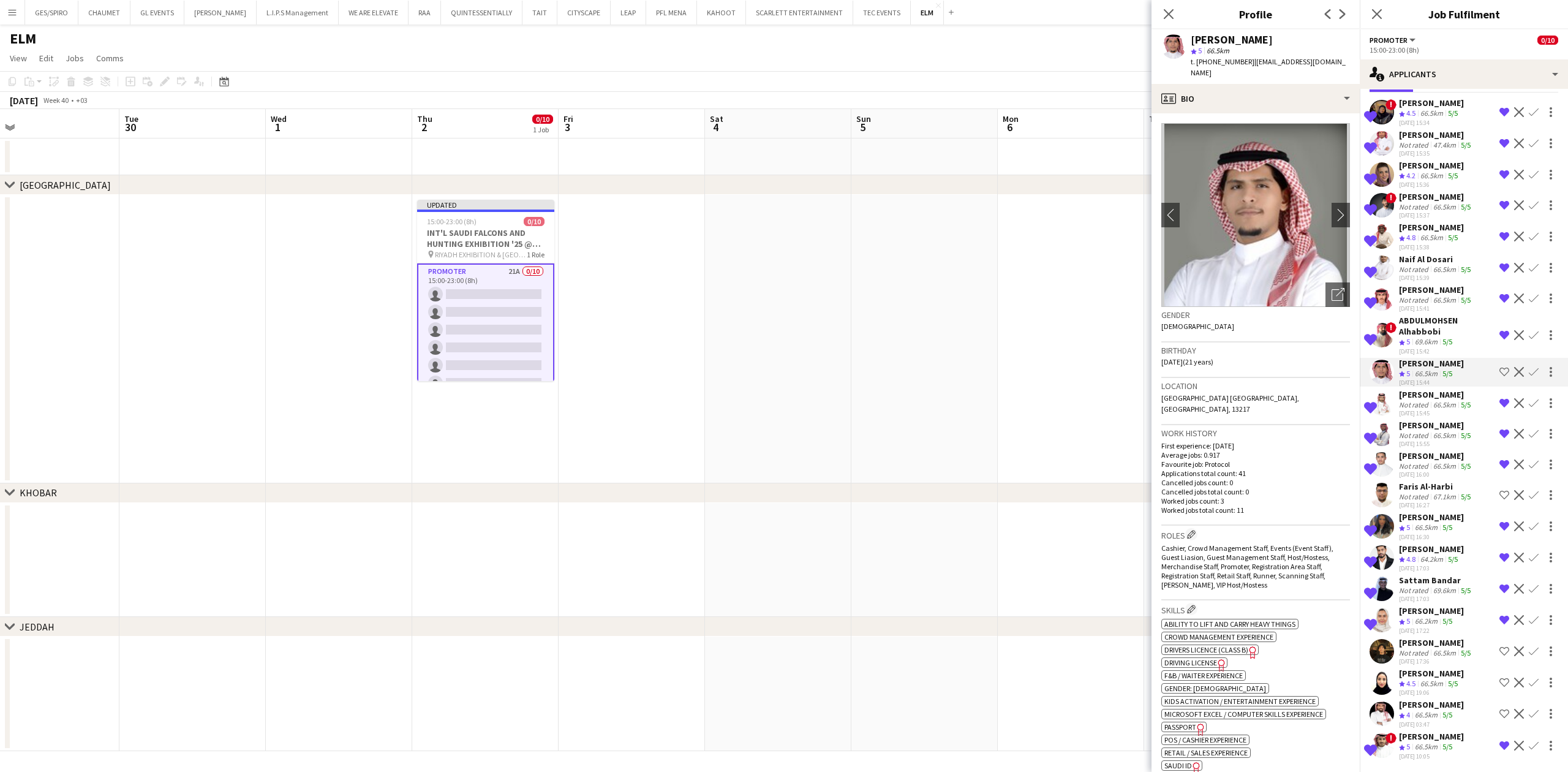
click at [1437, 327] on div "ABDULMOHSEN Alhabbobi" at bounding box center [1447, 326] width 96 height 22
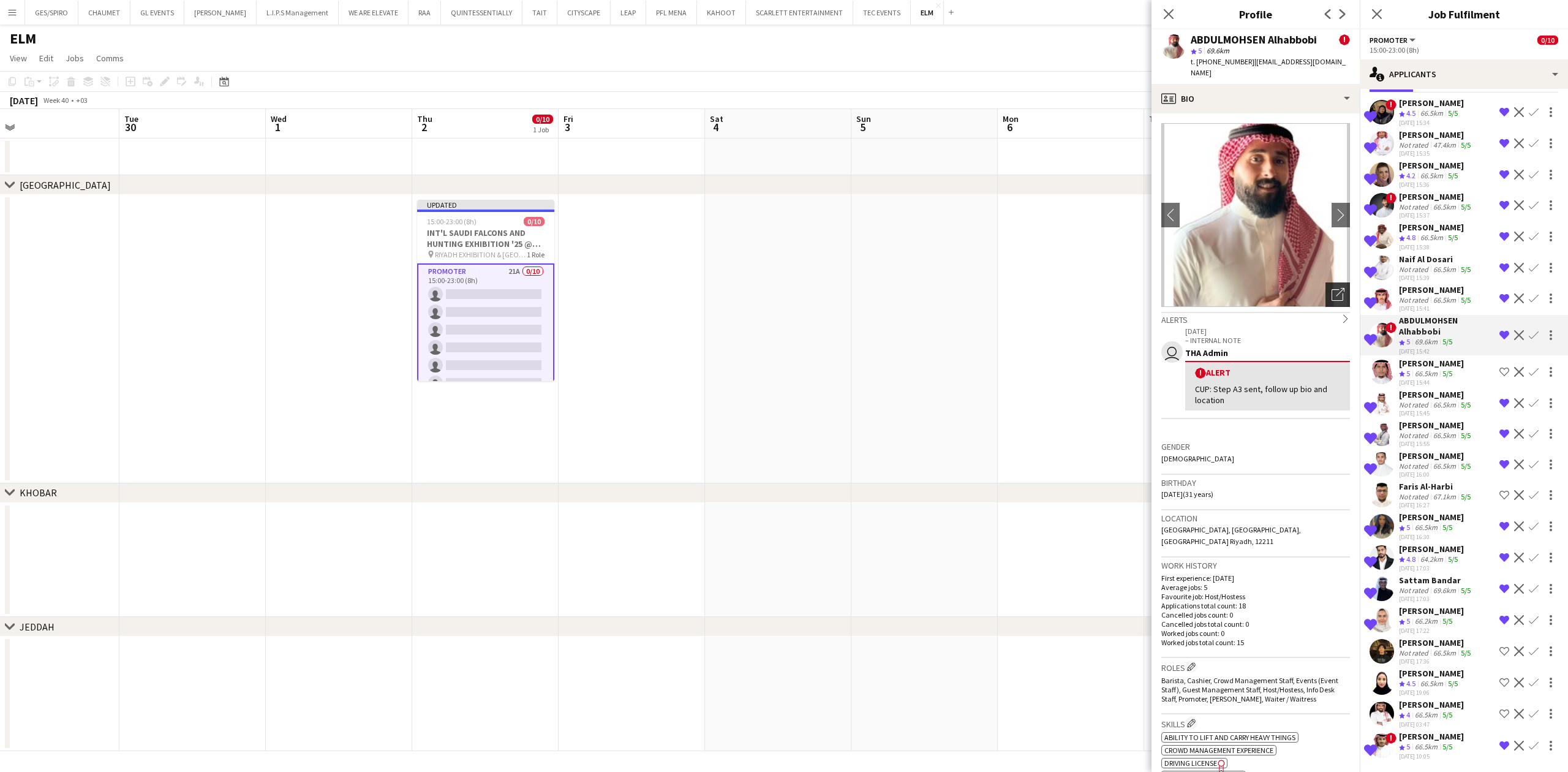
click at [1332, 288] on icon "Open photos pop-in" at bounding box center [1338, 294] width 13 height 13
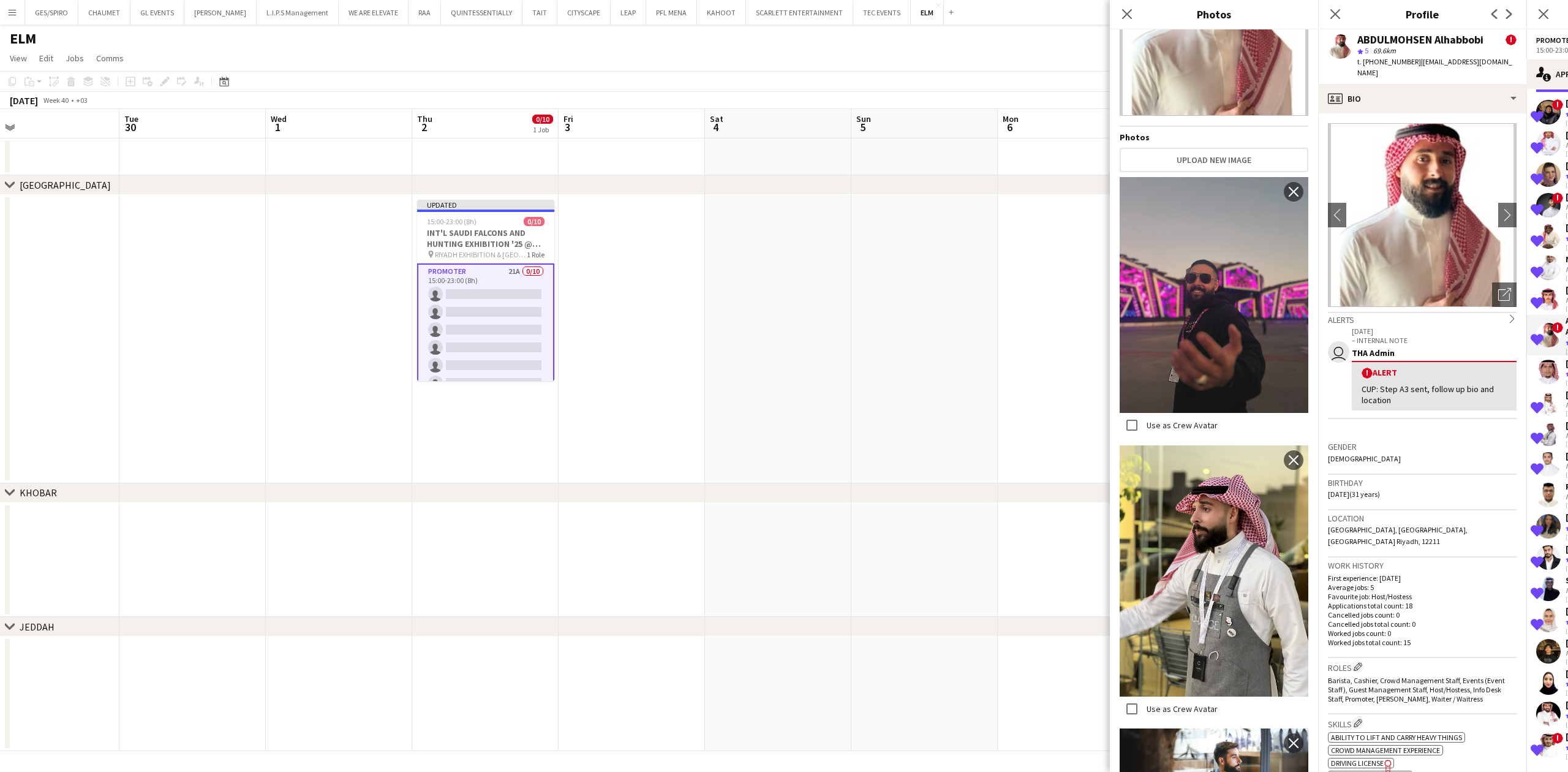
scroll to position [0, 0]
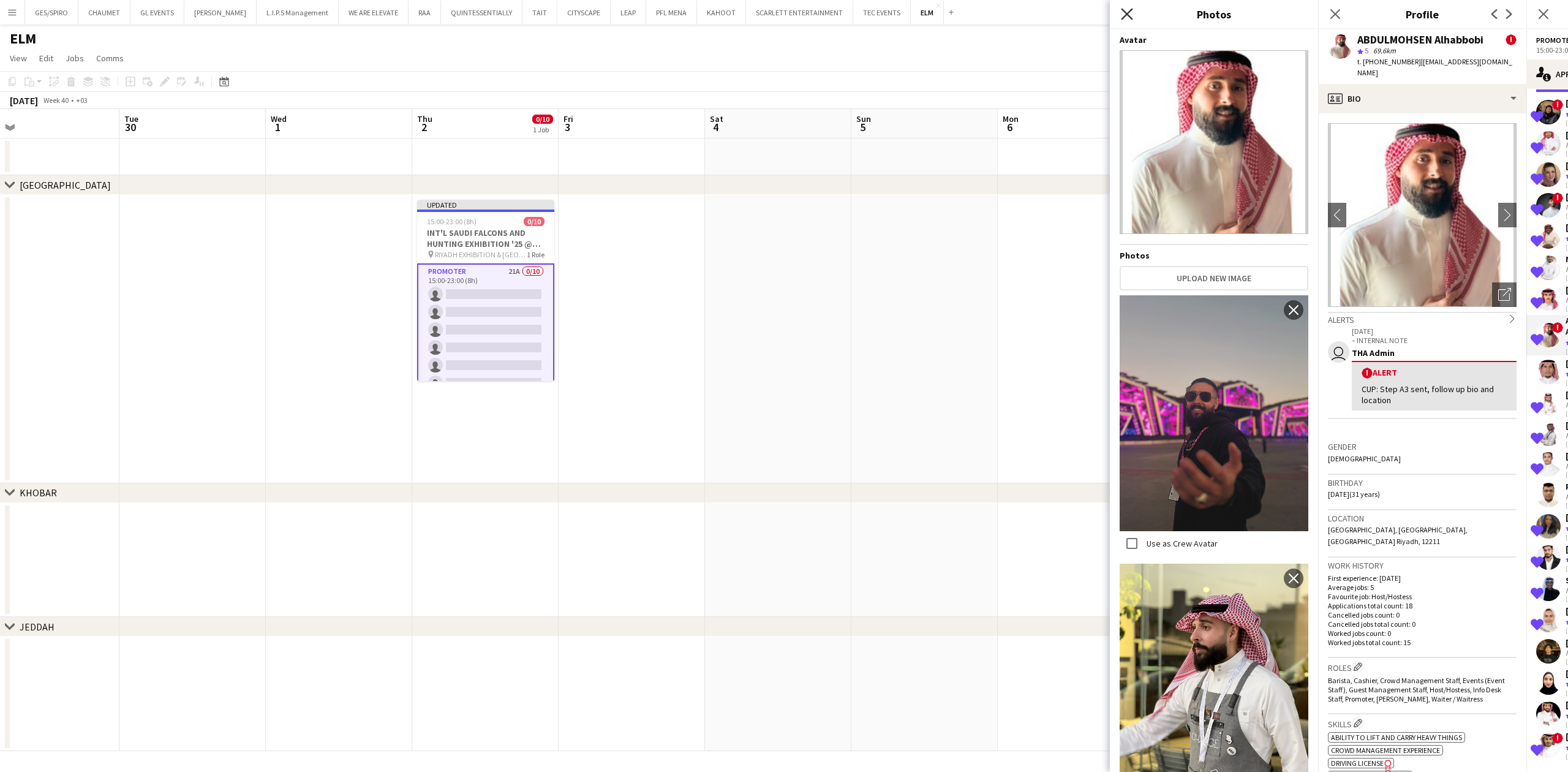
click at [1125, 12] on icon at bounding box center [1127, 14] width 12 height 12
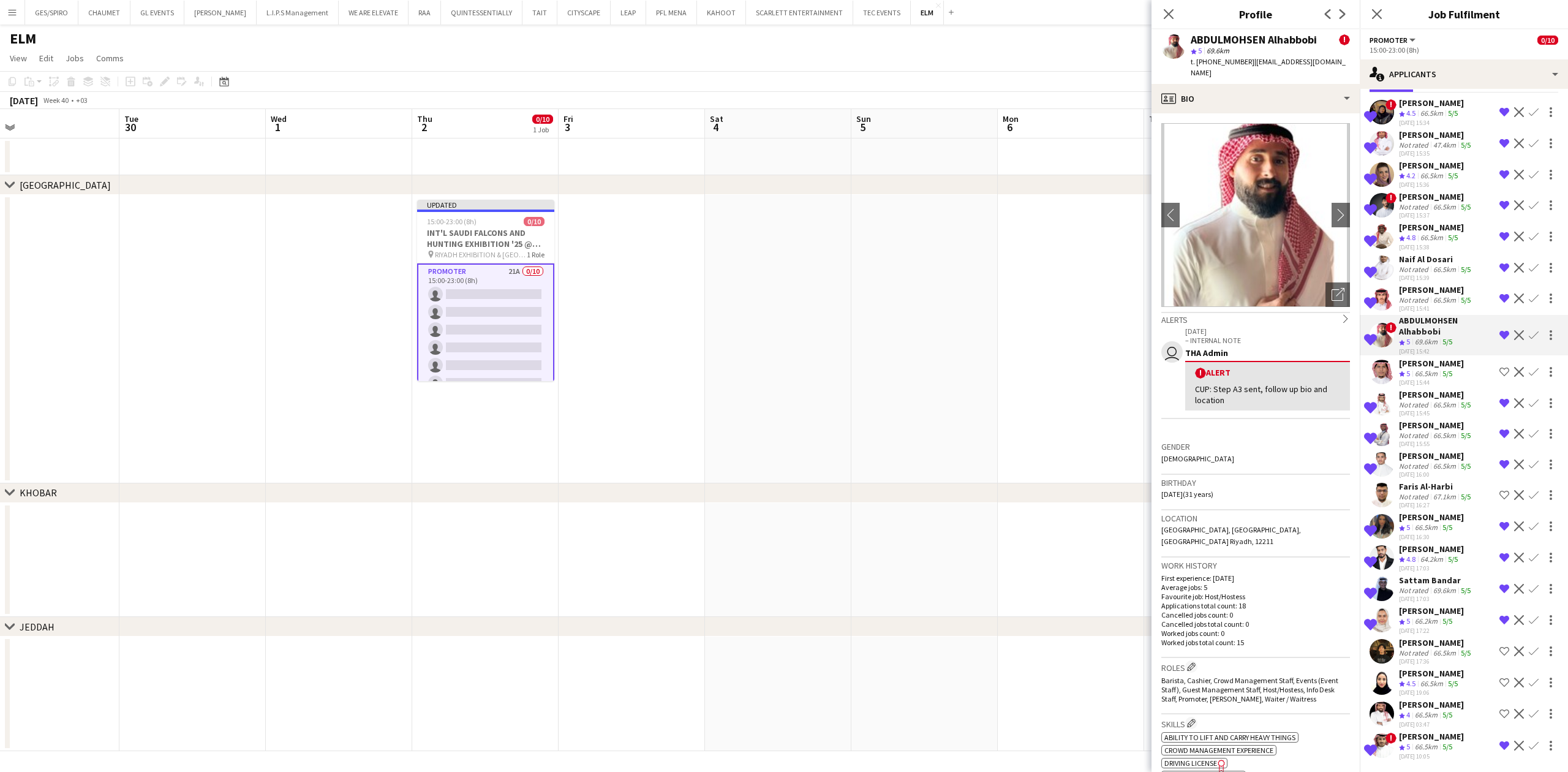
click at [1438, 287] on div "[PERSON_NAME]" at bounding box center [1436, 289] width 74 height 11
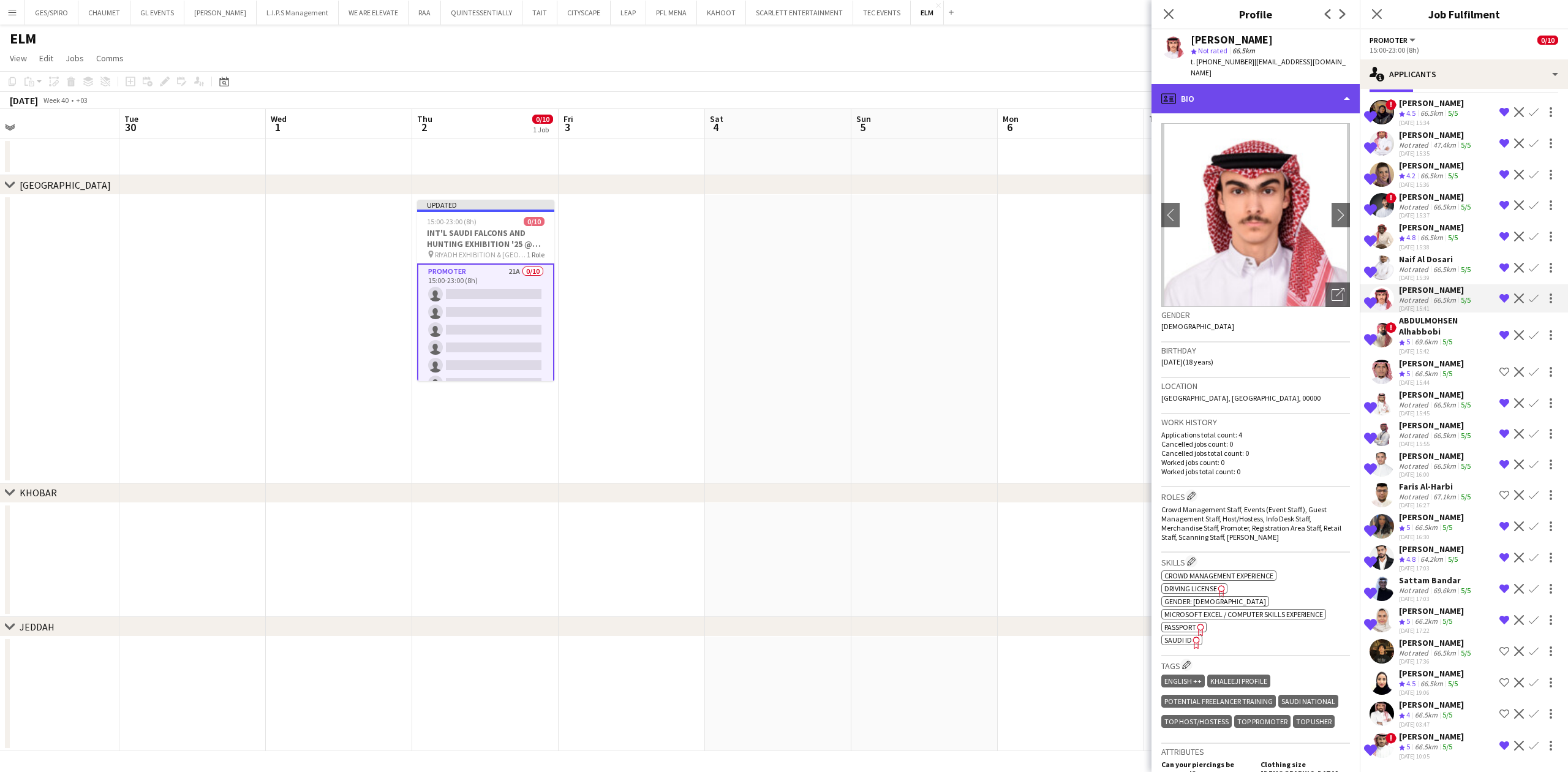
click at [1274, 91] on div "profile Bio" at bounding box center [1255, 98] width 208 height 29
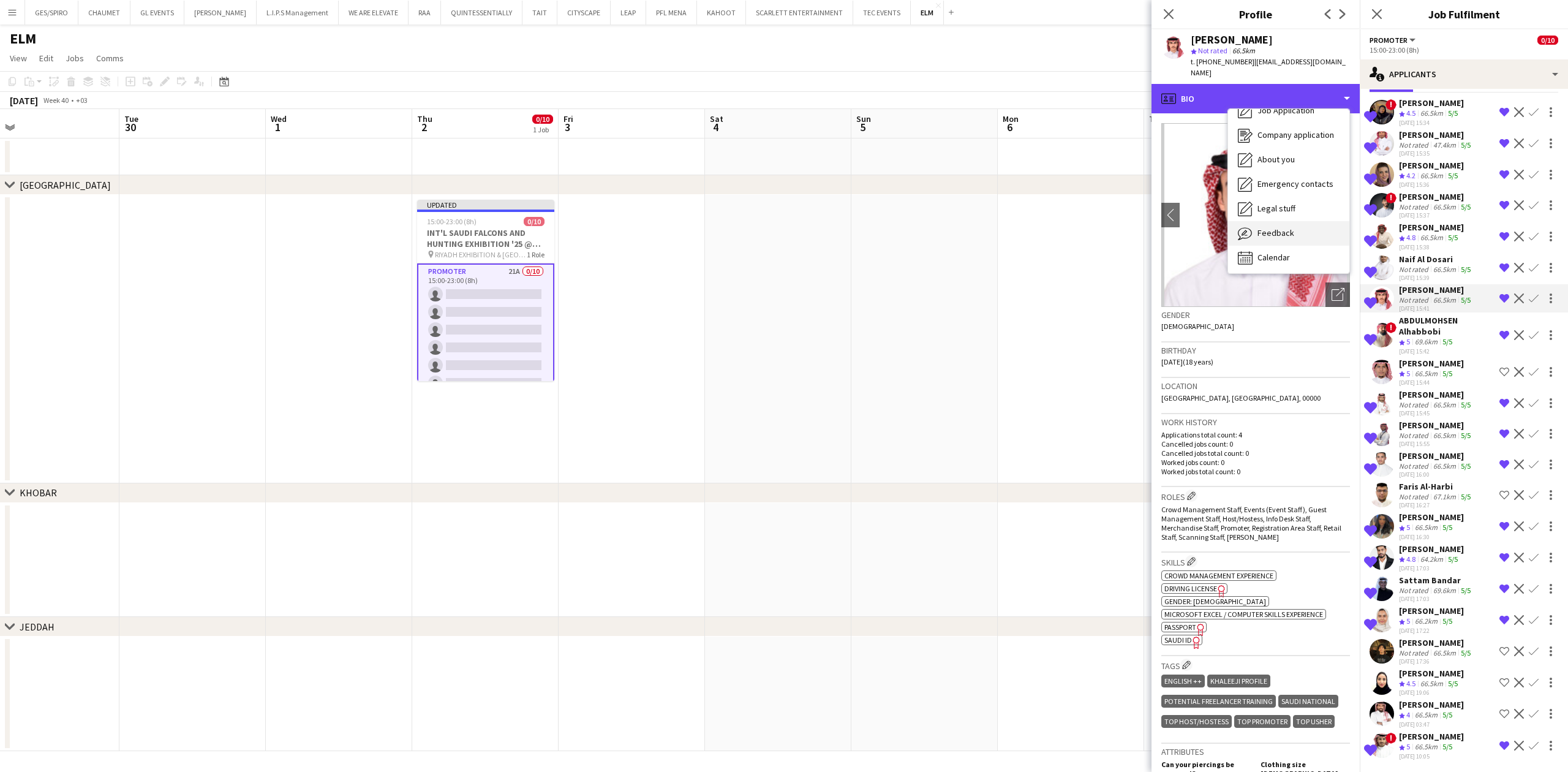
scroll to position [42, 0]
click at [1297, 244] on div "Calendar Calendar" at bounding box center [1288, 256] width 121 height 25
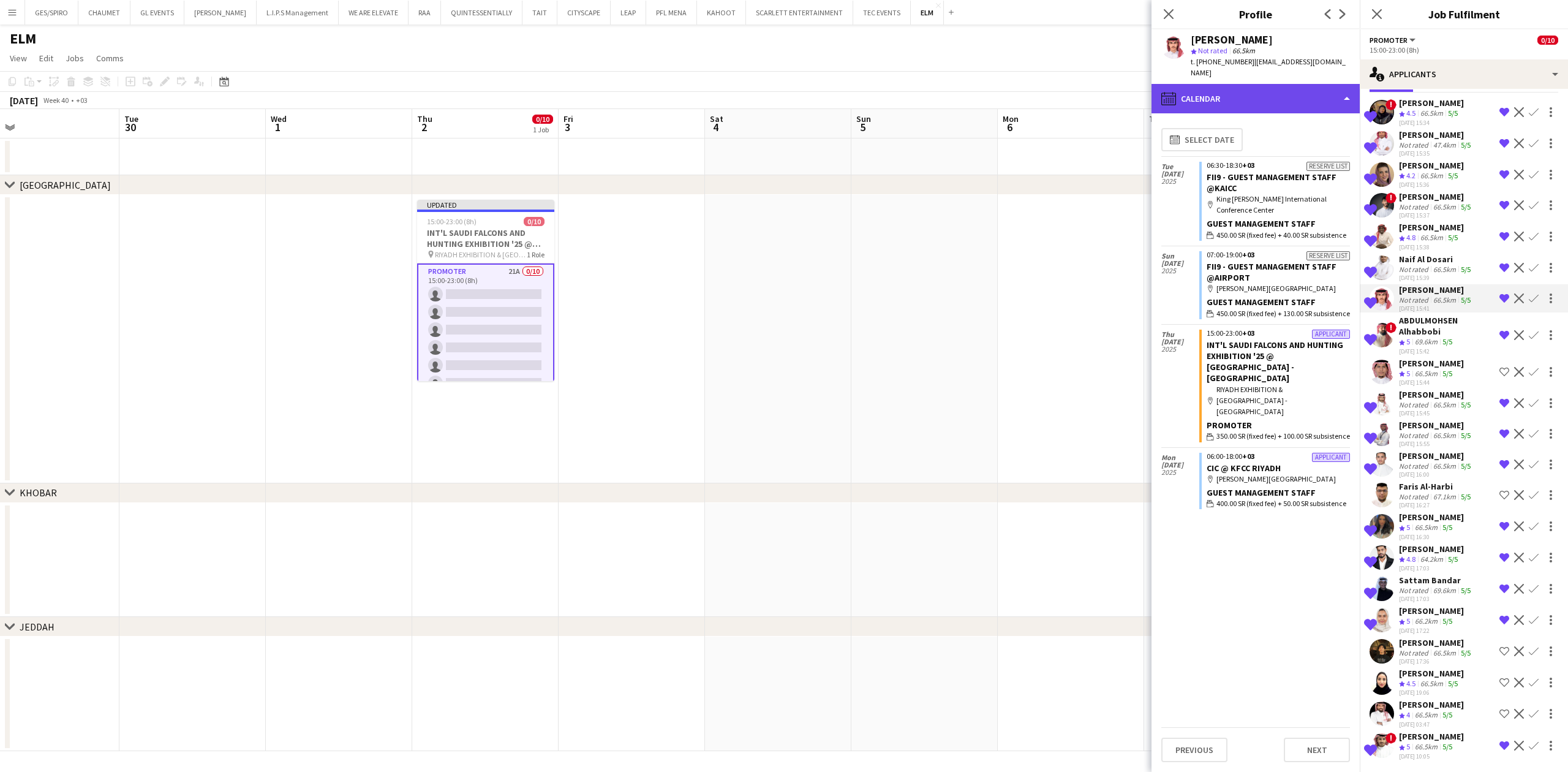
click at [1269, 84] on div "calendar-full Calendar" at bounding box center [1255, 98] width 208 height 29
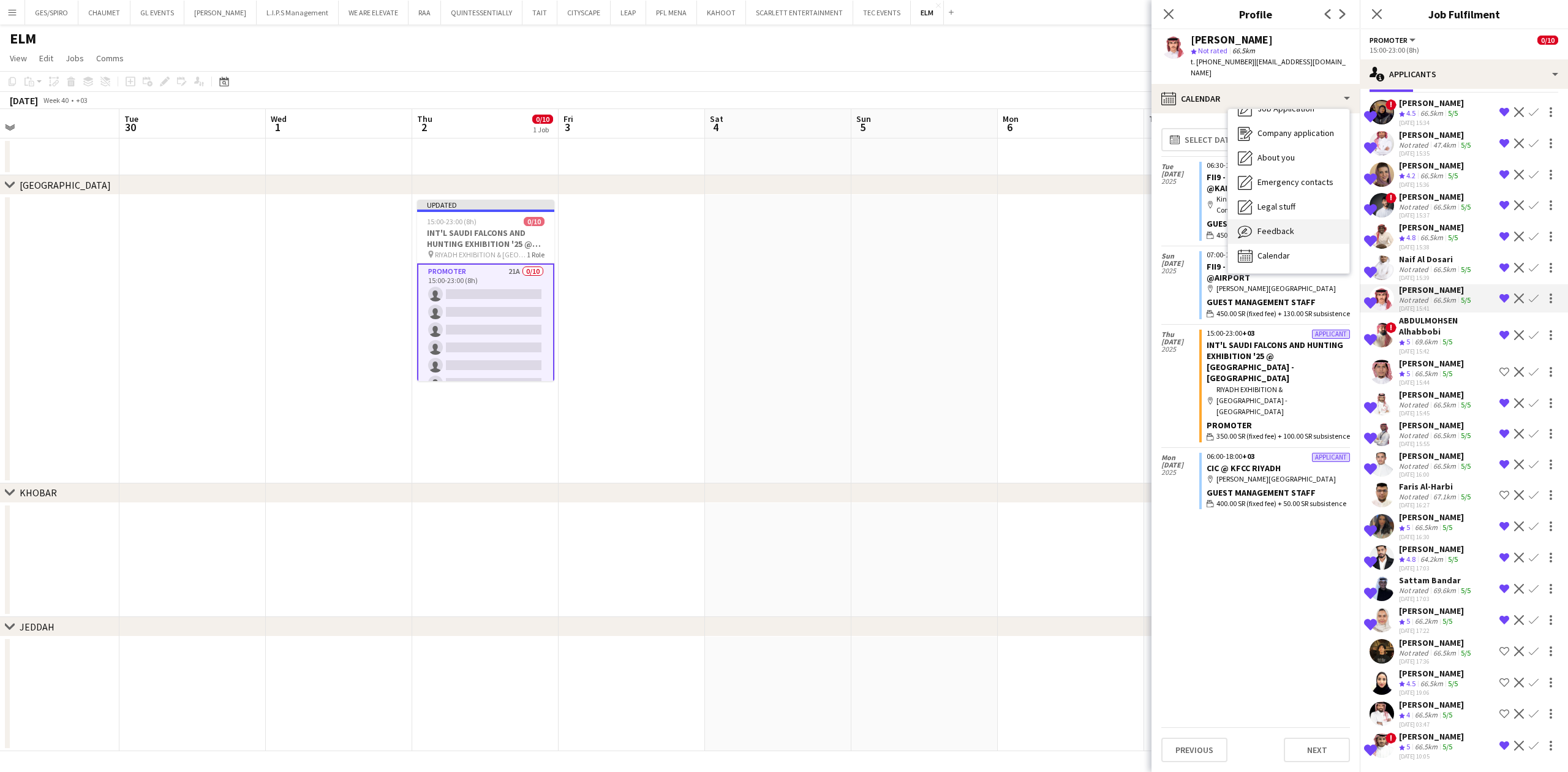
click at [1309, 226] on div "Feedback Feedback" at bounding box center [1288, 231] width 121 height 25
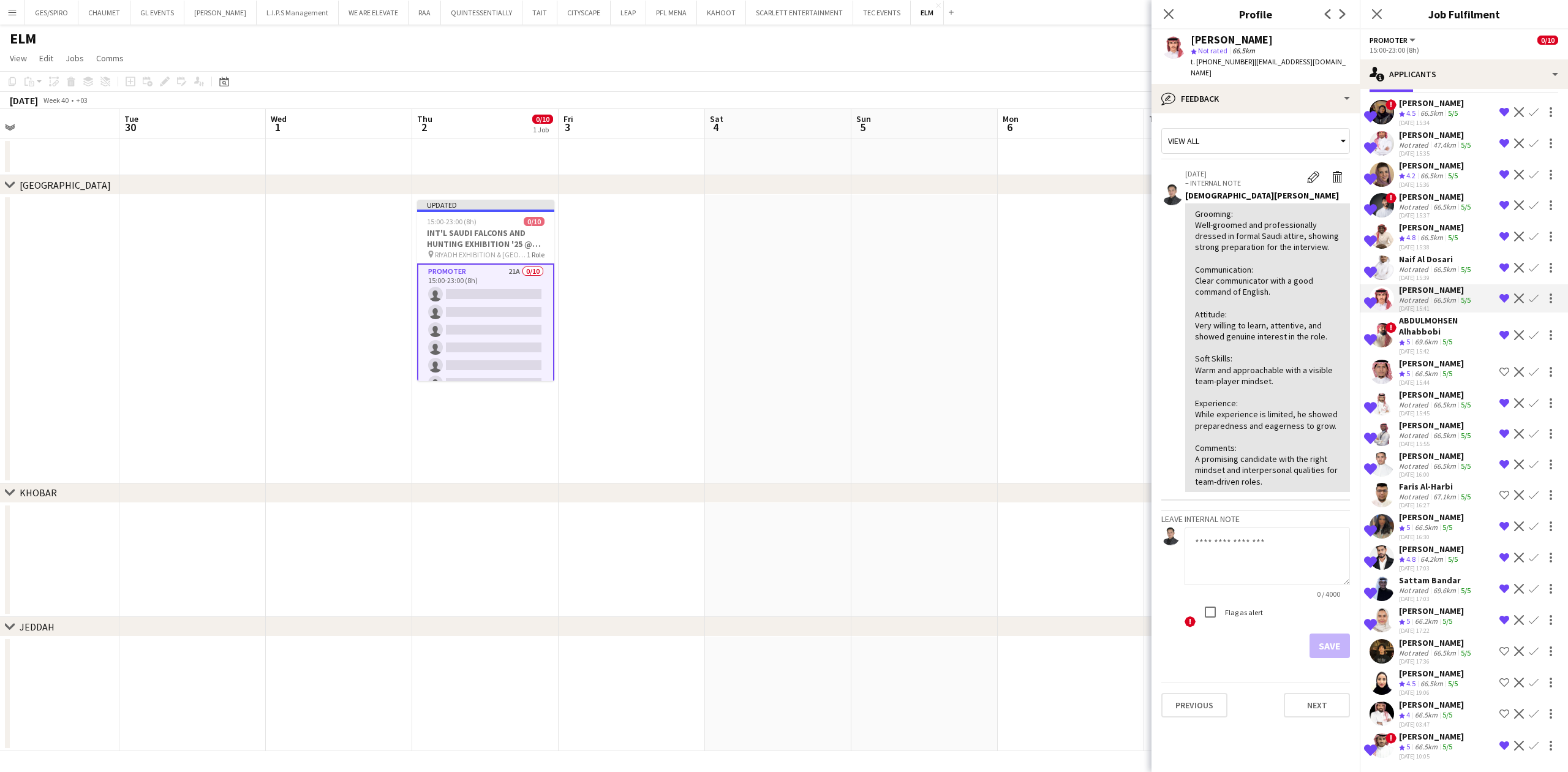
click at [1431, 275] on div "[DATE] 15:39" at bounding box center [1436, 278] width 74 height 8
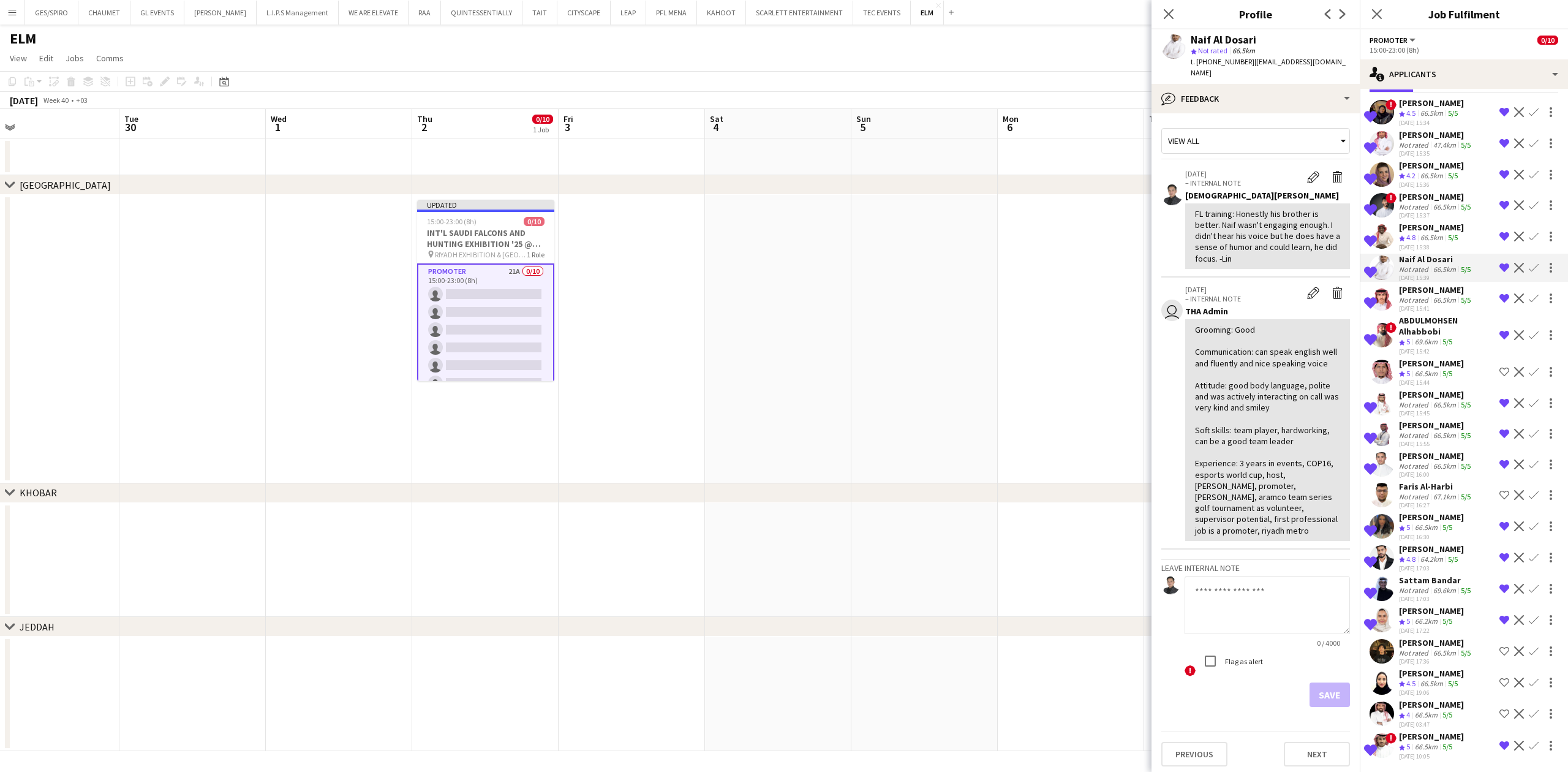
click at [1417, 226] on div "[PERSON_NAME]" at bounding box center [1431, 227] width 65 height 11
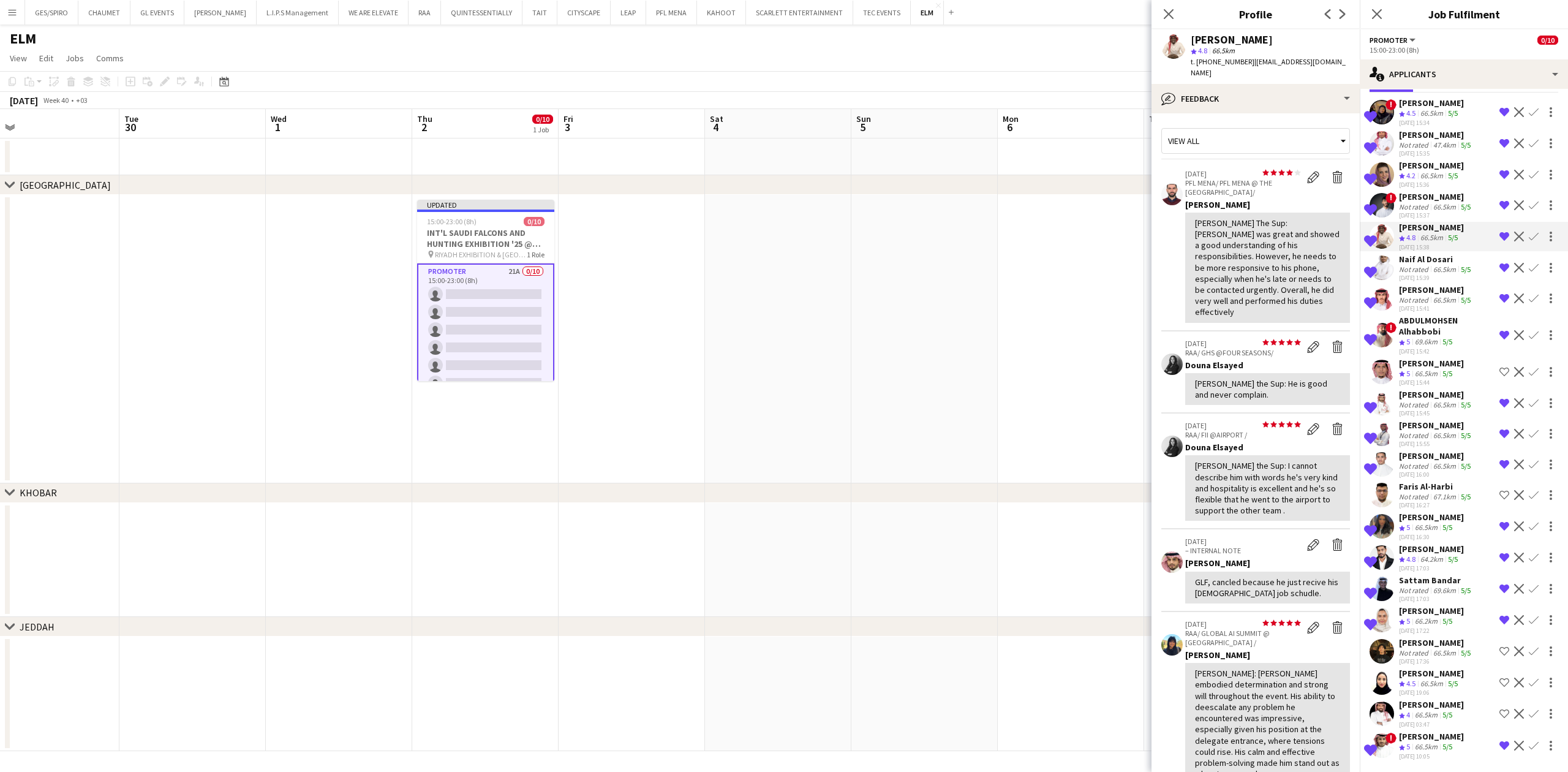
click at [1499, 237] on app-icon "Remove crew from shortlist" at bounding box center [1504, 237] width 10 height 10
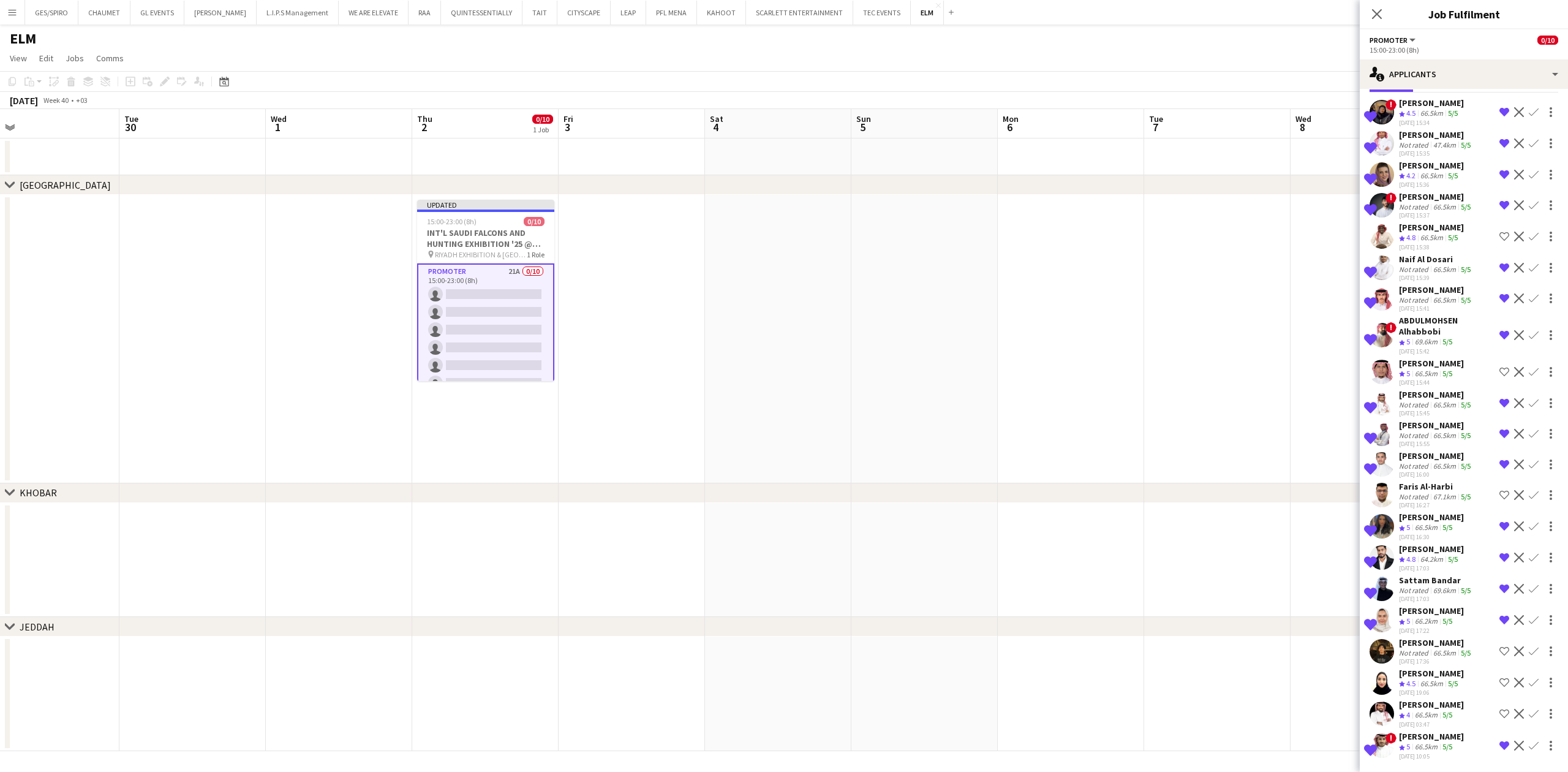
click at [1436, 241] on div "66.5km" at bounding box center [1432, 238] width 28 height 10
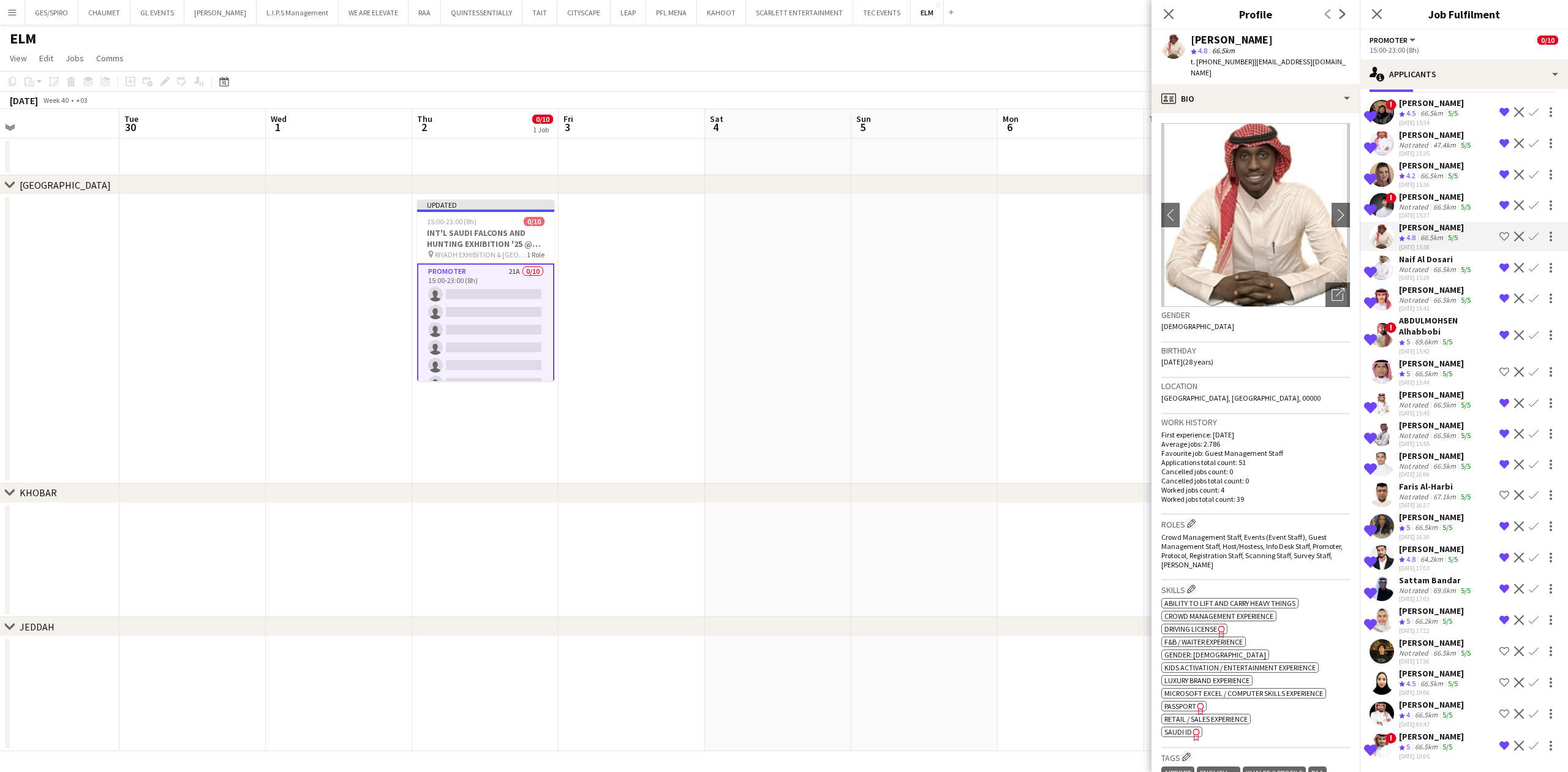
click at [1419, 191] on div "[PERSON_NAME]" at bounding box center [1436, 196] width 74 height 11
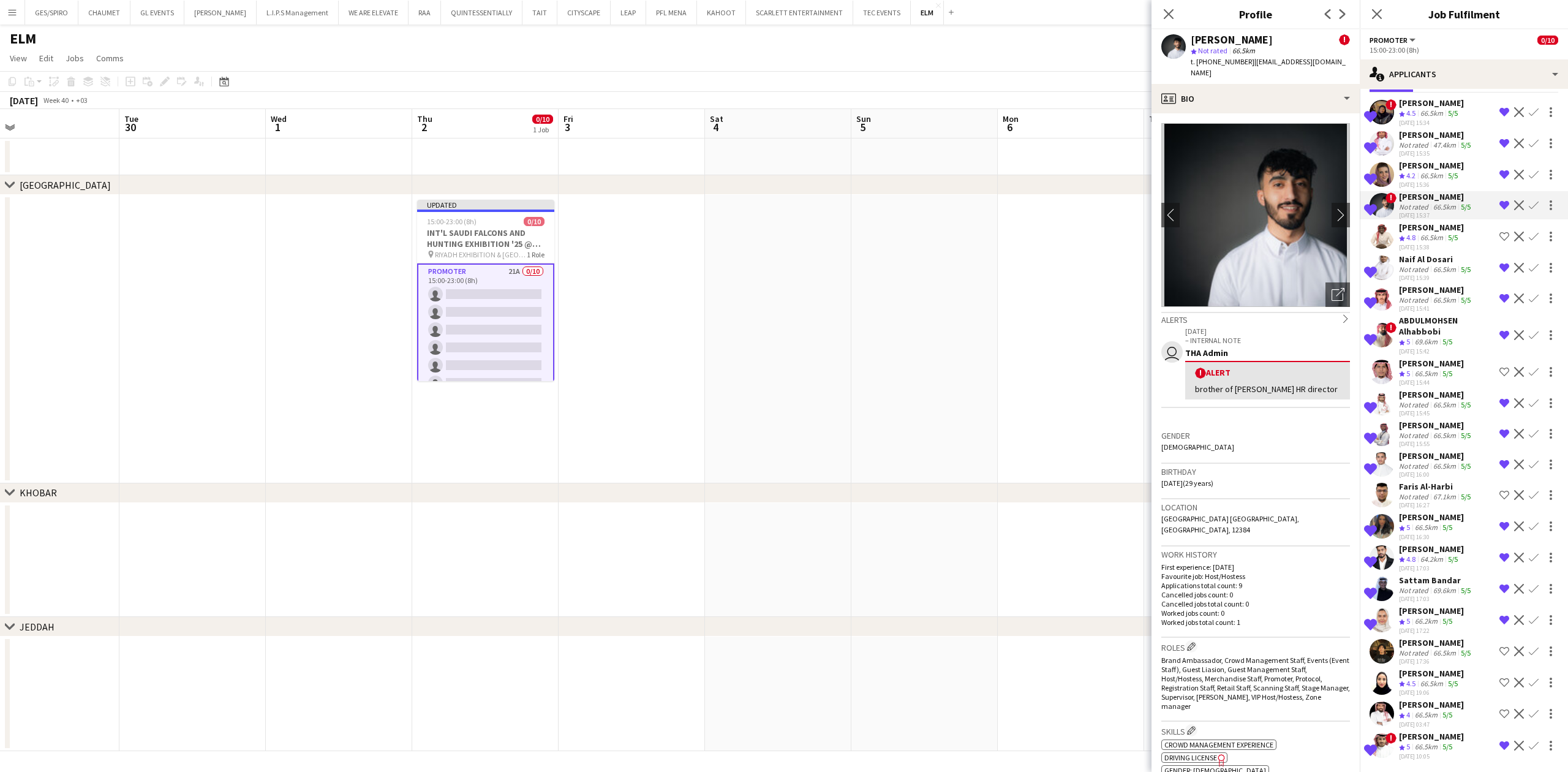
click at [1436, 184] on div "[DATE] 15:36" at bounding box center [1431, 185] width 65 height 8
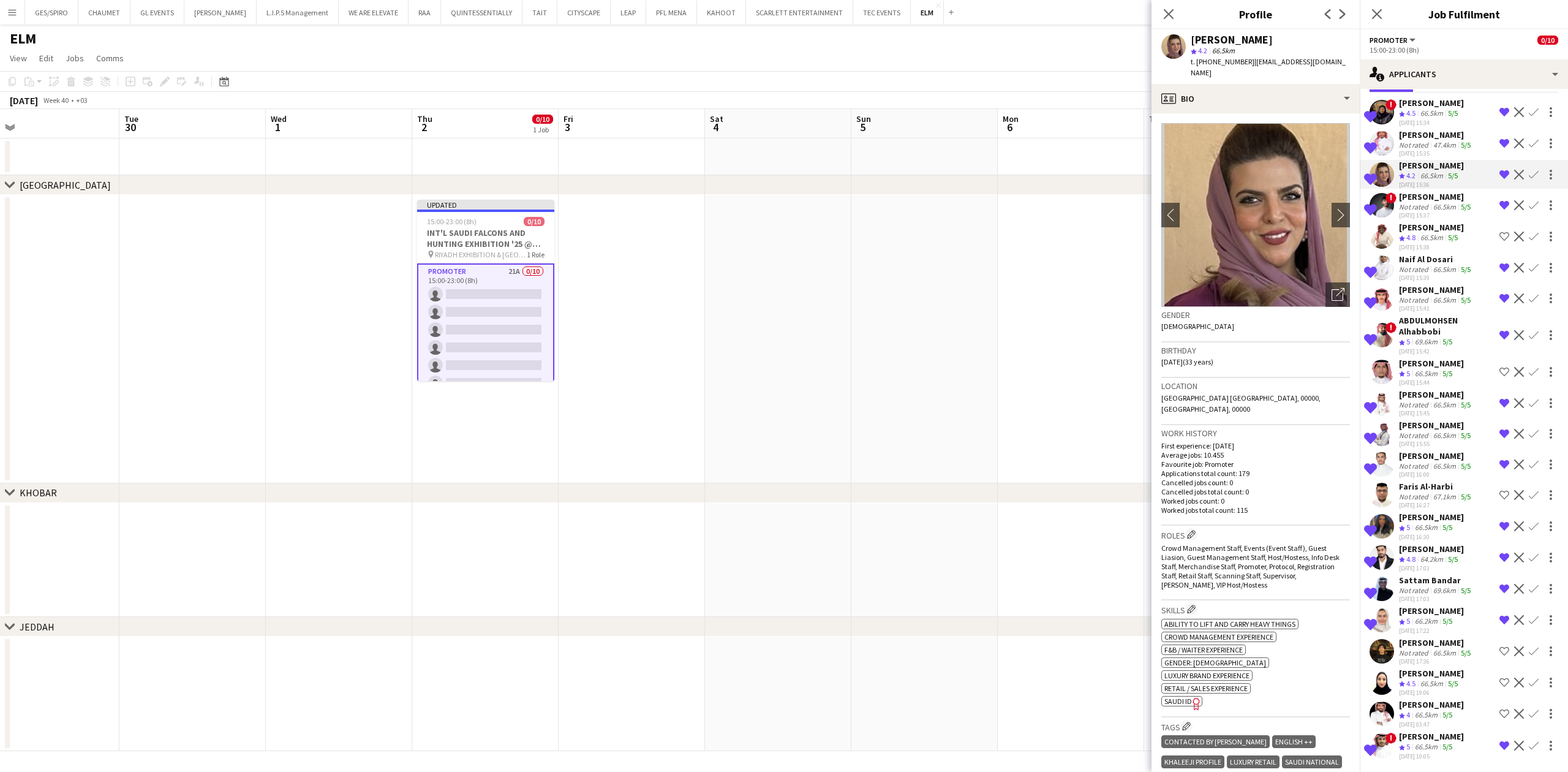
click at [1434, 148] on div "47.4km" at bounding box center [1445, 144] width 28 height 9
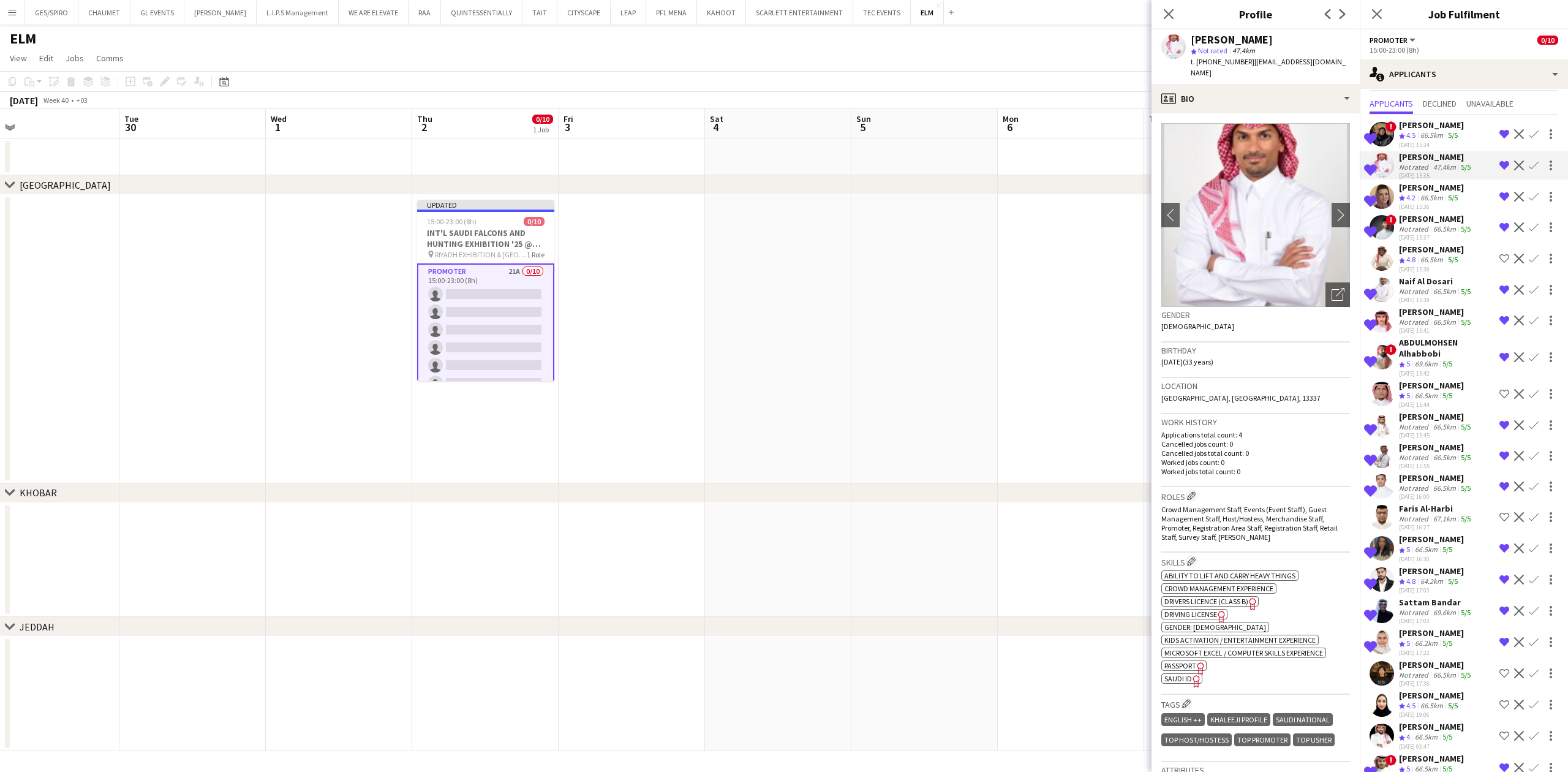
scroll to position [0, 0]
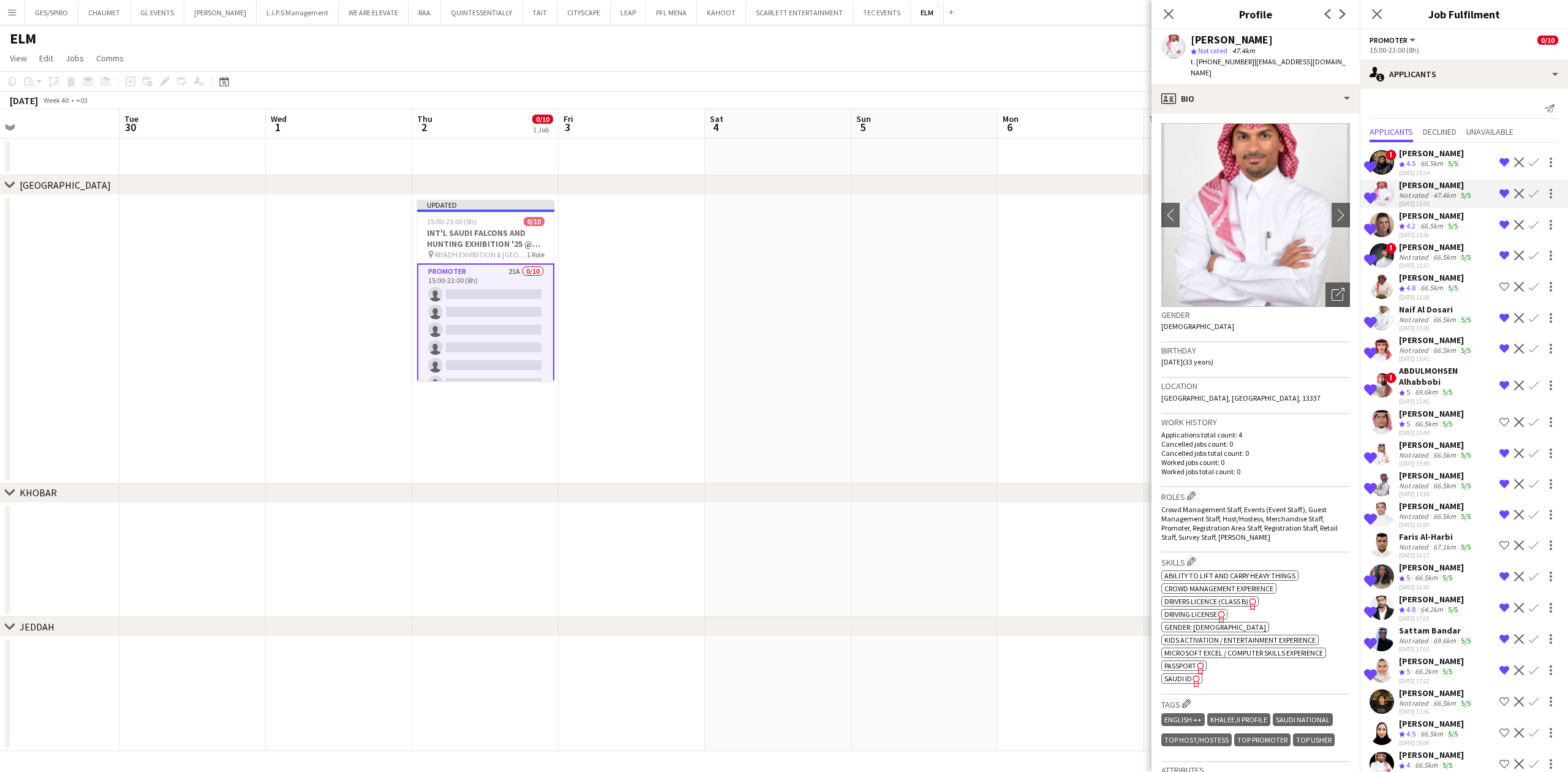
click at [1419, 157] on div "[PERSON_NAME]" at bounding box center [1431, 153] width 65 height 11
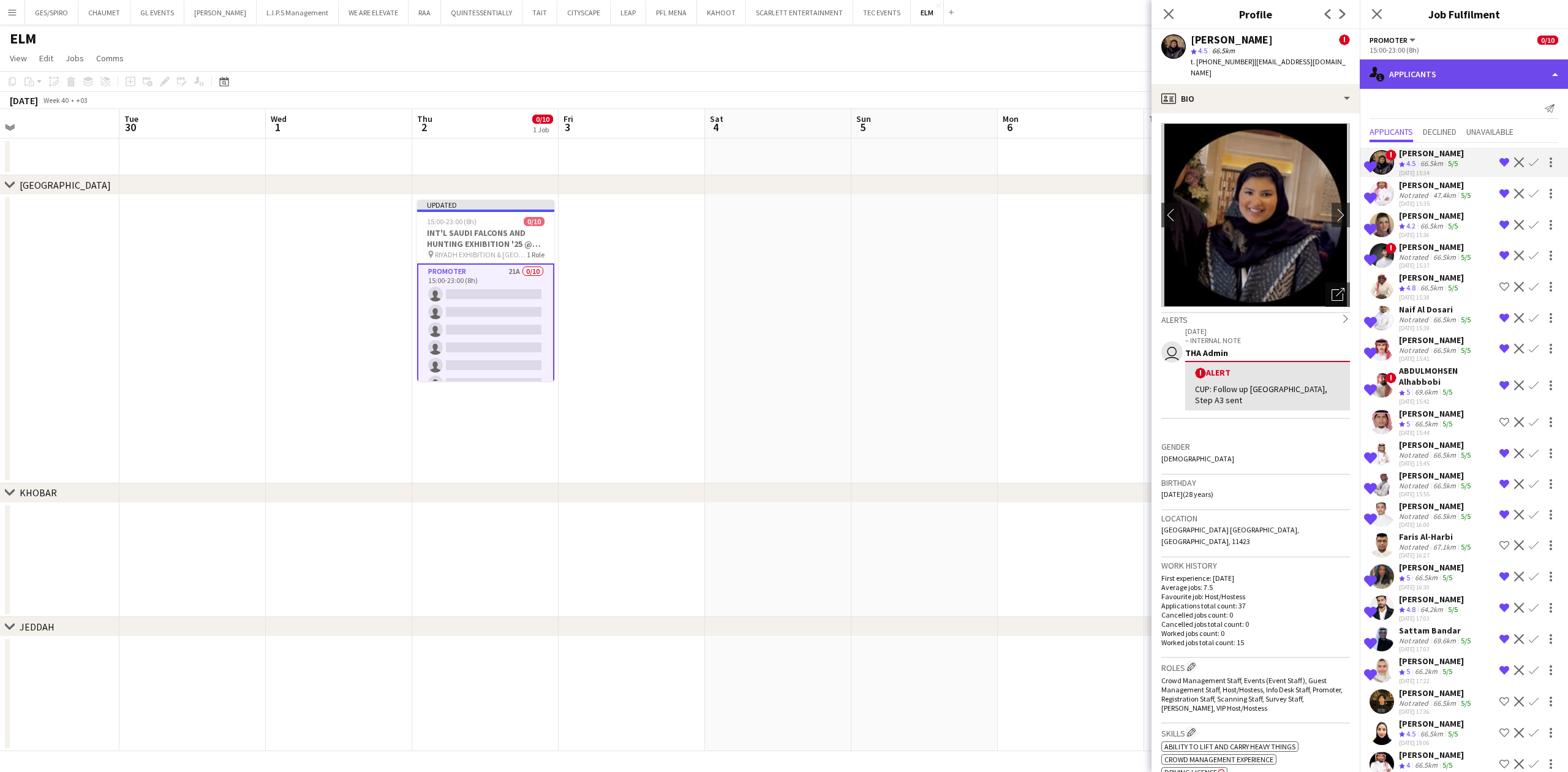
click at [1463, 74] on div "single-neutral-actions-information Applicants" at bounding box center [1464, 73] width 208 height 29
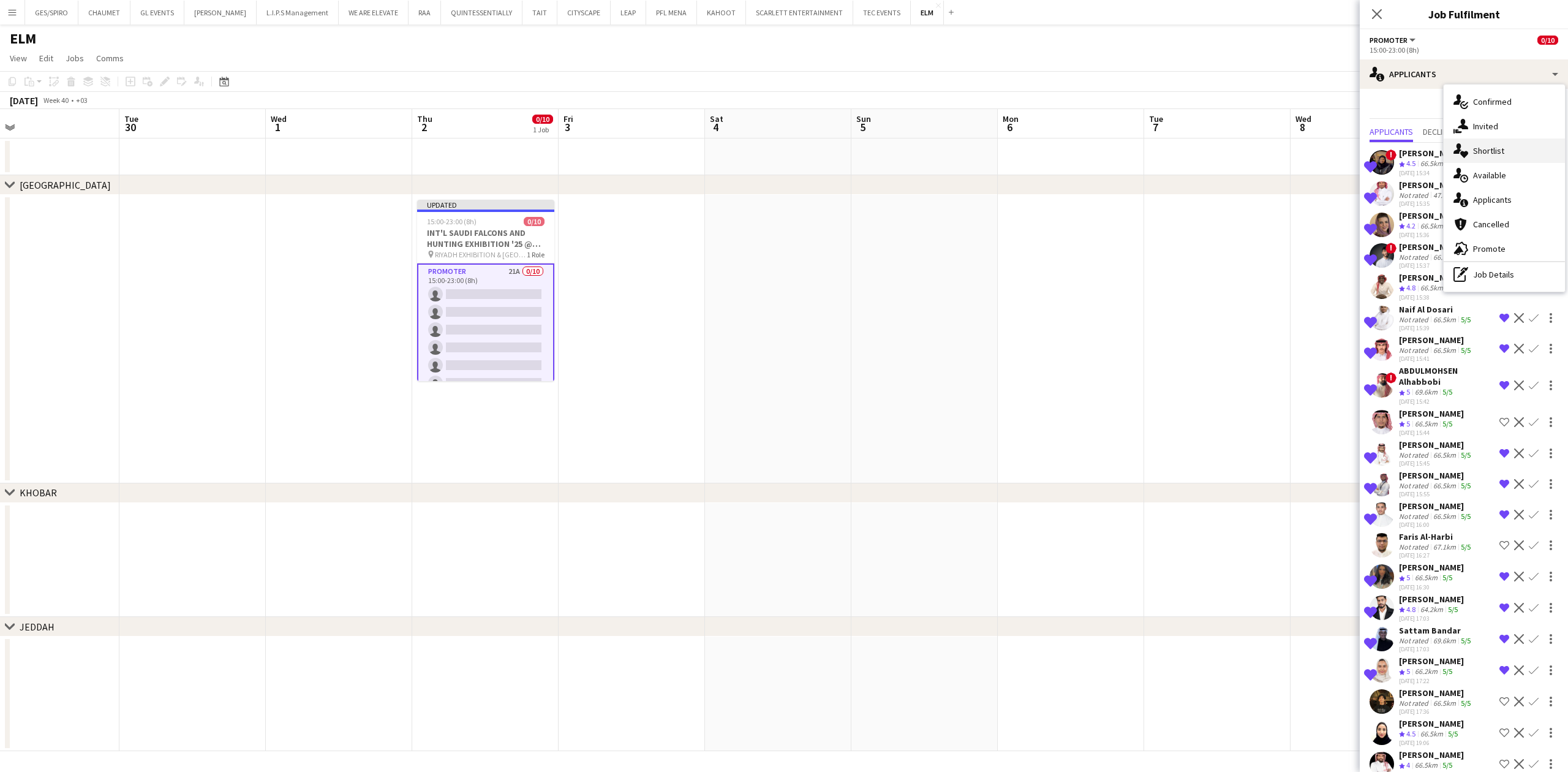
click at [1502, 154] on div "single-neutral-actions-heart Shortlist" at bounding box center [1504, 151] width 121 height 25
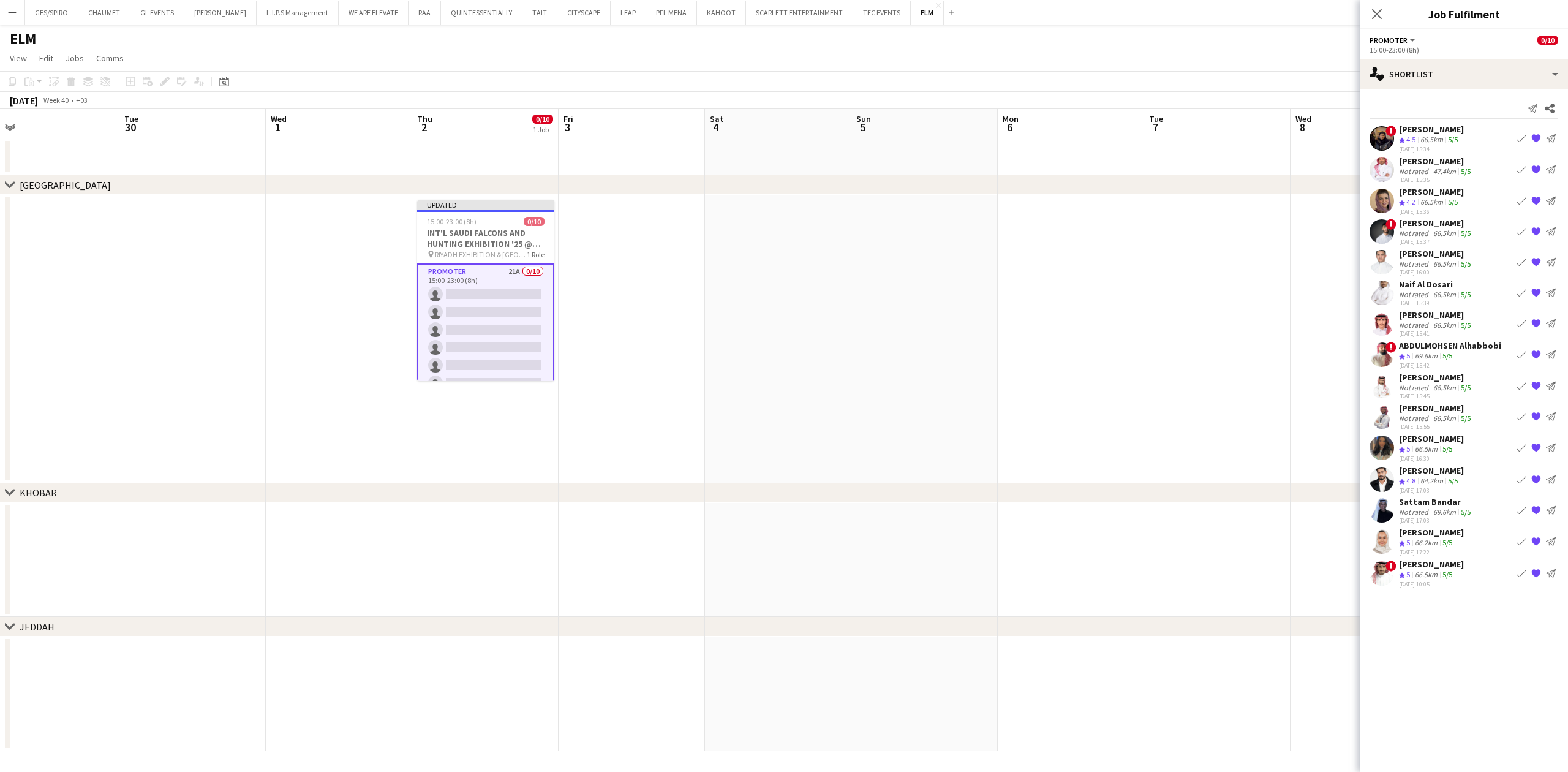
click at [718, 367] on app-date-cell at bounding box center [778, 339] width 146 height 289
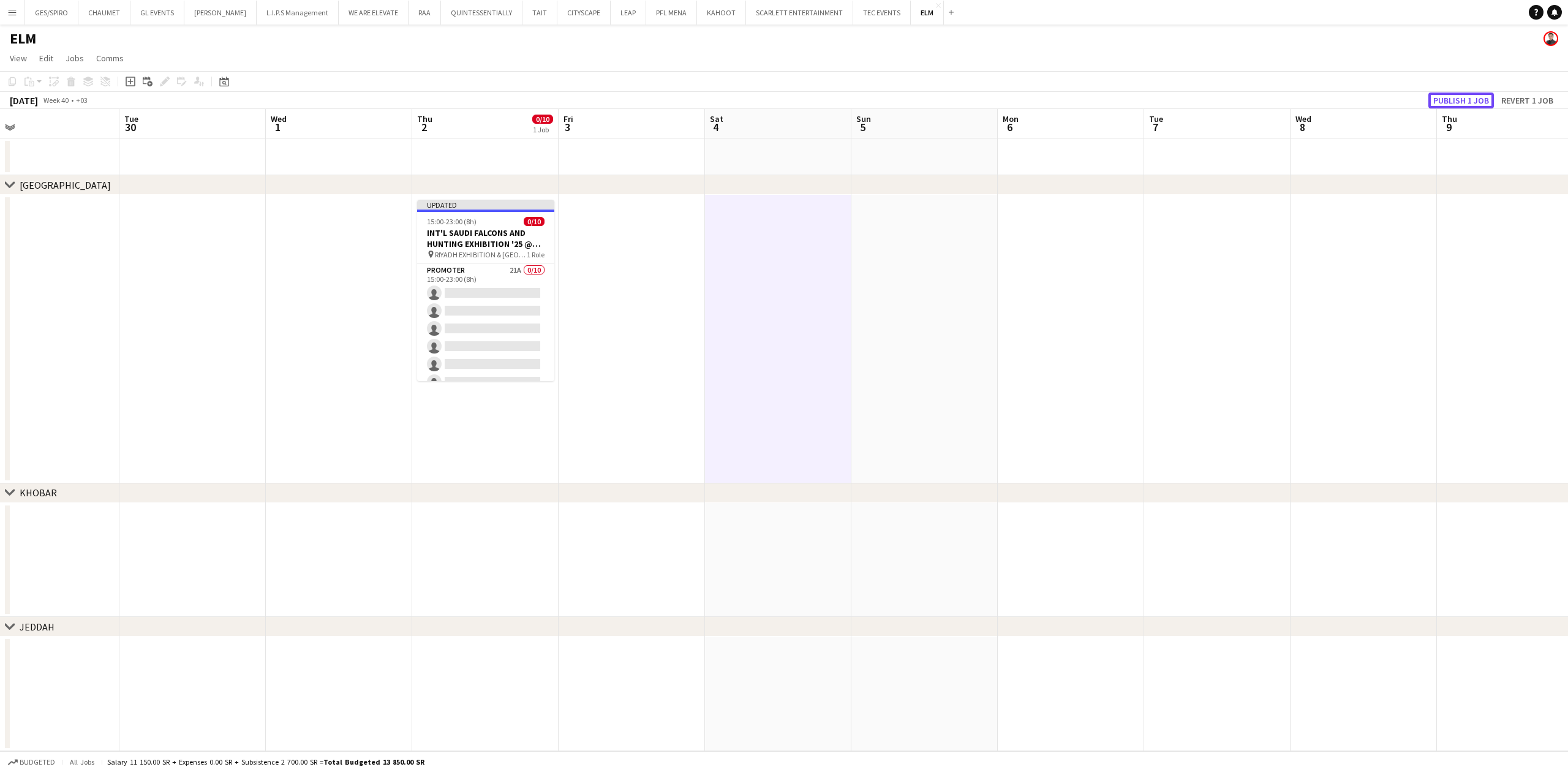
click at [1453, 97] on button "Publish 1 job" at bounding box center [1461, 101] width 66 height 16
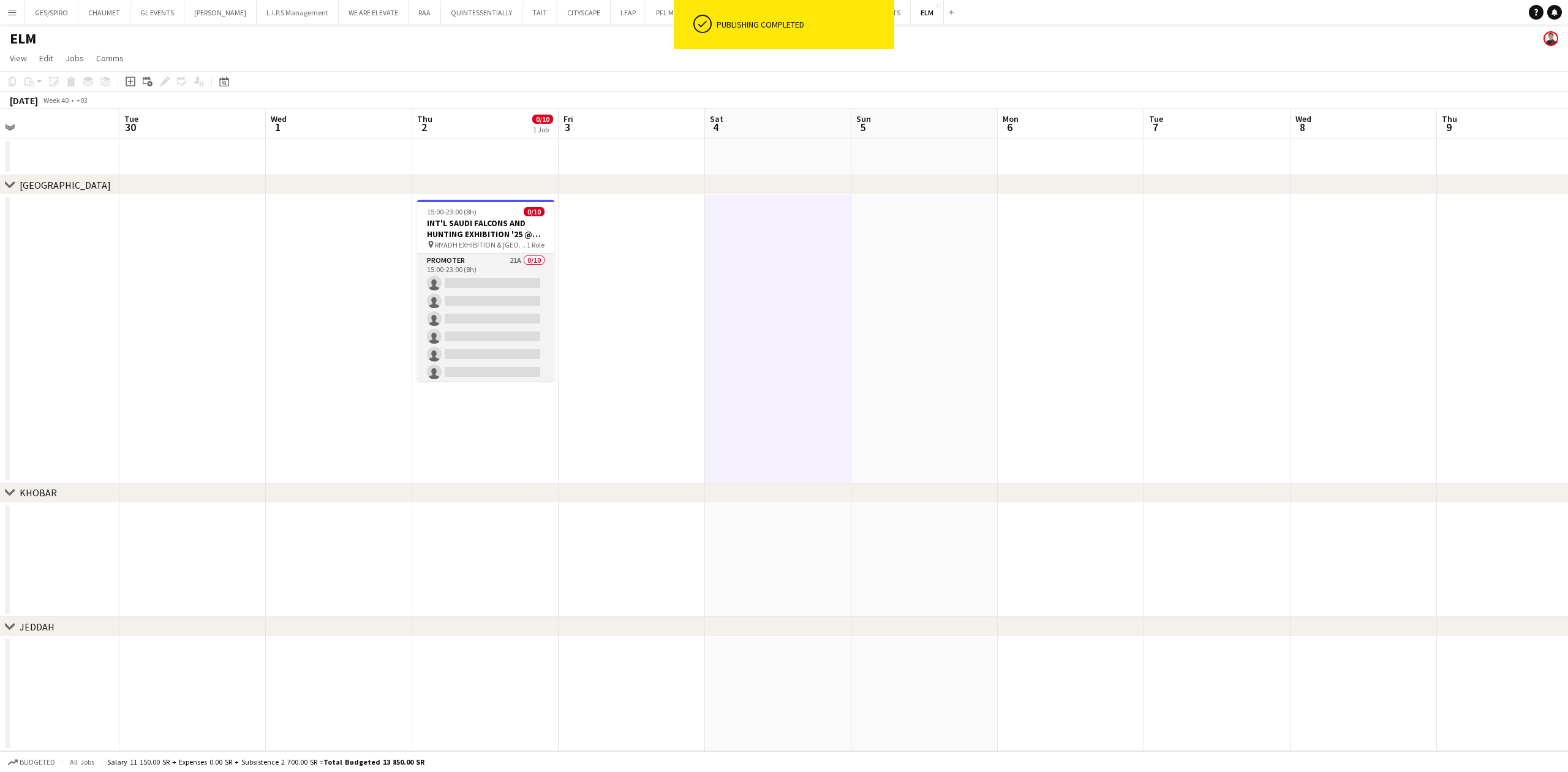
click at [439, 286] on app-card-role "Promoter 21A 0/10 15:00-23:00 (8h) single-neutral-actions single-neutral-action…" at bounding box center [485, 355] width 137 height 202
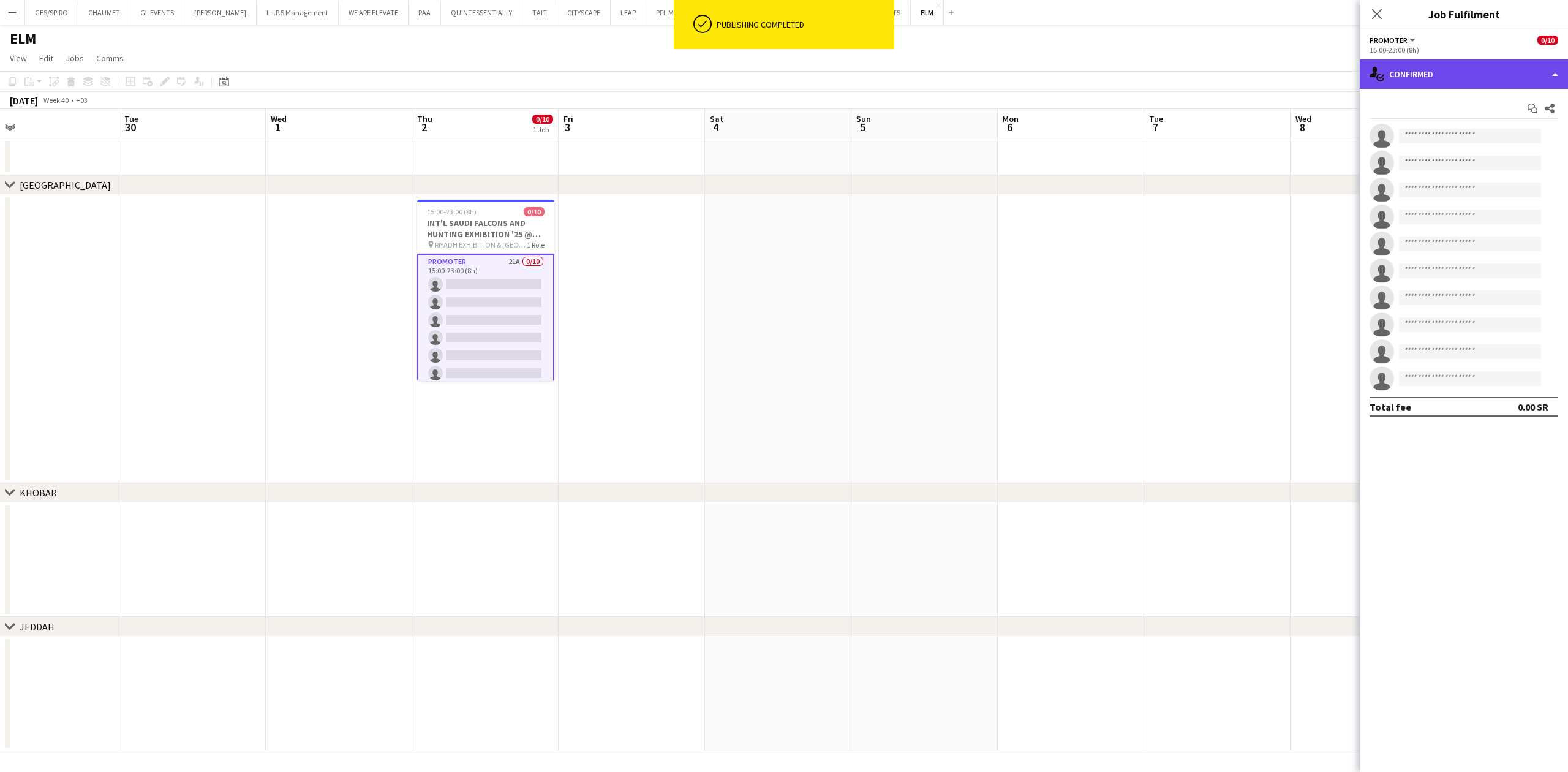
click at [1449, 77] on div "single-neutral-actions-check-2 Confirmed" at bounding box center [1464, 73] width 208 height 29
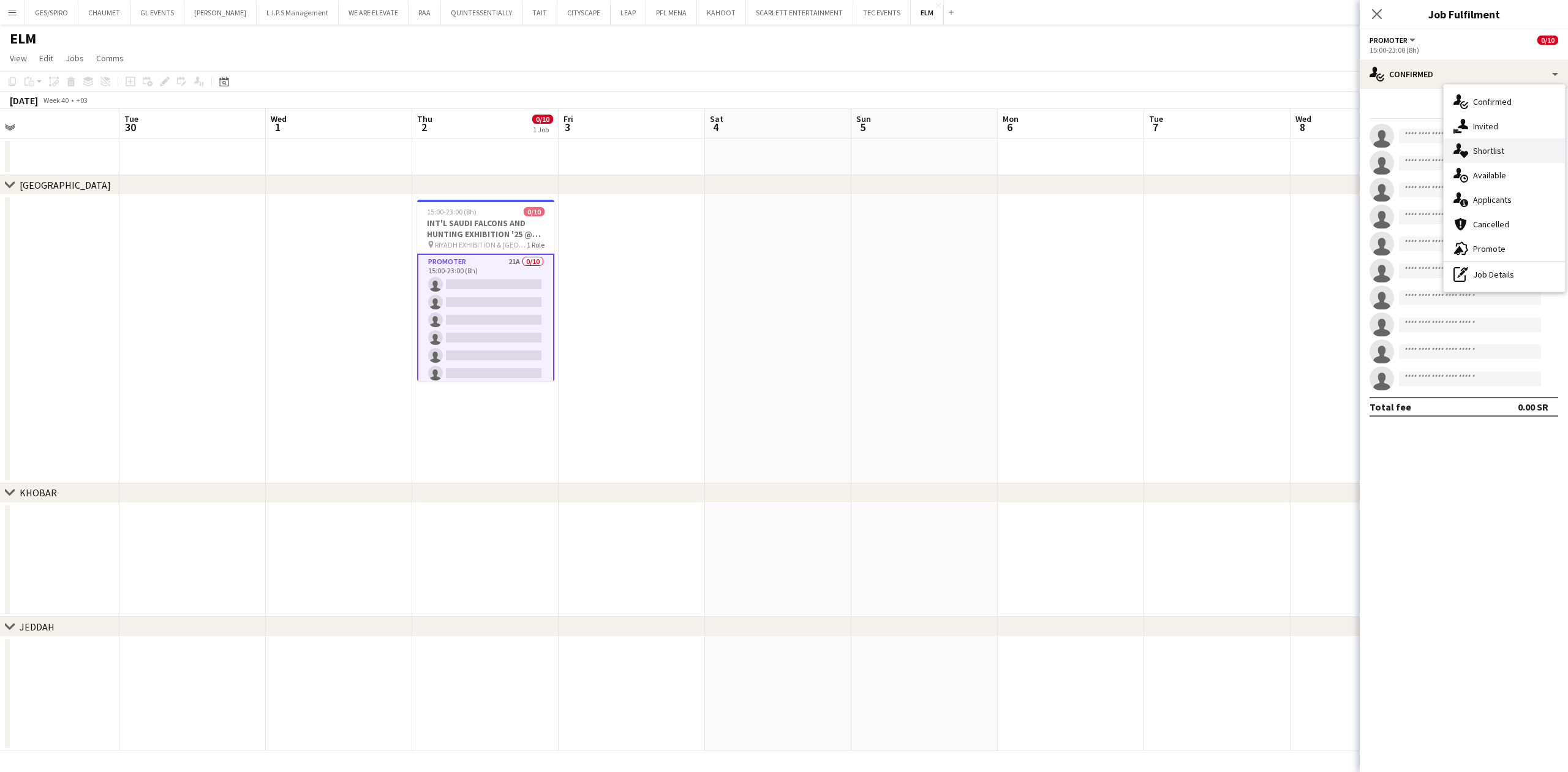
click at [1523, 151] on div "single-neutral-actions-heart Shortlist" at bounding box center [1504, 151] width 121 height 25
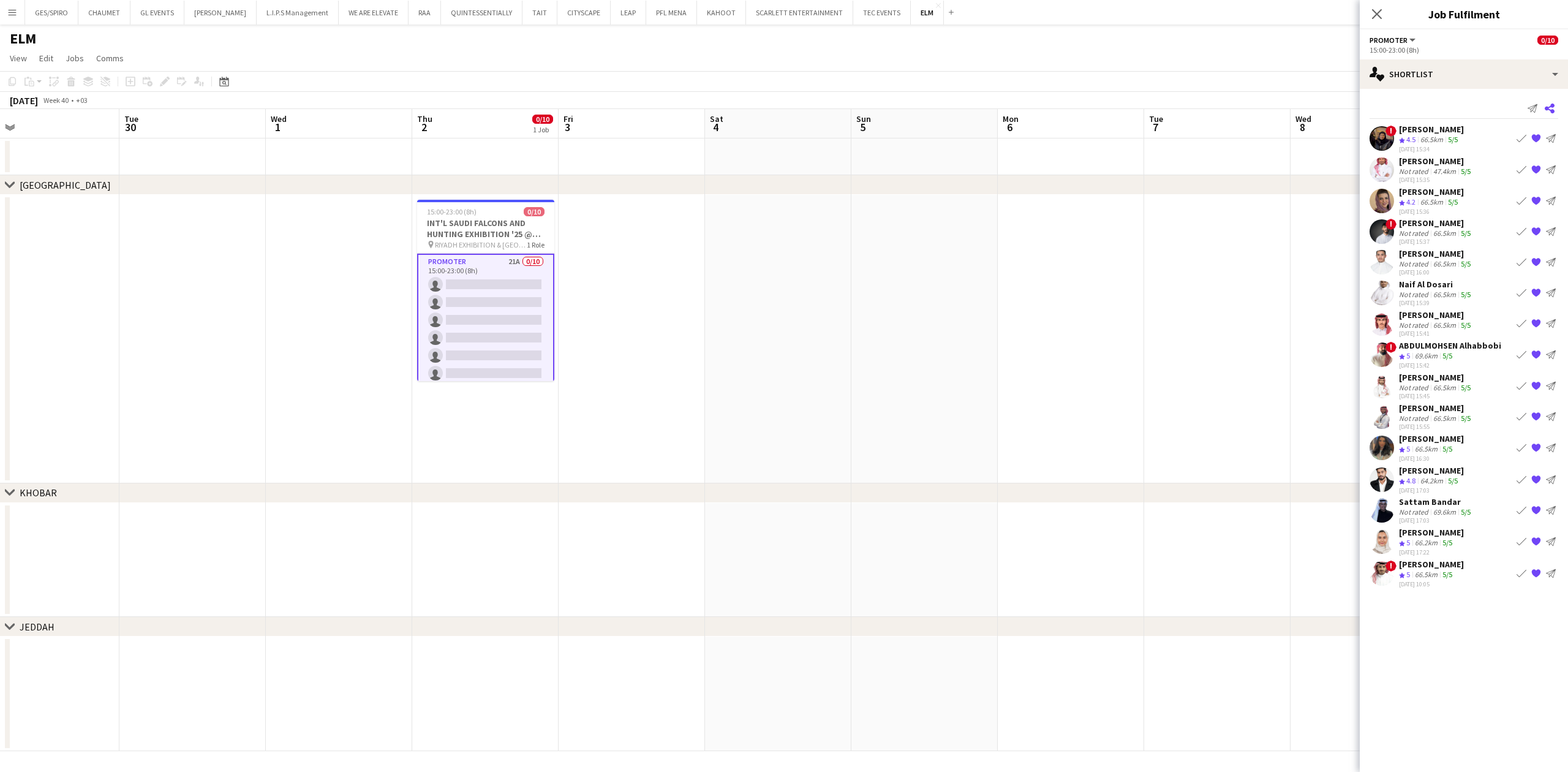
click at [1552, 106] on icon at bounding box center [1550, 109] width 10 height 10
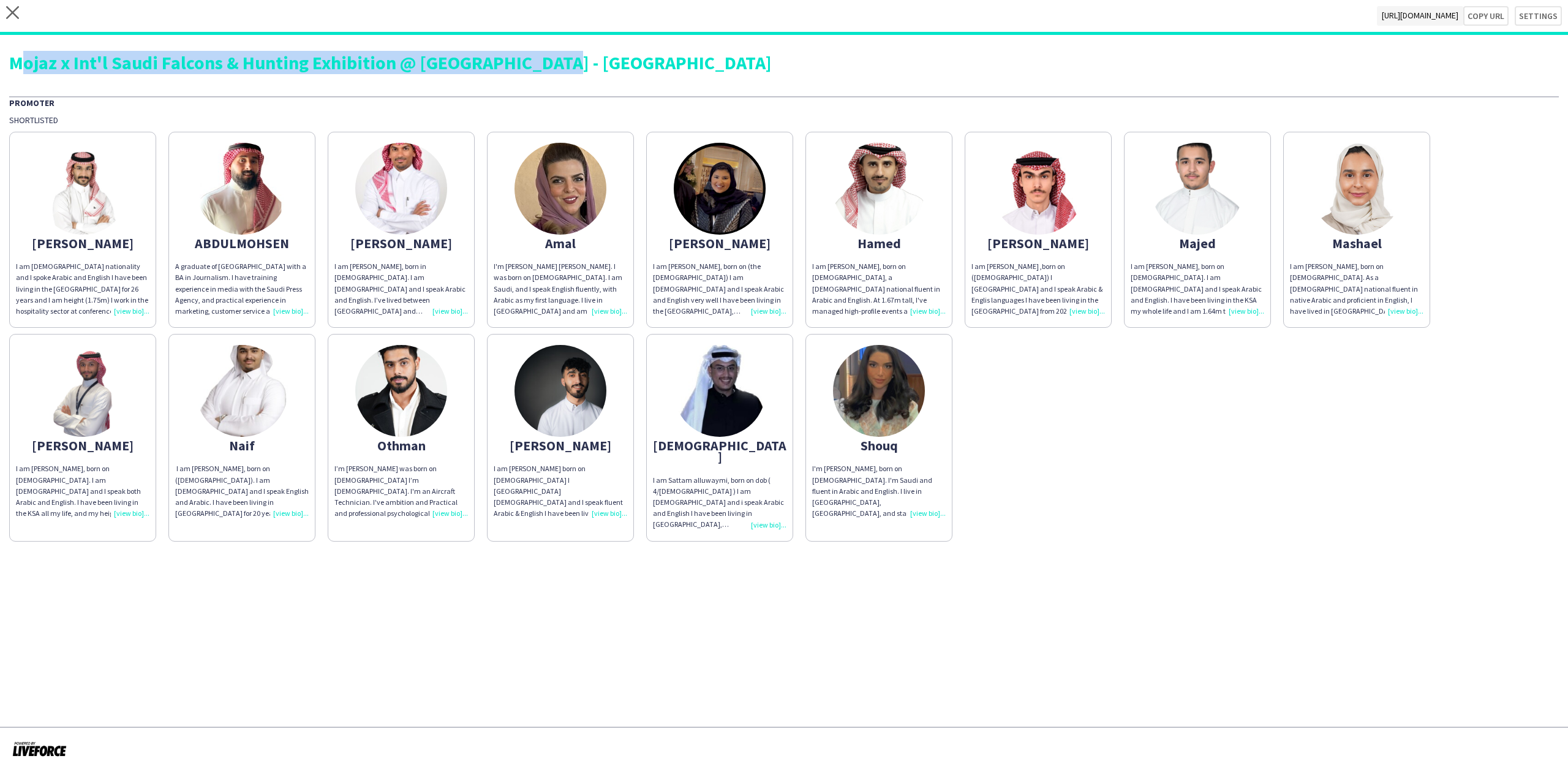
drag, startPoint x: 12, startPoint y: 59, endPoint x: 560, endPoint y: 57, distance: 548.0
click at [560, 57] on div "Mojaz x Int'l Saudi Falcons & Hunting Exhibition @ [GEOGRAPHIC_DATA] - [GEOGRAP…" at bounding box center [784, 62] width 1550 height 18
copy div "Mojaz x Int'l Saudi Falcons & Hunting Exhibition @ [GEOGRAPHIC_DATA] - [GEOGRAP…"
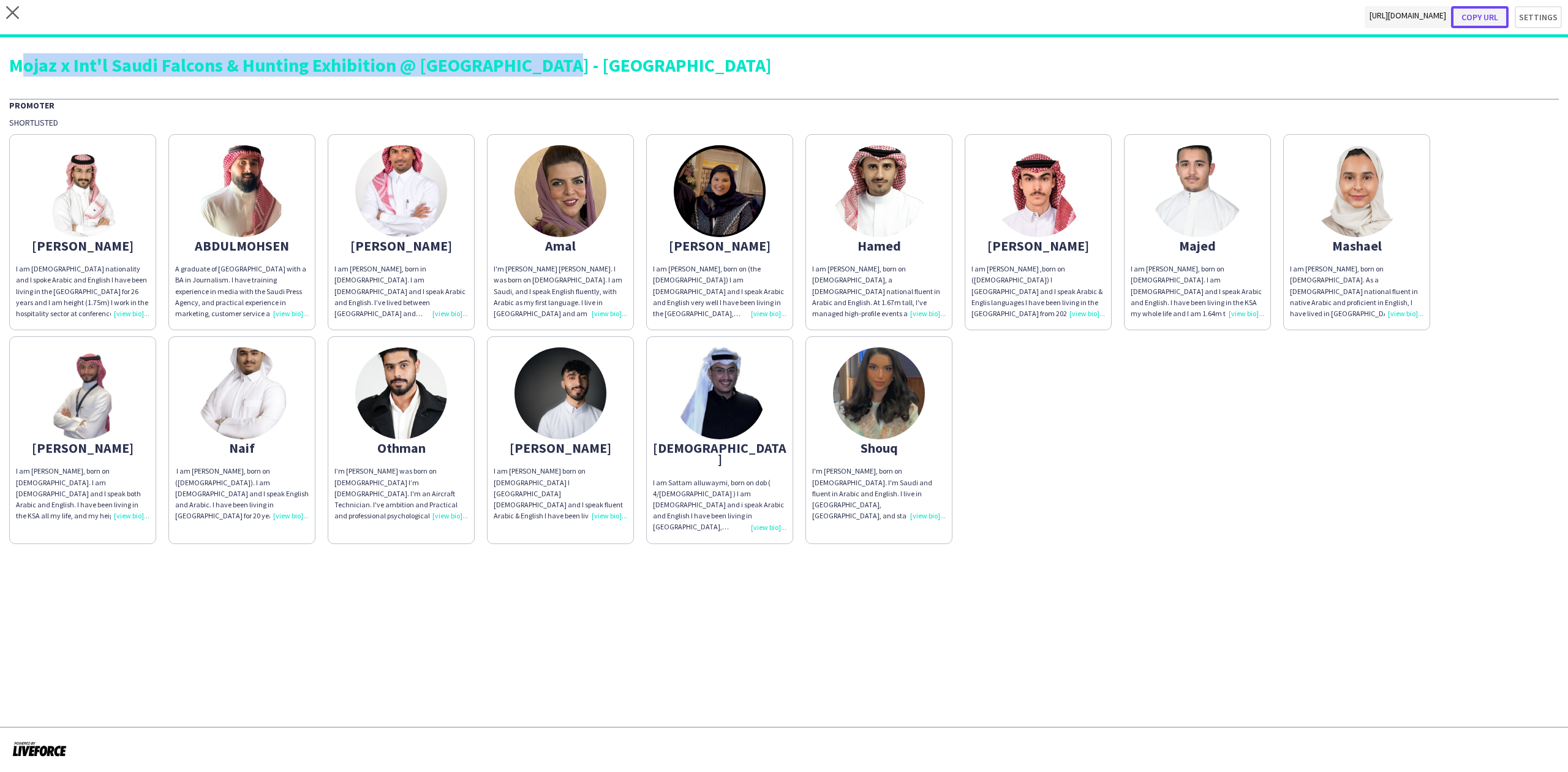
click at [1496, 15] on button "Copy url" at bounding box center [1480, 17] width 58 height 22
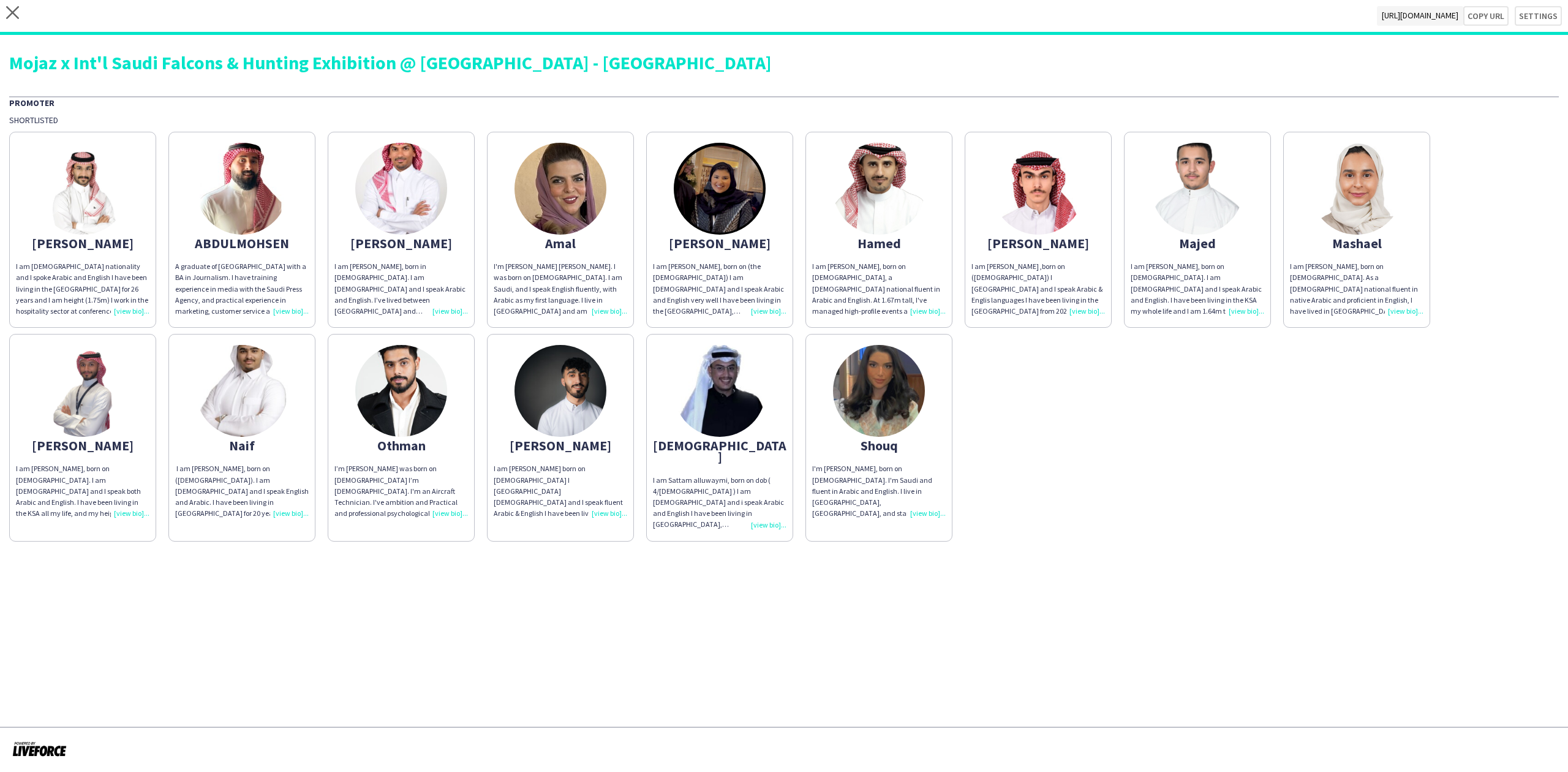
click at [22, 13] on div "close [URL][DOMAIN_NAME] Copy url Settings" at bounding box center [784, 17] width 1568 height 35
click at [17, 12] on icon "close" at bounding box center [12, 12] width 13 height 13
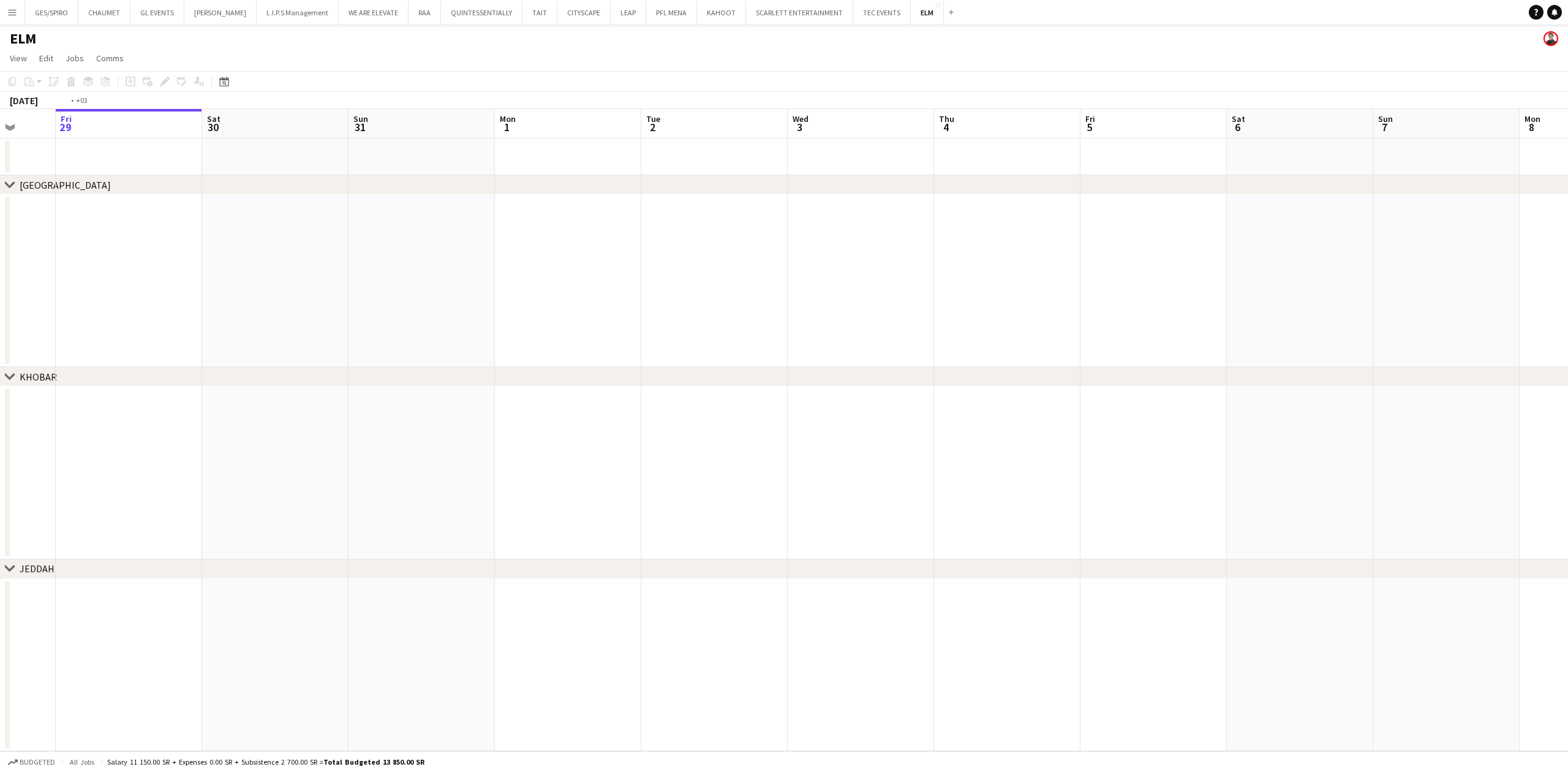
drag, startPoint x: 1164, startPoint y: 428, endPoint x: 211, endPoint y: 420, distance: 953.0
click at [211, 420] on app-calendar-viewport "Tue 26 Wed 27 Thu 28 Fri 29 Sat 30 Sun 31 Mon 1 Tue 2 Wed 3 Thu 4 Fri 5 Sat 6 S…" at bounding box center [784, 430] width 1568 height 642
drag, startPoint x: 1083, startPoint y: 424, endPoint x: 224, endPoint y: 430, distance: 859.0
click at [224, 430] on app-calendar-viewport "Mon 1 Tue 2 Wed 3 Thu 4 Fri 5 Sat 6 Sun 7 Mon 8 Tue 9 Wed 10 Thu 11 Fri 12 Sat …" at bounding box center [784, 430] width 1568 height 642
drag, startPoint x: 1289, startPoint y: 450, endPoint x: 985, endPoint y: 493, distance: 307.0
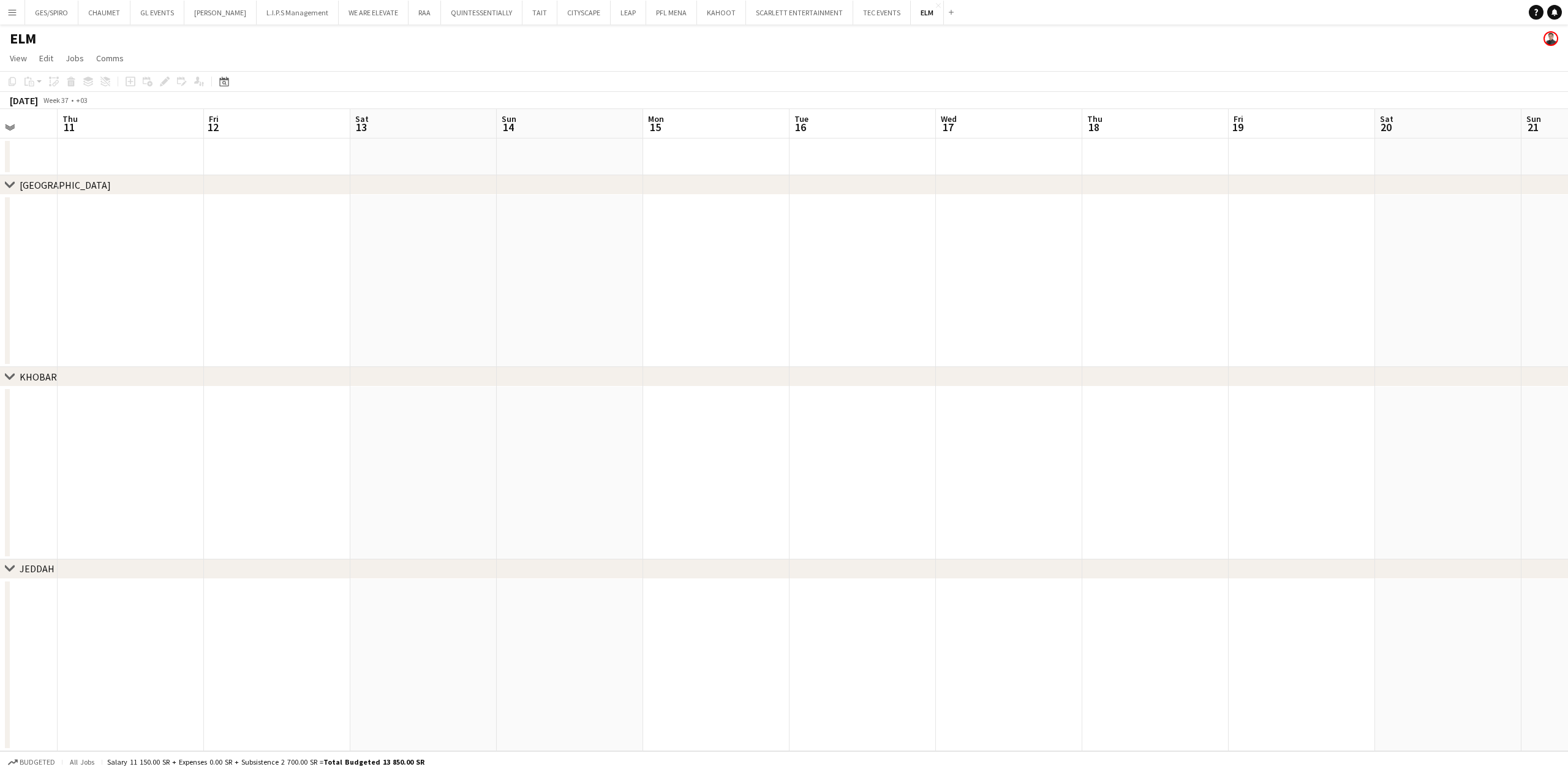
click at [503, 504] on app-calendar-viewport "Sun 7 Mon 8 Tue 9 Wed 10 Thu 11 Fri 12 Sat 13 Sun 14 Mon 15 Tue 16 Wed 17 Thu 1…" at bounding box center [784, 430] width 1568 height 642
drag, startPoint x: 503, startPoint y: 476, endPoint x: 366, endPoint y: 478, distance: 137.0
click at [370, 478] on app-calendar-viewport "Wed 17 Thu 18 Fri 19 Sat 20 Sun 21 Mon 22 Tue 23 Wed 24 Thu 25 Fri 26 Sat 27 Su…" at bounding box center [784, 430] width 1568 height 642
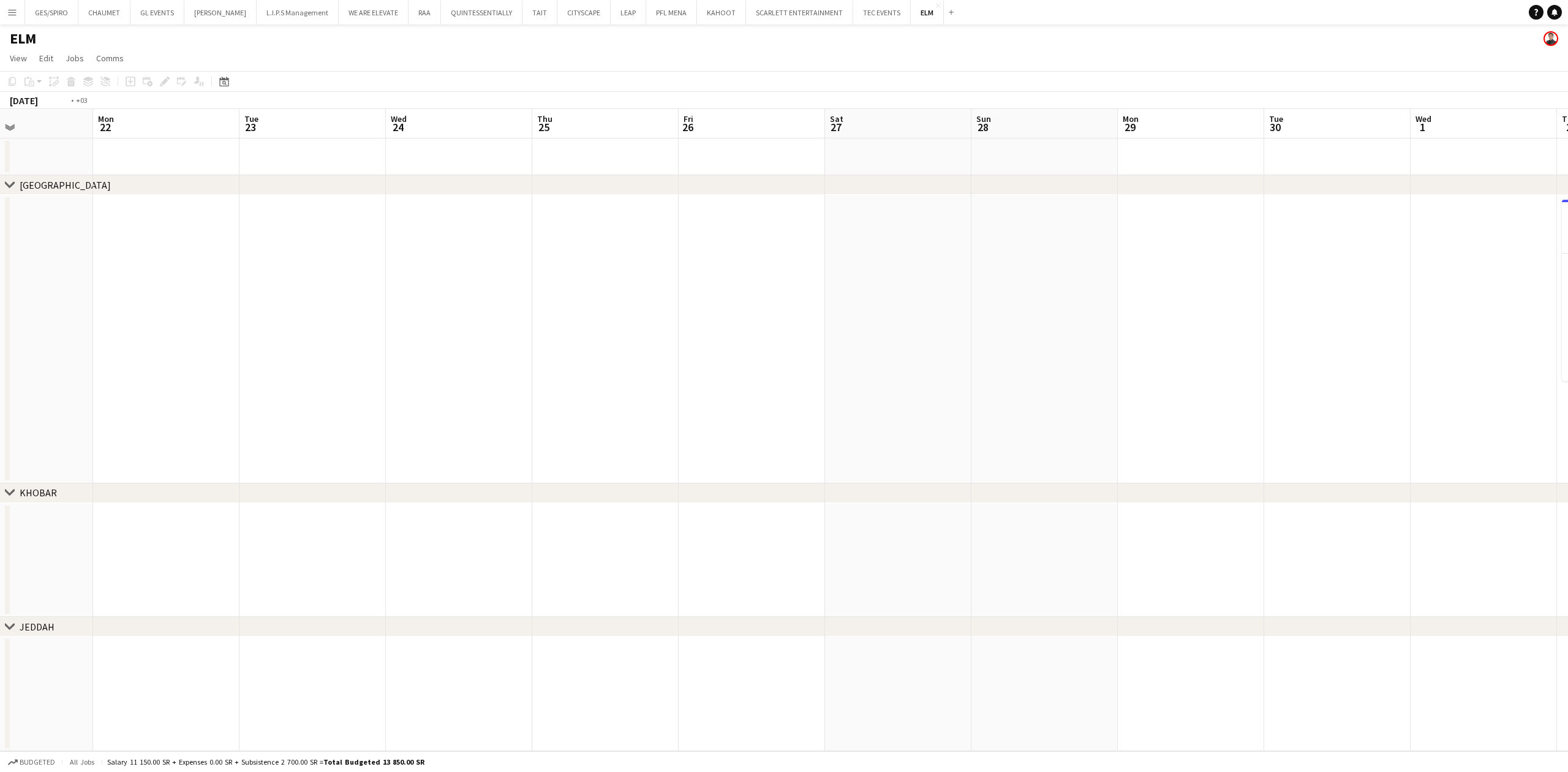
drag, startPoint x: 1252, startPoint y: 429, endPoint x: 460, endPoint y: 434, distance: 792.0
click at [462, 434] on app-calendar-viewport "Thu 18 Fri 19 Sat 20 Sun 21 Mon 22 Tue 23 Wed 24 Thu 25 Fri 26 Sat 27 Sun 28 Mo…" at bounding box center [784, 430] width 1568 height 642
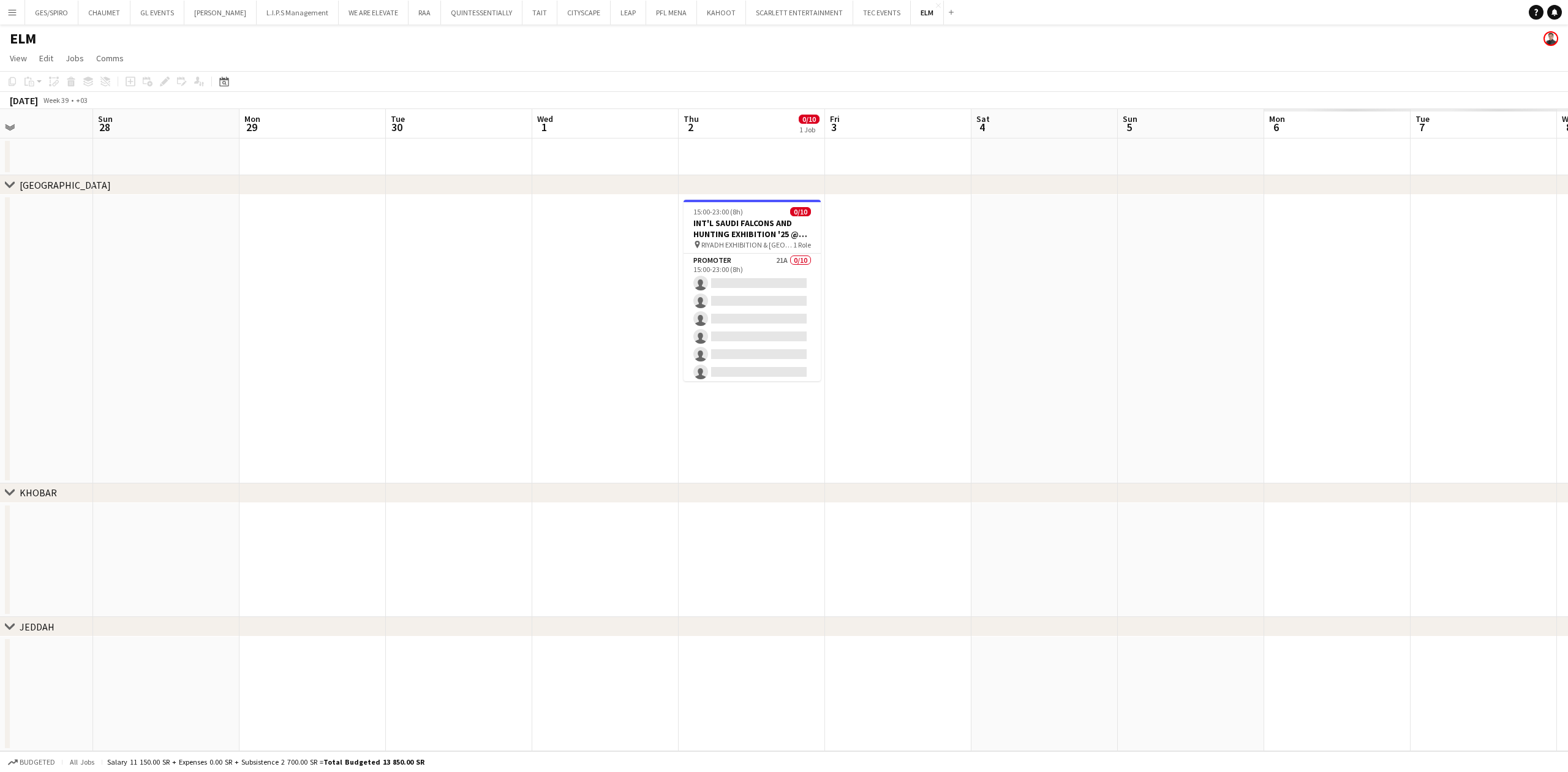
scroll to position [0, 499]
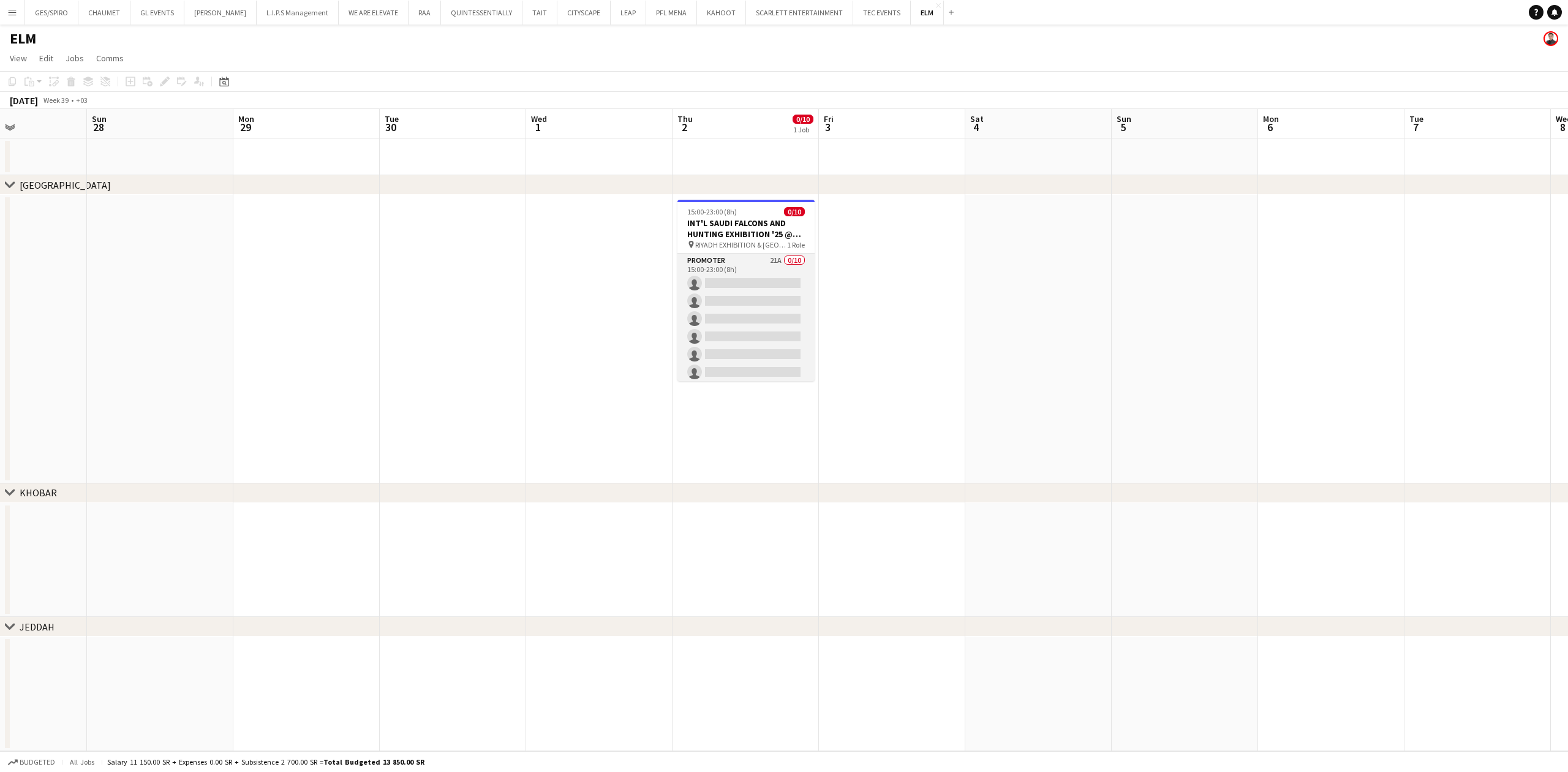
click at [753, 272] on app-card-role "Promoter 21A 0/10 15:00-23:00 (8h) single-neutral-actions single-neutral-action…" at bounding box center [746, 355] width 137 height 202
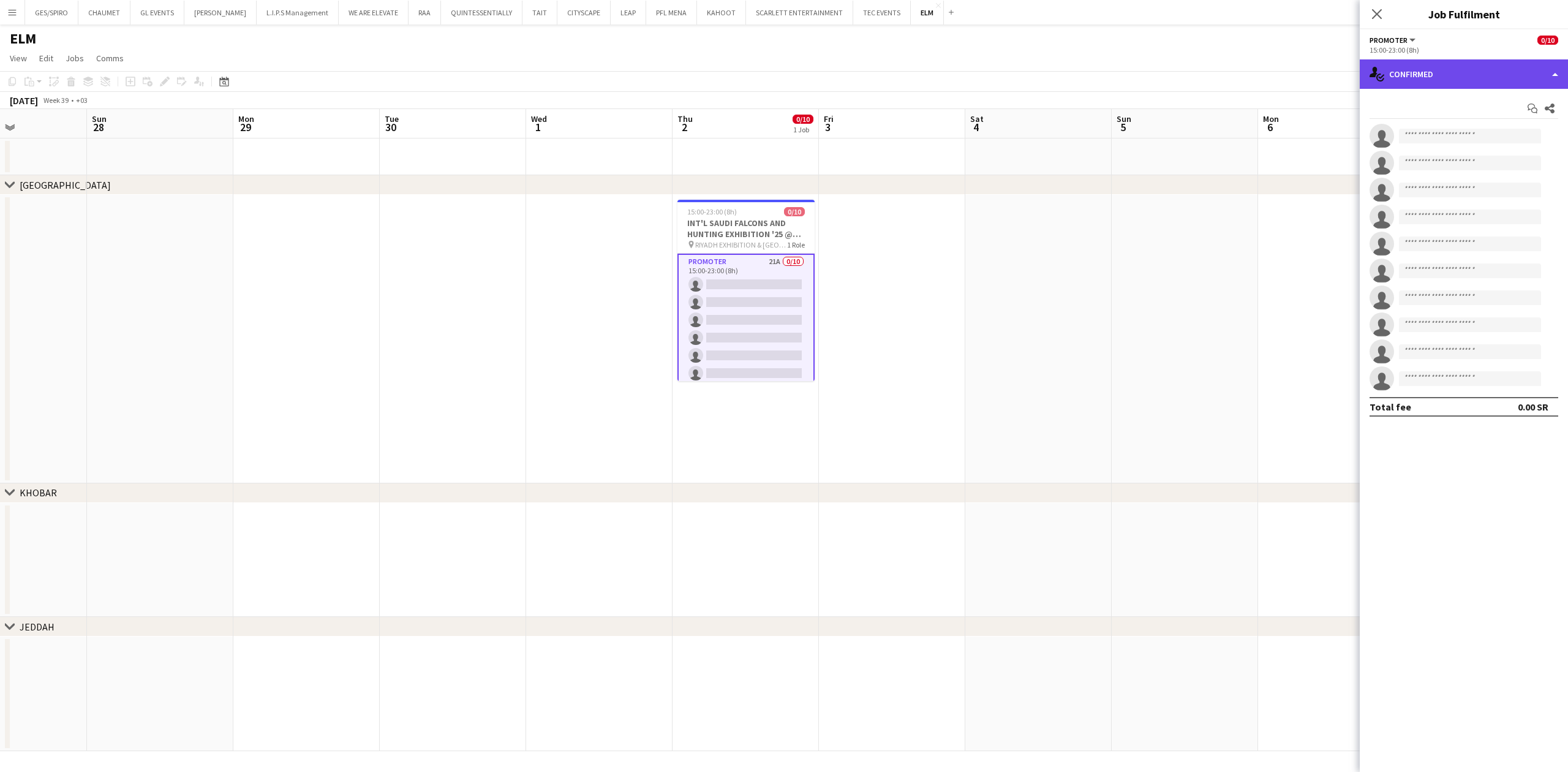
click at [1469, 67] on div "single-neutral-actions-check-2 Confirmed" at bounding box center [1464, 73] width 208 height 29
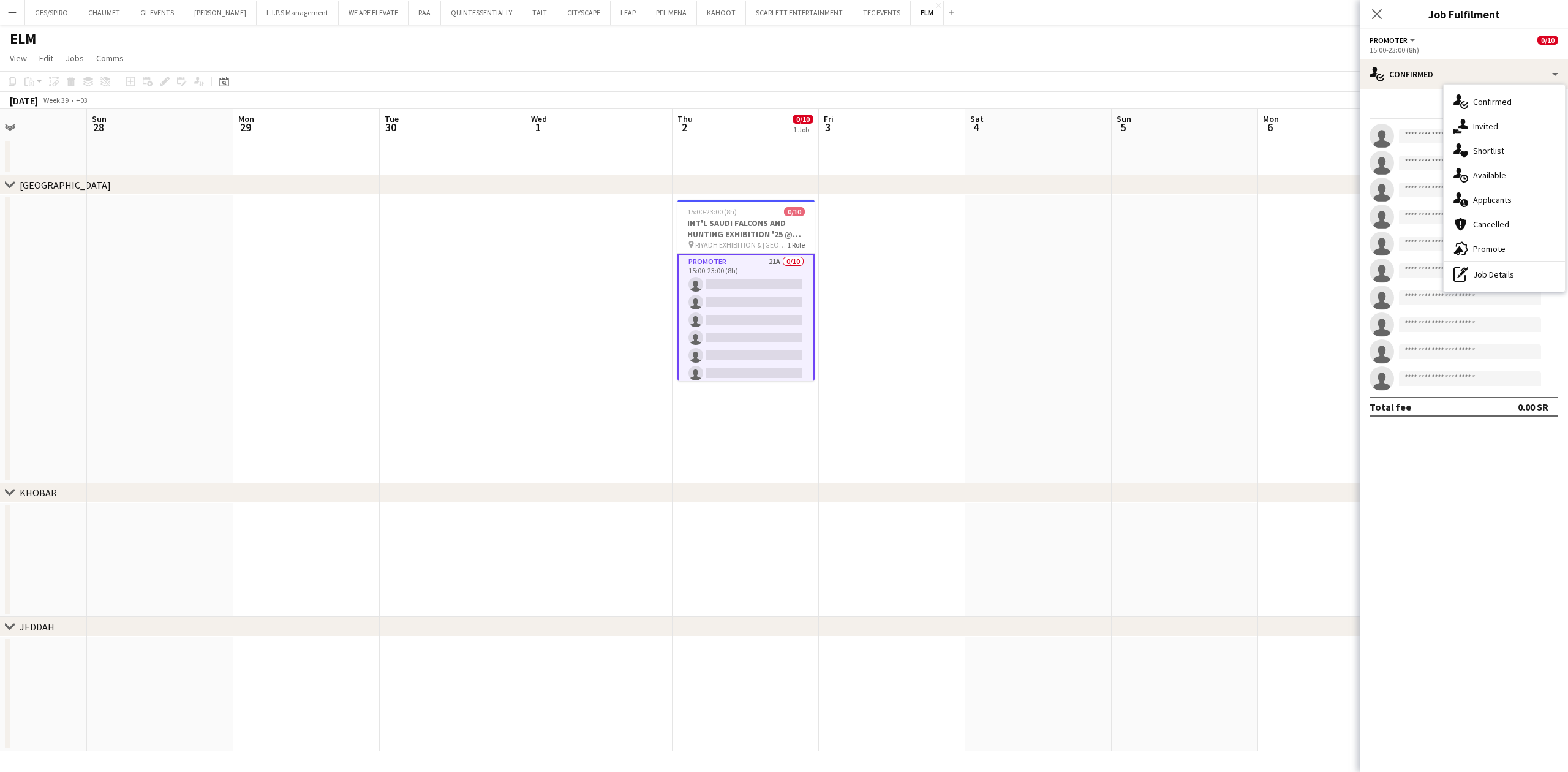
click at [1512, 153] on div "single-neutral-actions-heart Shortlist" at bounding box center [1504, 151] width 121 height 25
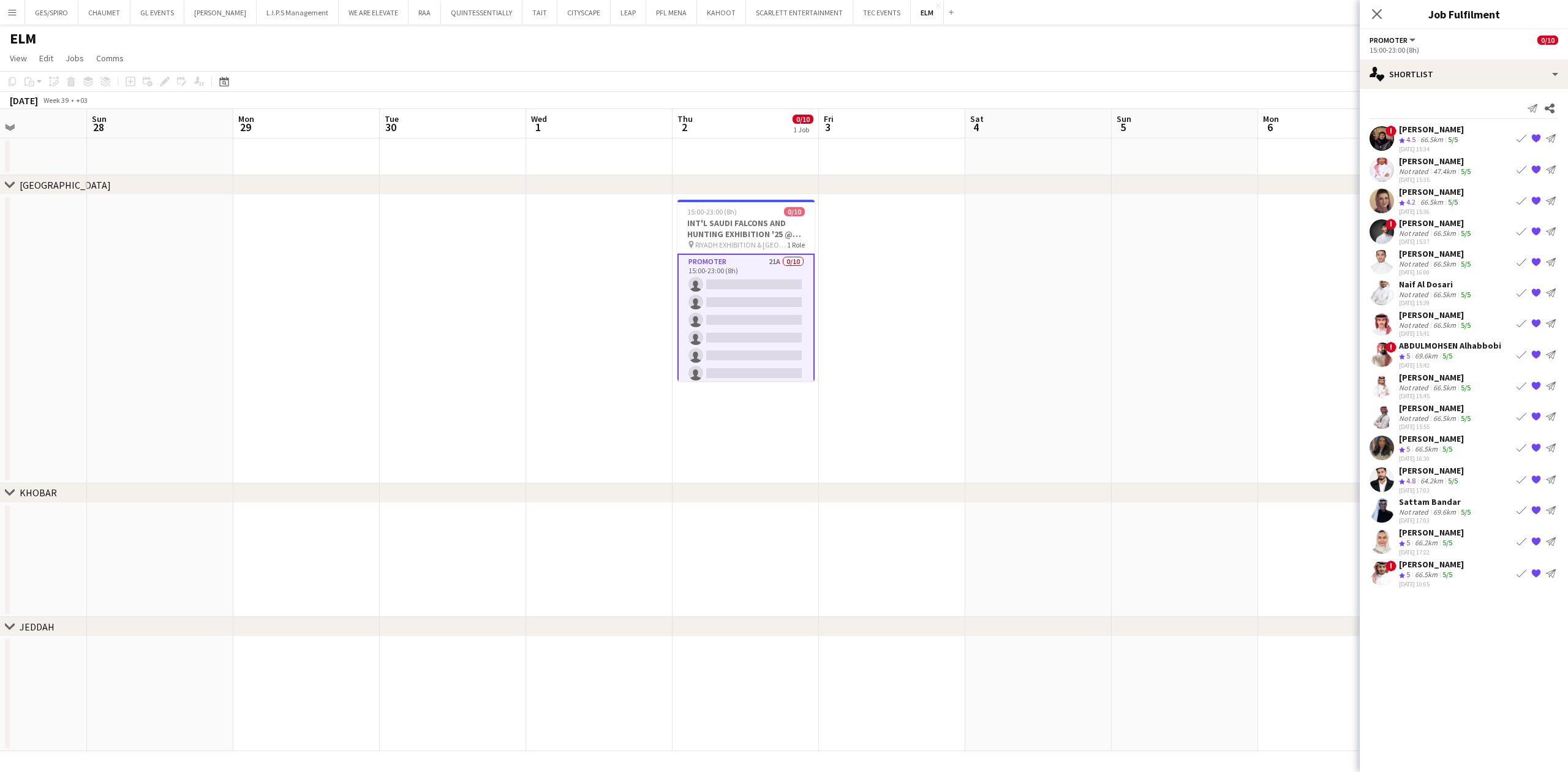
click at [1441, 506] on div "Sattam Bandar" at bounding box center [1436, 501] width 74 height 11
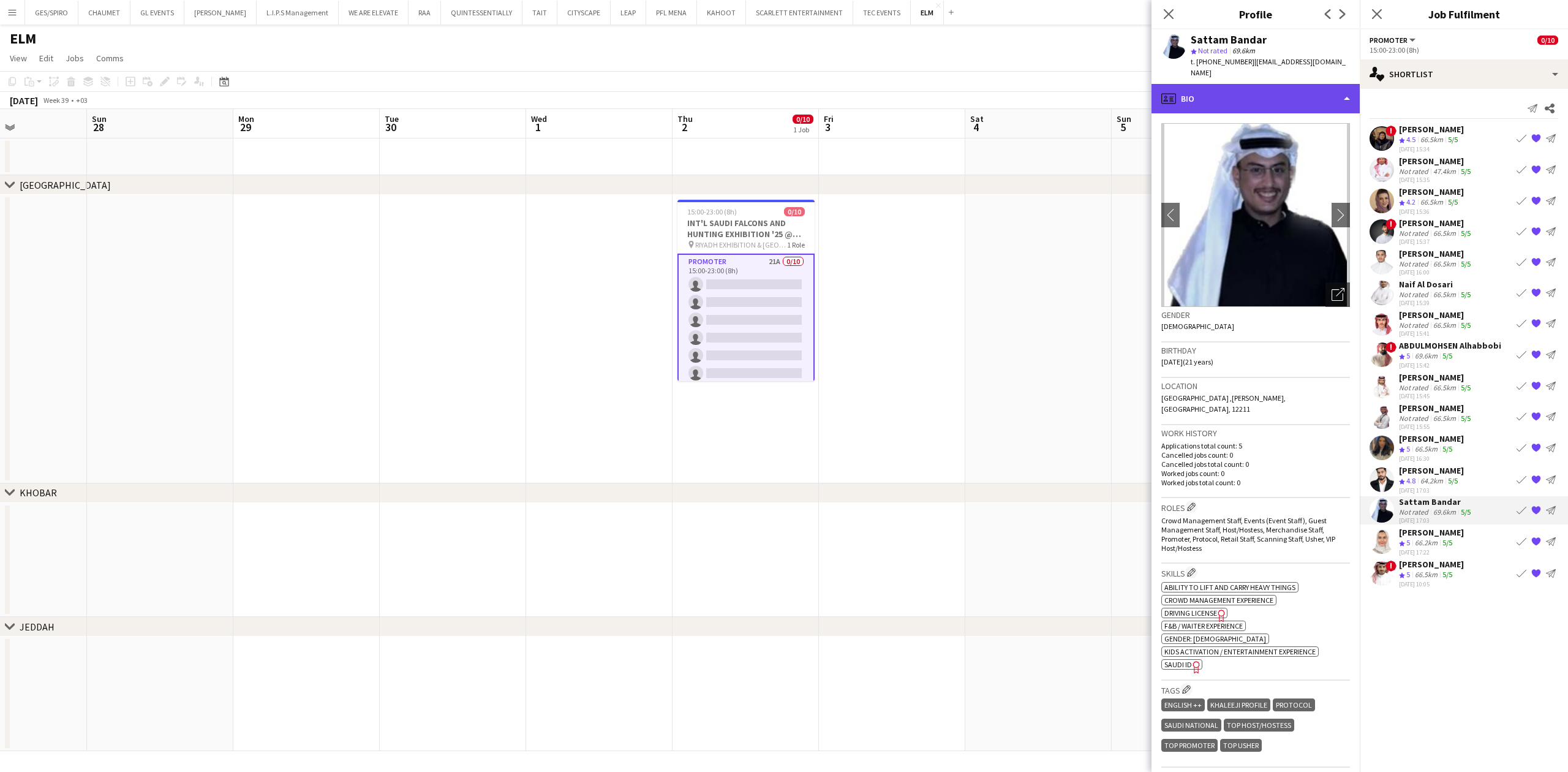
click at [1279, 86] on div "profile Bio" at bounding box center [1255, 98] width 208 height 29
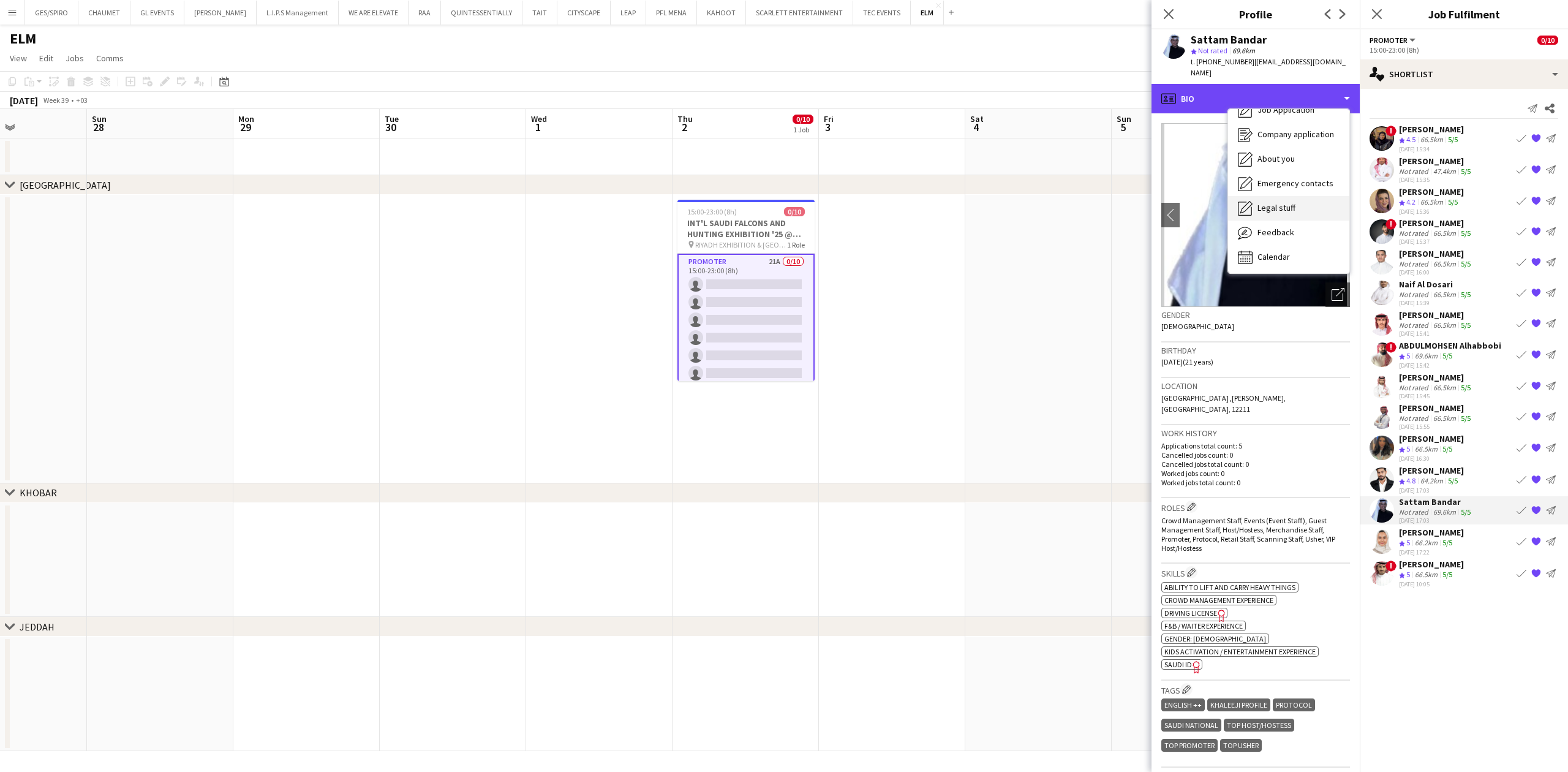
scroll to position [42, 0]
click at [1302, 221] on div "Feedback Feedback" at bounding box center [1288, 231] width 121 height 25
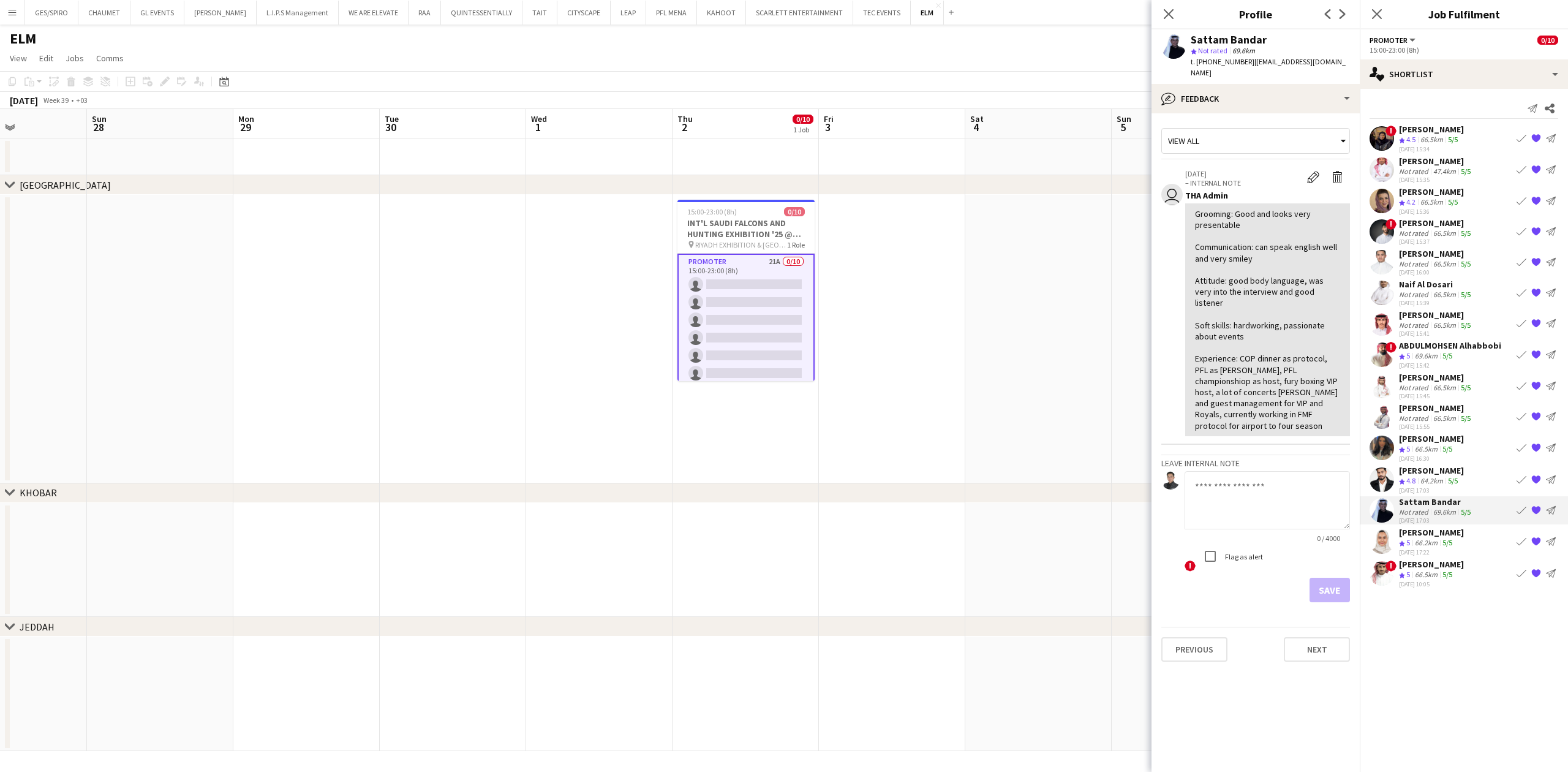
click at [1464, 481] on div "Crew rating 4.8 64.2km 5/5" at bounding box center [1431, 481] width 65 height 10
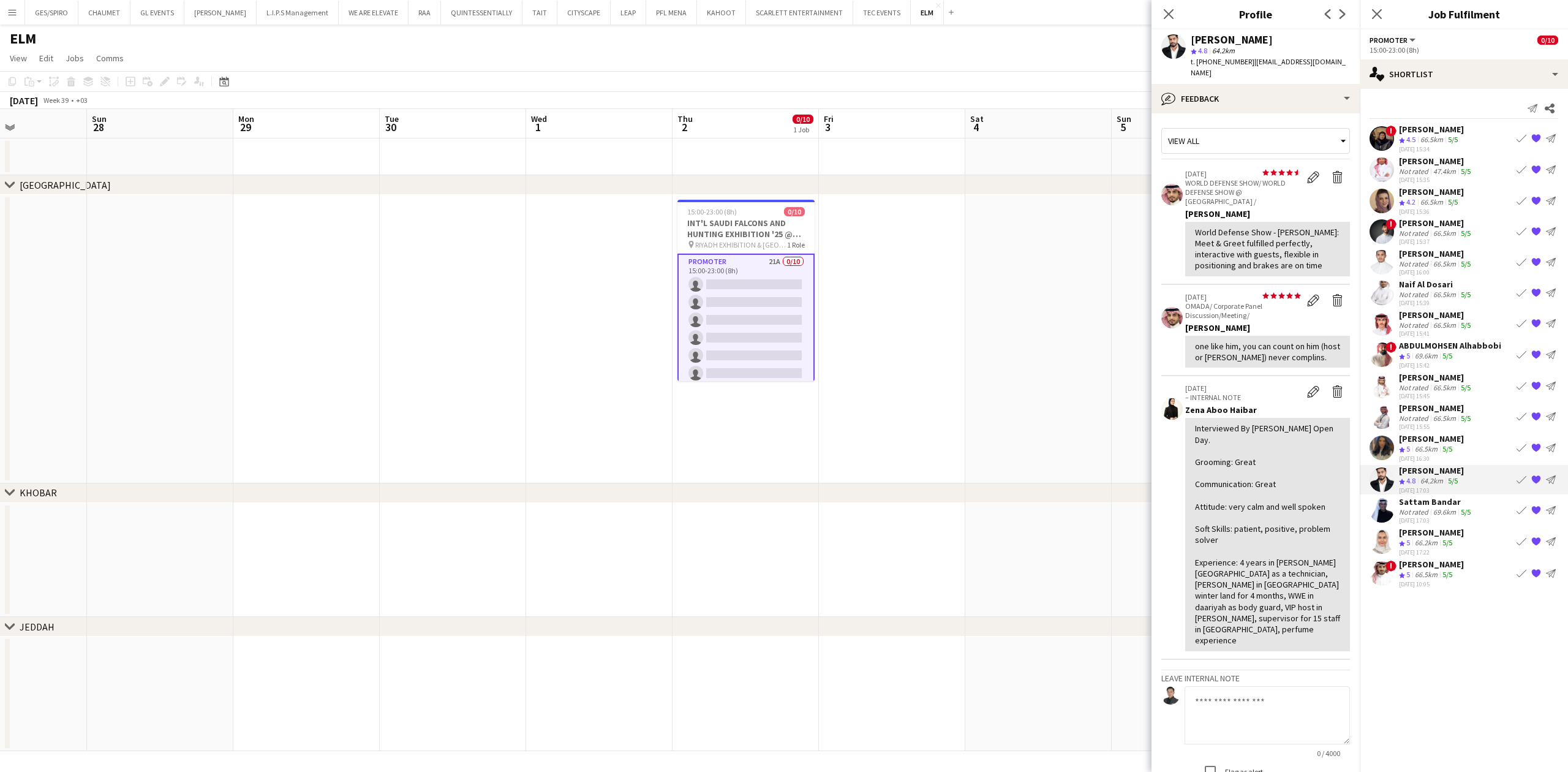
click at [1453, 433] on div "[PERSON_NAME]" at bounding box center [1431, 438] width 65 height 11
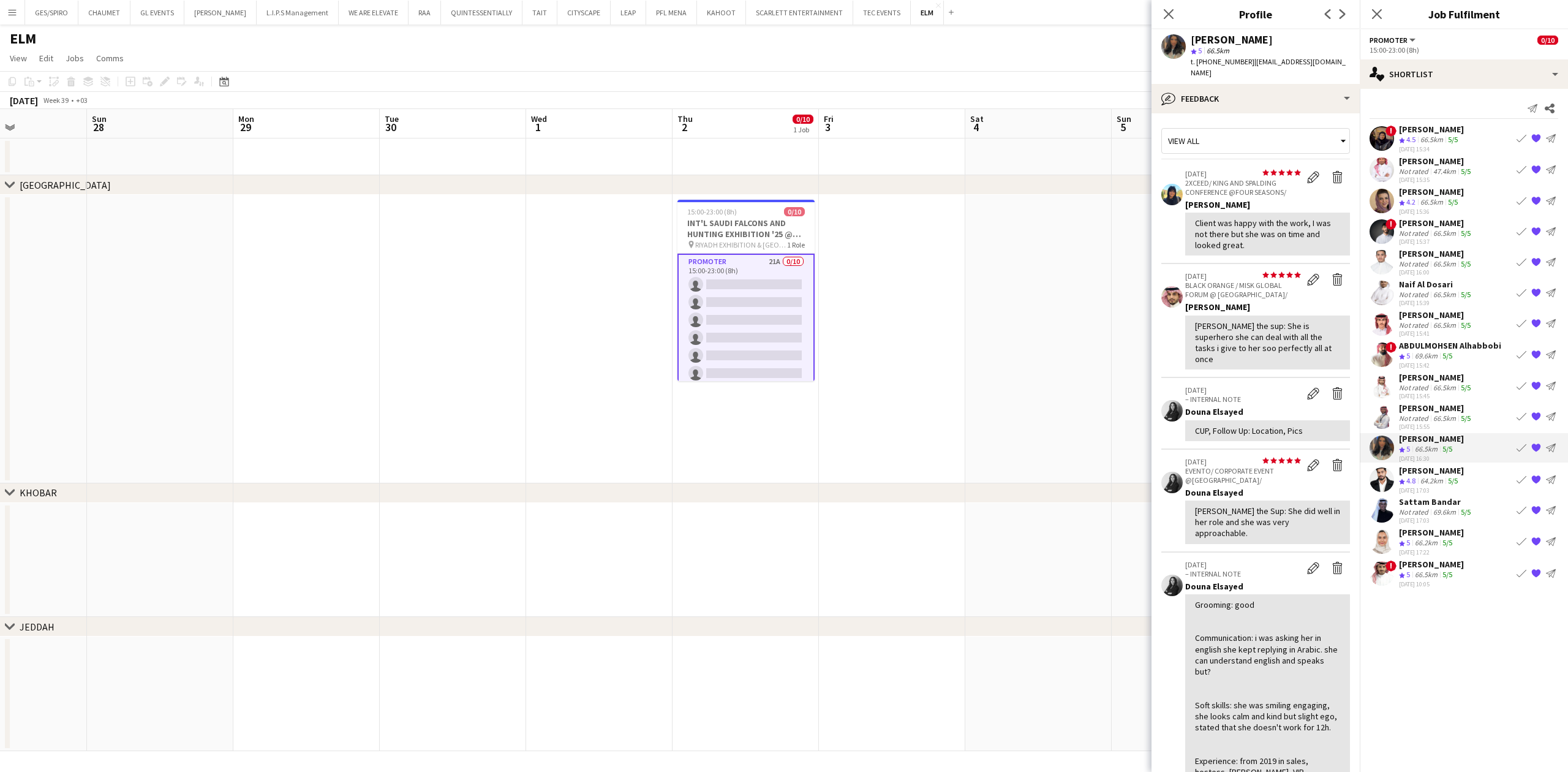
click at [1453, 414] on div "66.5km" at bounding box center [1445, 418] width 28 height 9
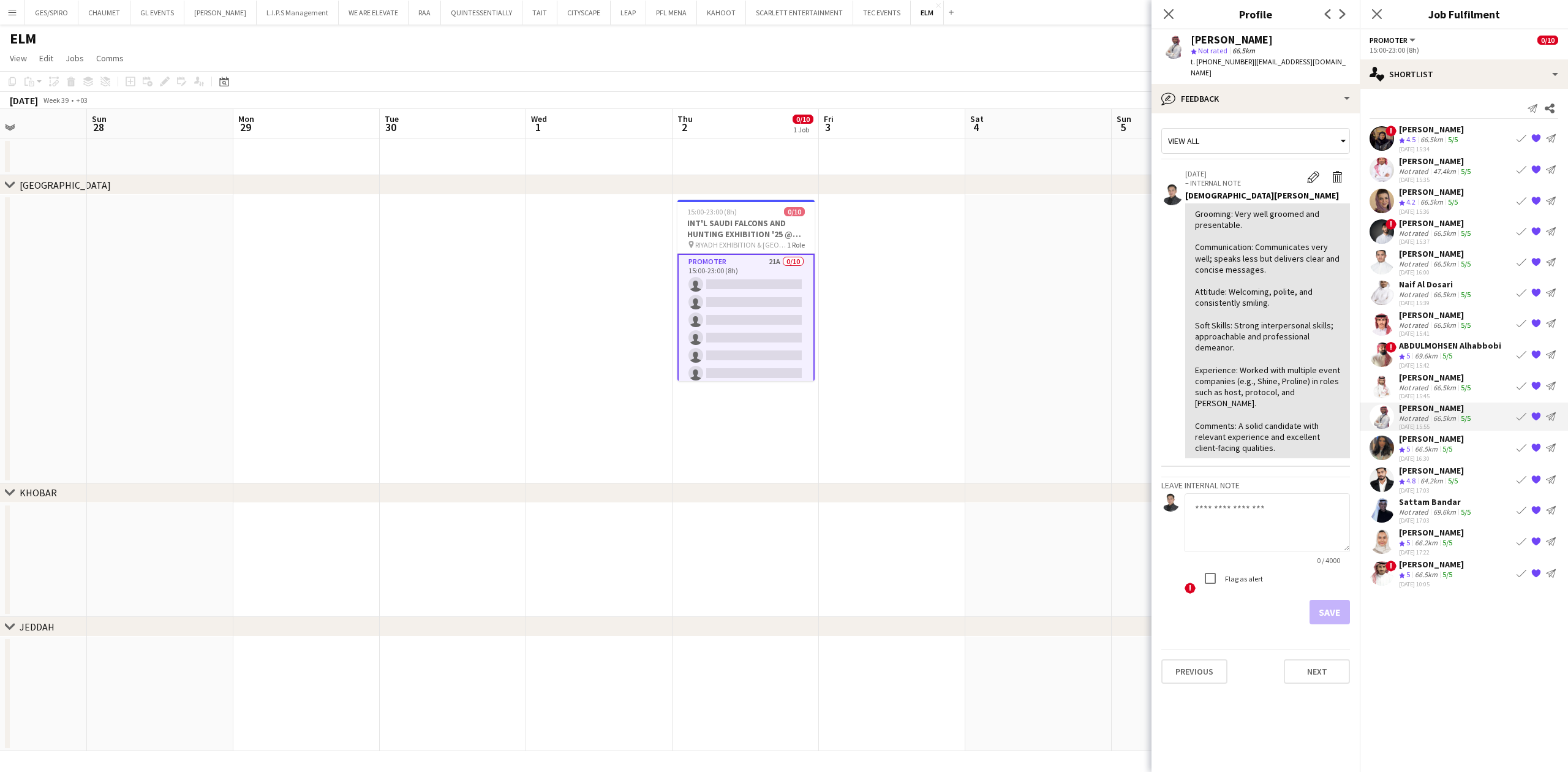
click at [1444, 566] on div "[PERSON_NAME]" at bounding box center [1431, 564] width 65 height 11
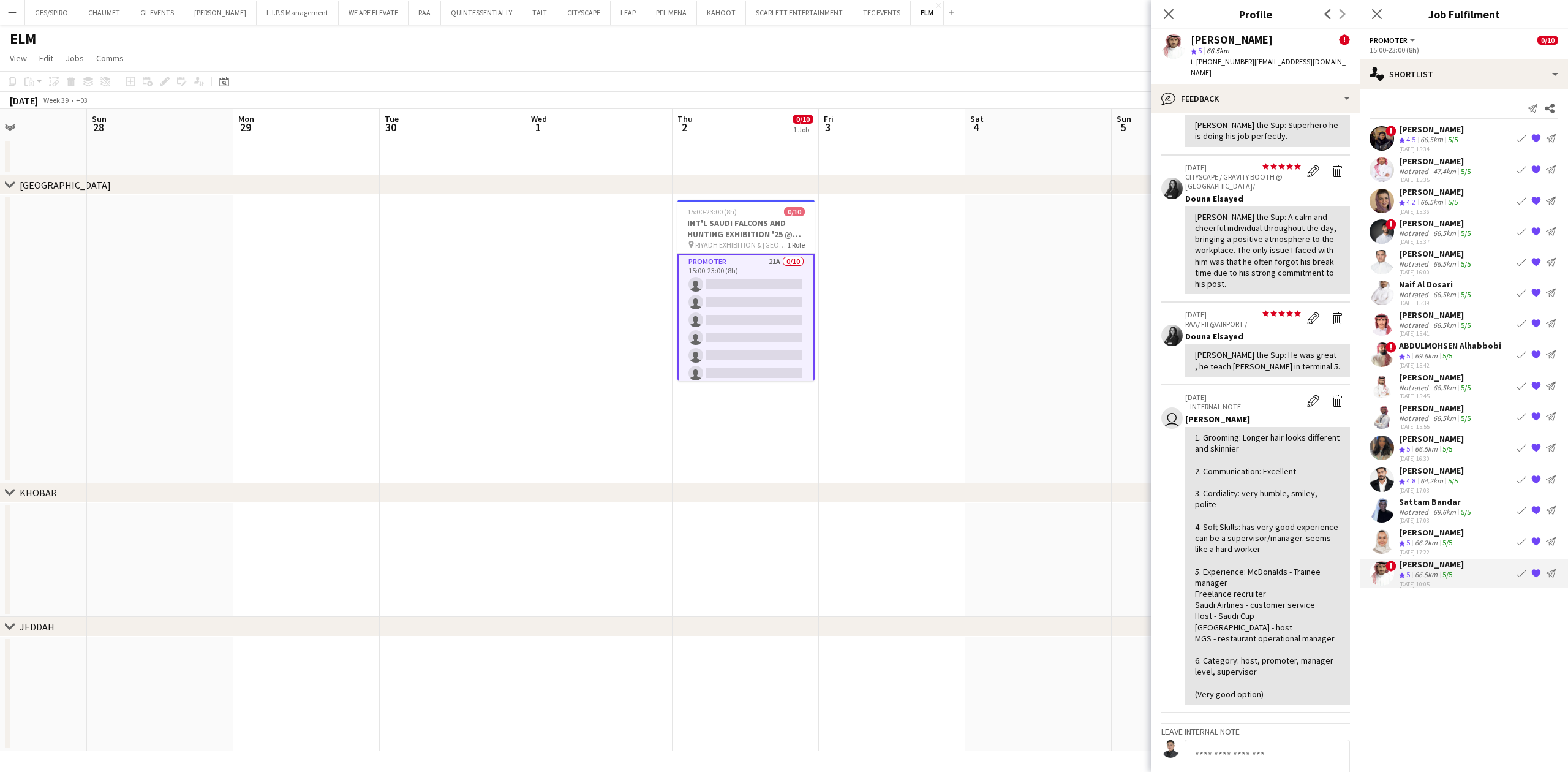
scroll to position [245, 0]
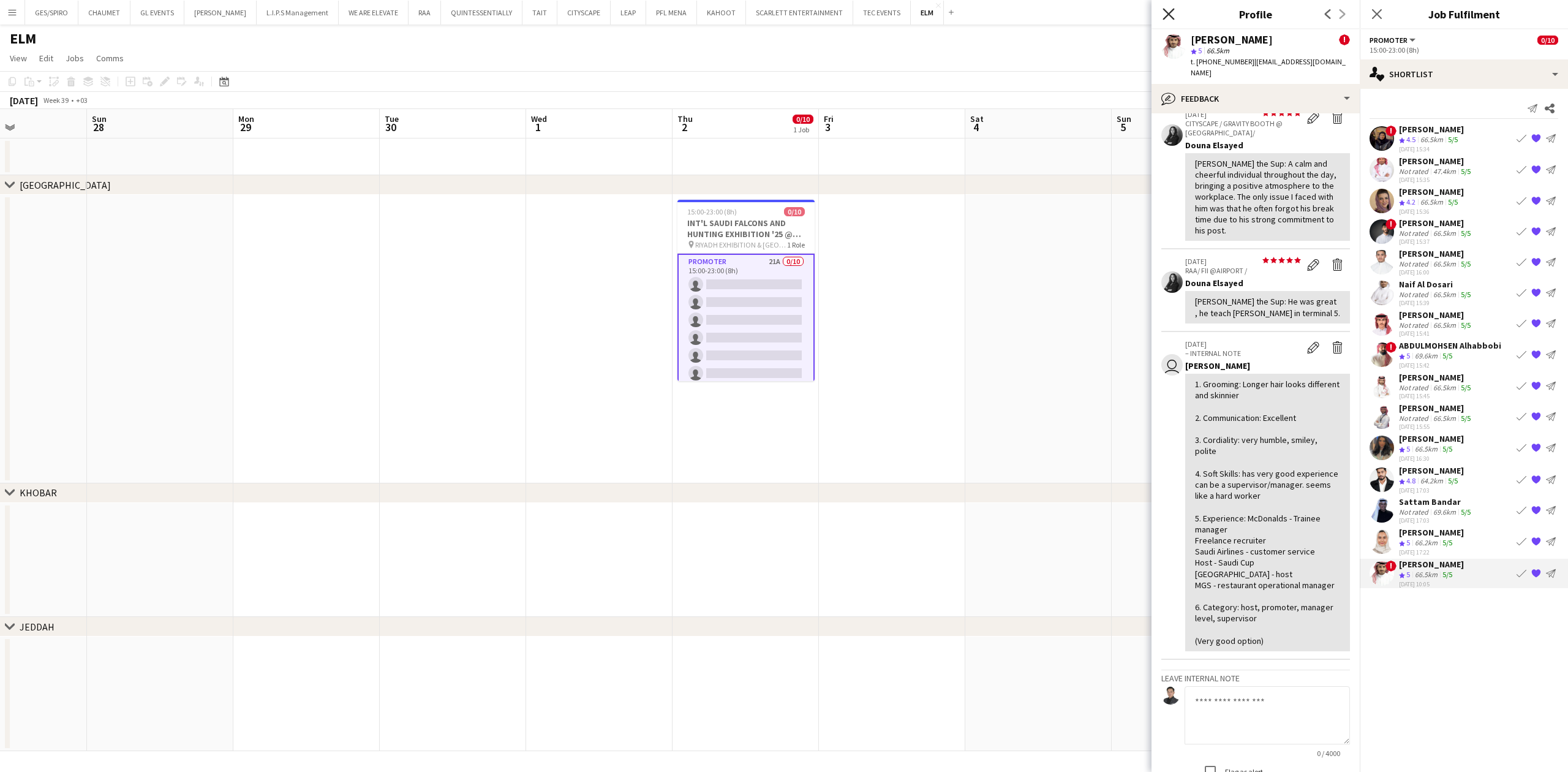
click at [1172, 16] on icon "Close pop-in" at bounding box center [1168, 14] width 12 height 12
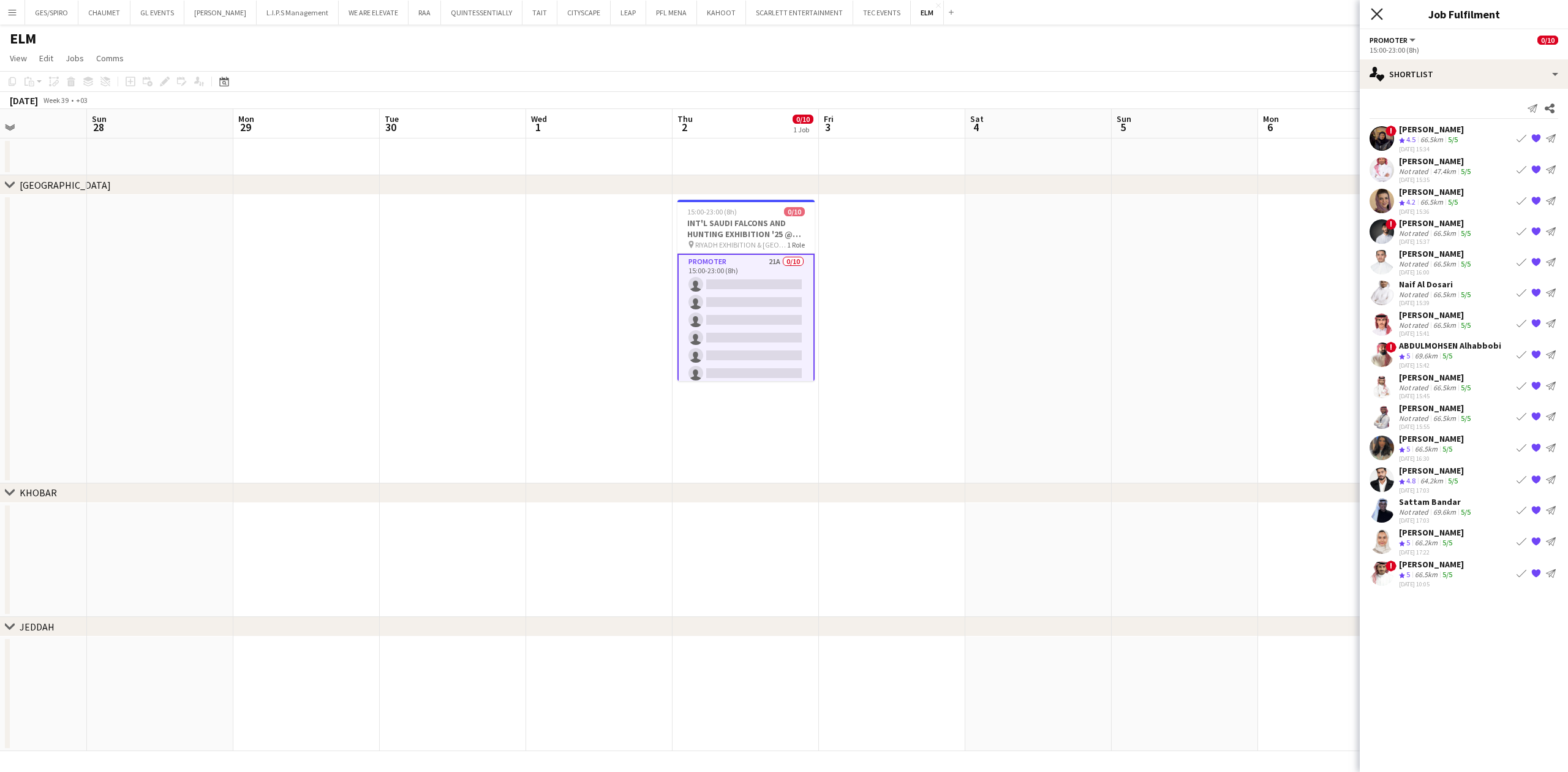
click at [1375, 10] on icon "Close pop-in" at bounding box center [1377, 14] width 12 height 12
